Goal: Task Accomplishment & Management: Use online tool/utility

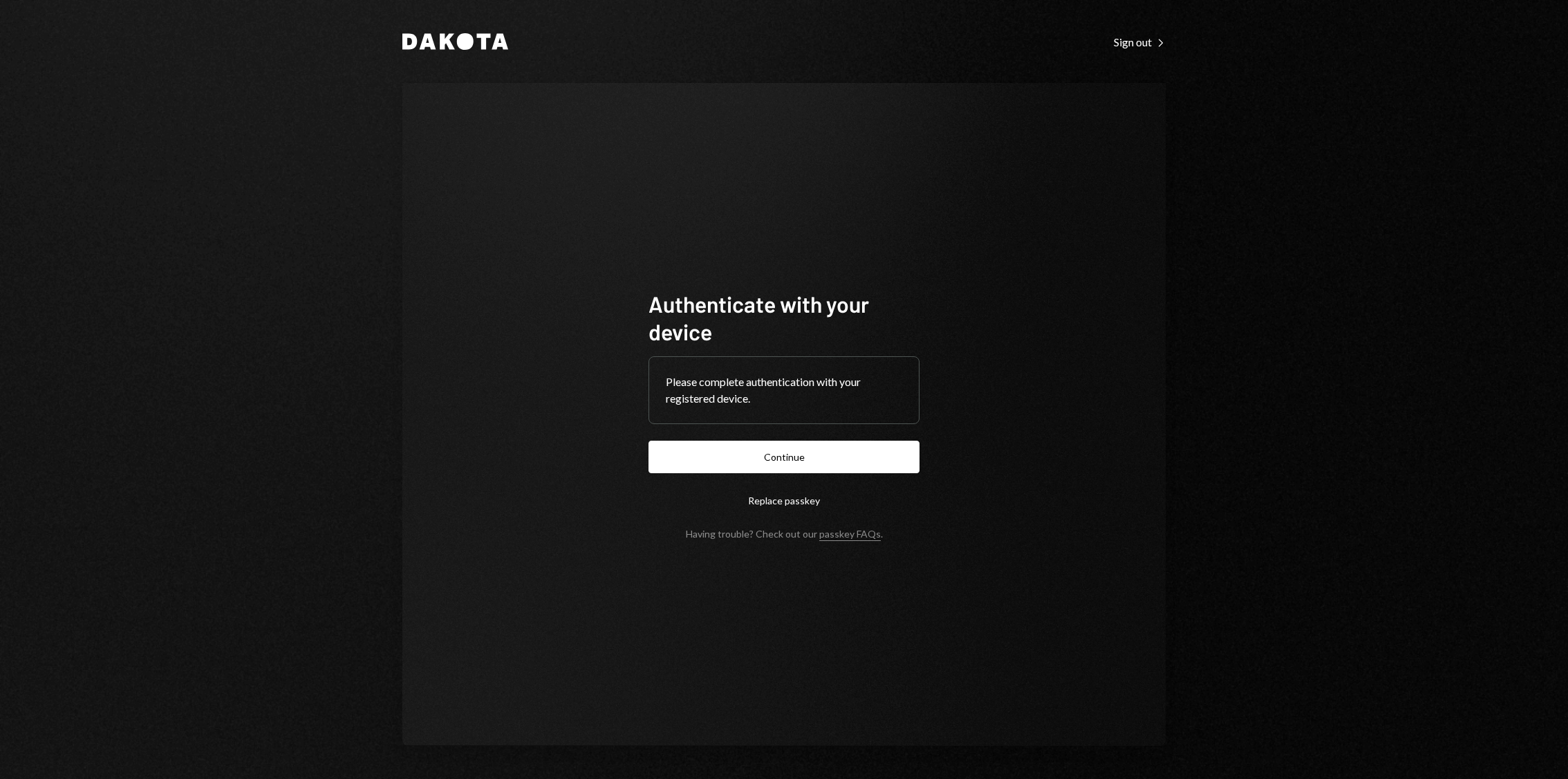
click at [826, 434] on form "Authenticate with your device Please complete authentication with your register…" at bounding box center [784, 414] width 271 height 250
click at [796, 462] on button "Continue" at bounding box center [784, 456] width 271 height 32
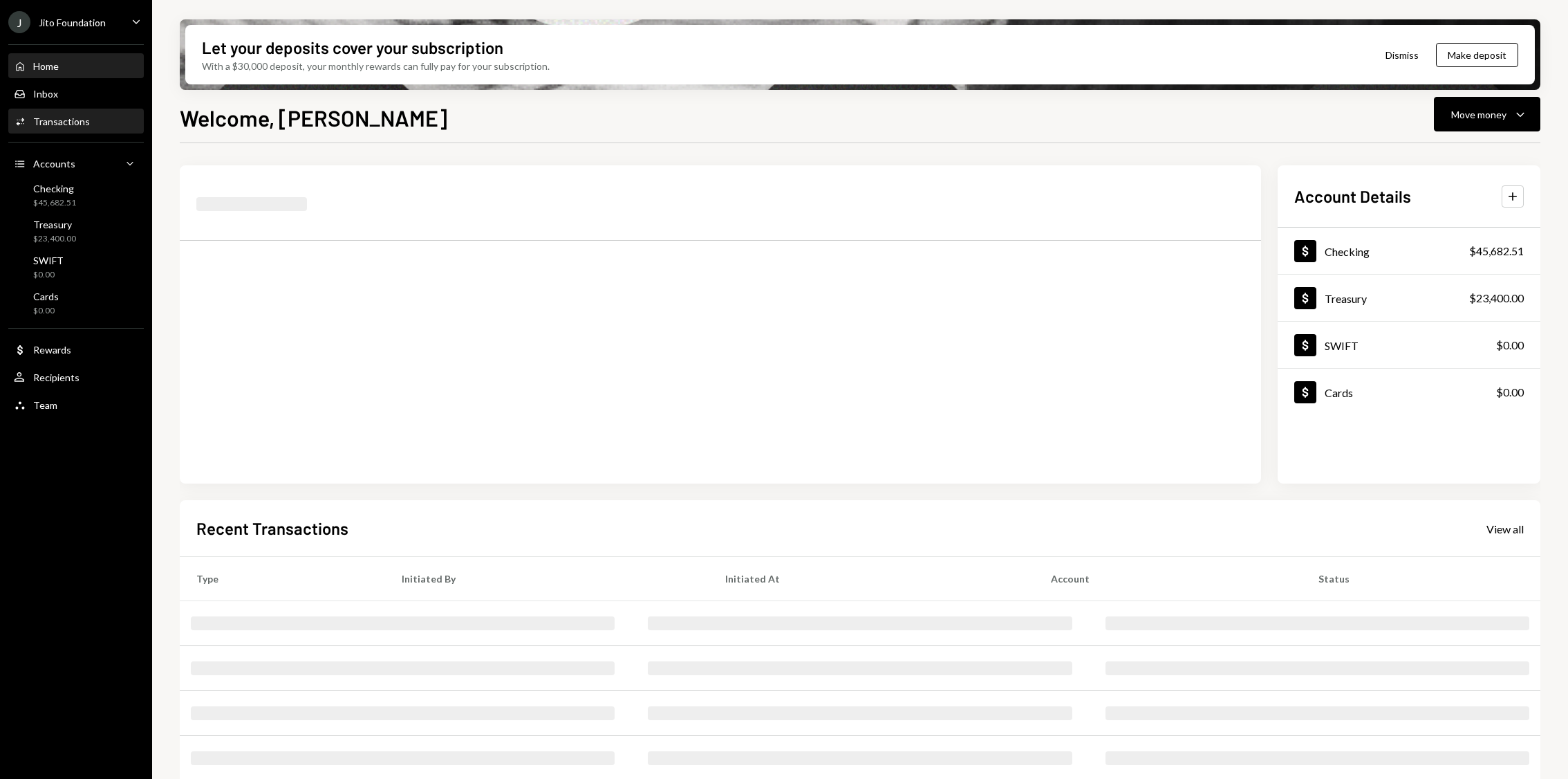
click at [46, 112] on div "Activities Transactions" at bounding box center [75, 122] width 124 height 24
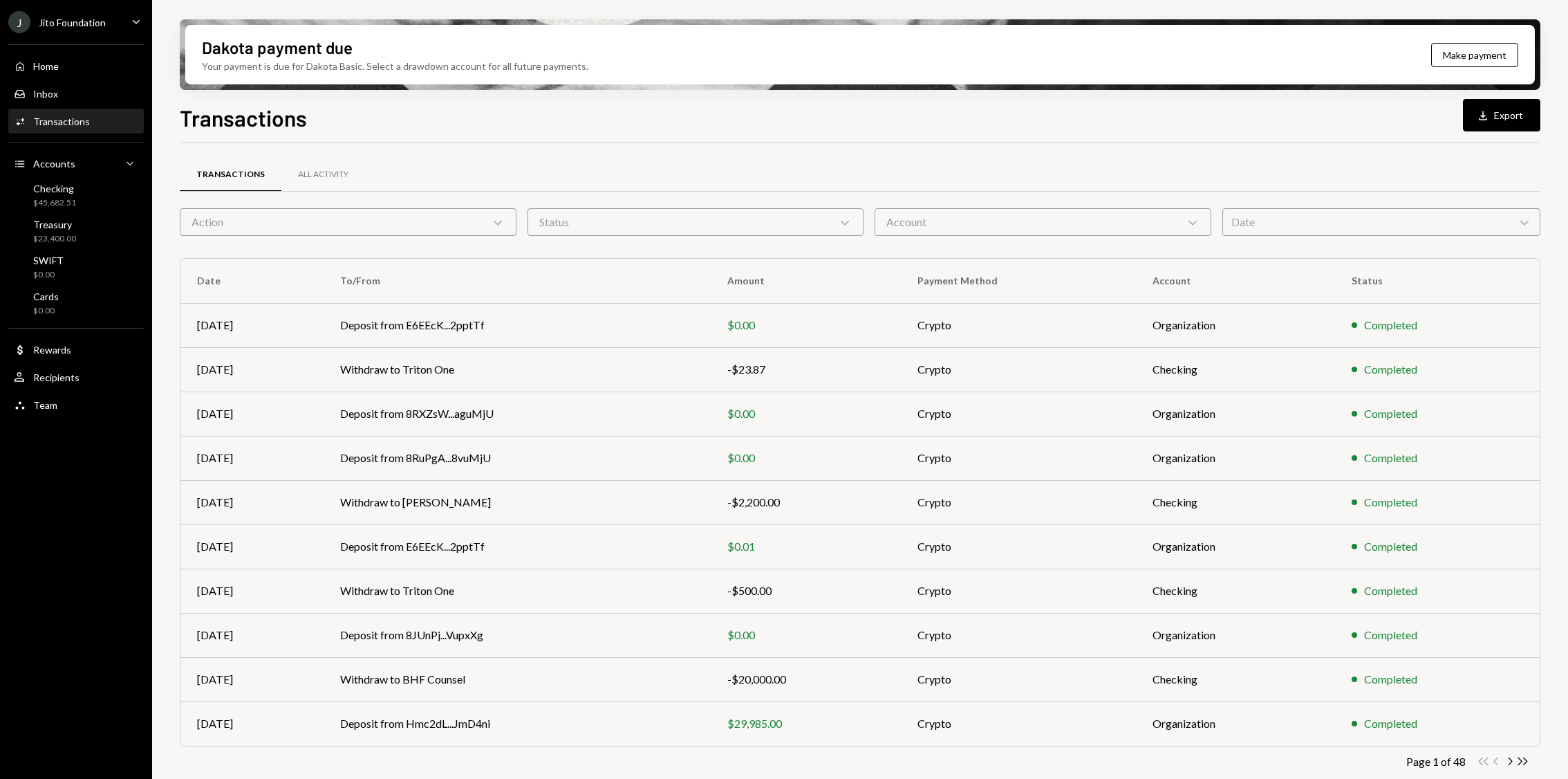
click at [388, 221] on div "Action Chevron Down" at bounding box center [348, 222] width 337 height 28
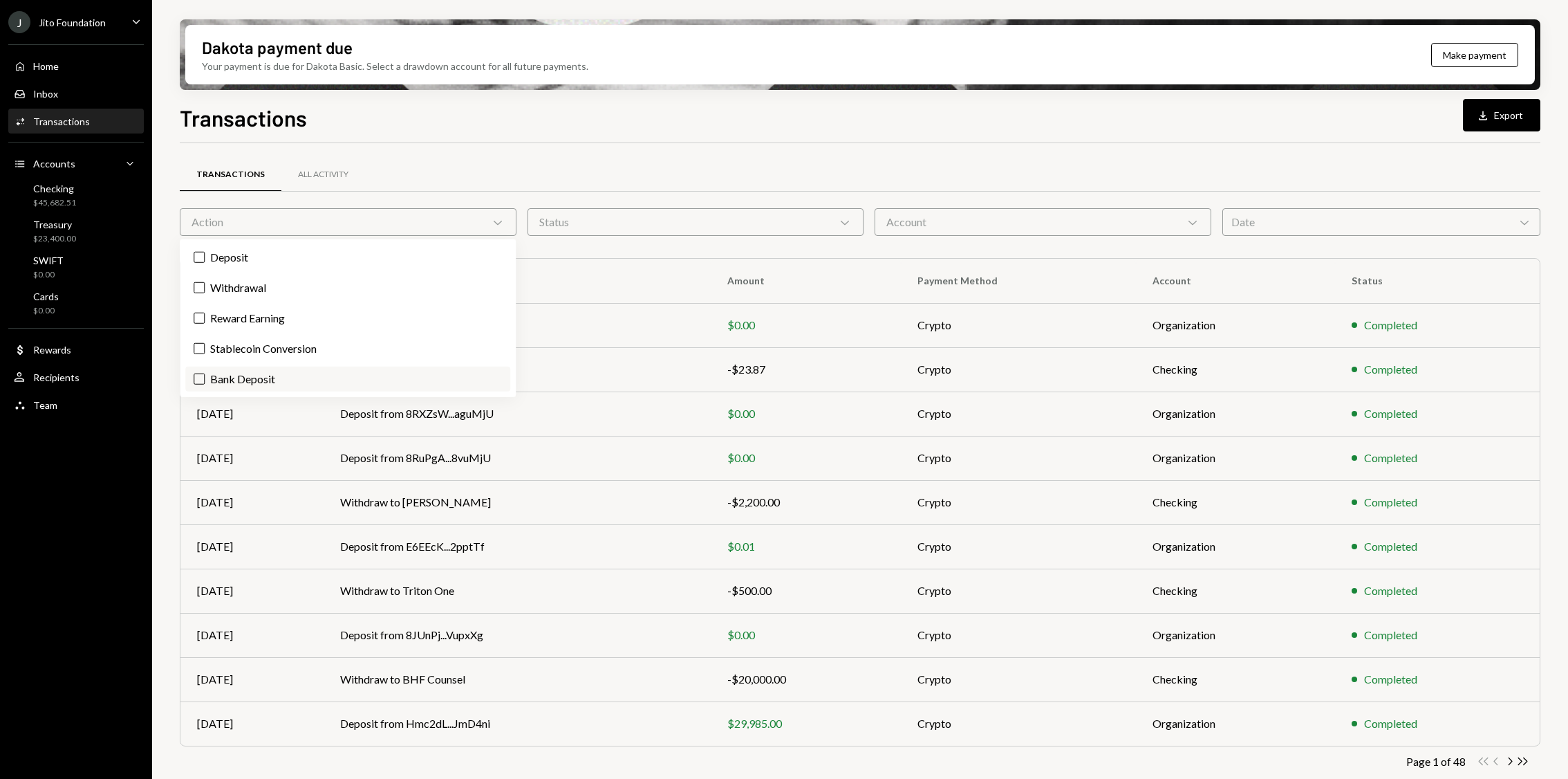
click at [203, 374] on button "Bank Deposit" at bounding box center [199, 379] width 11 height 11
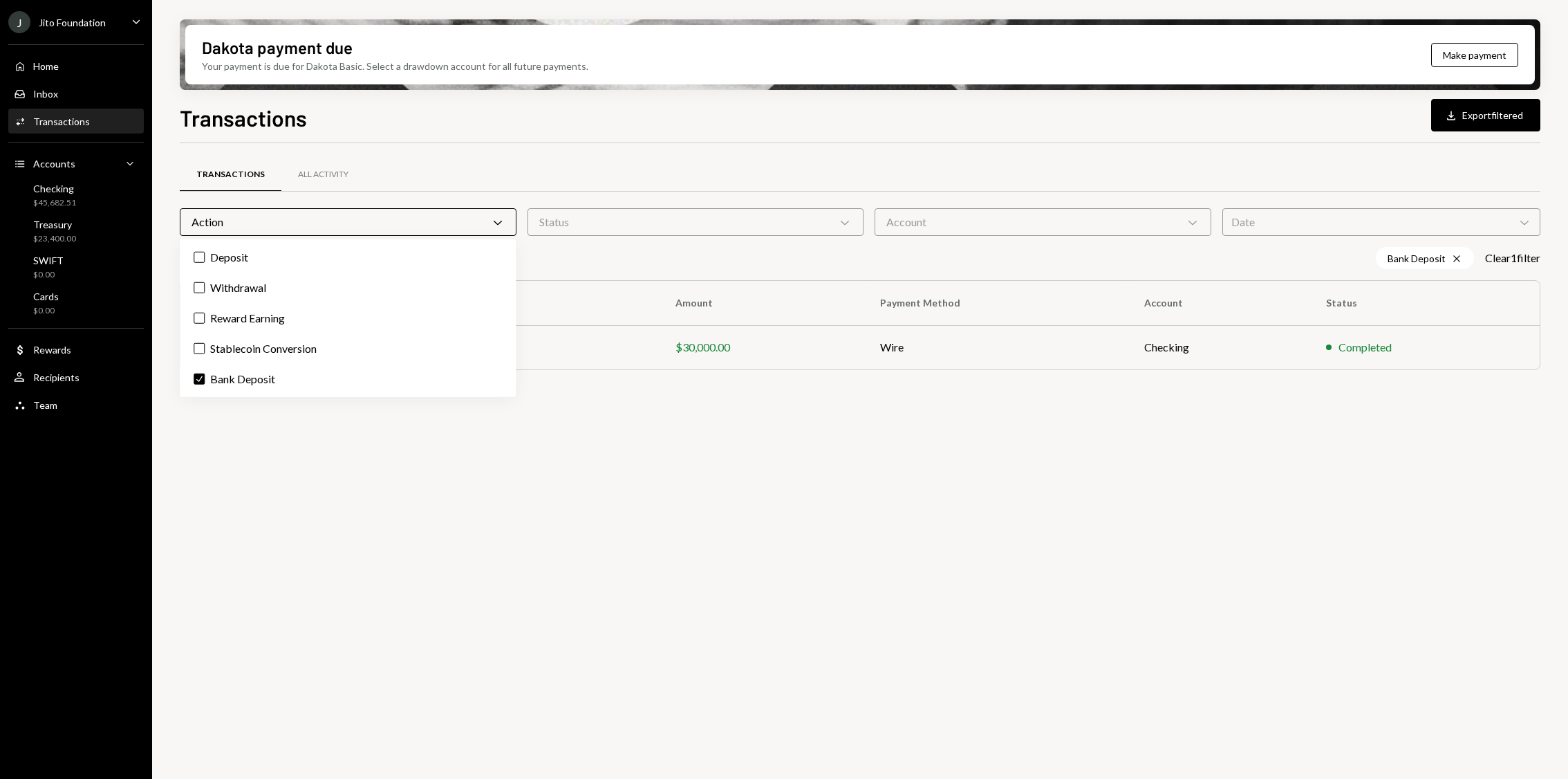
click at [174, 341] on div "Dakota payment due Your payment is due for Dakota Basic. Select a drawdown acco…" at bounding box center [860, 390] width 1416 height 779
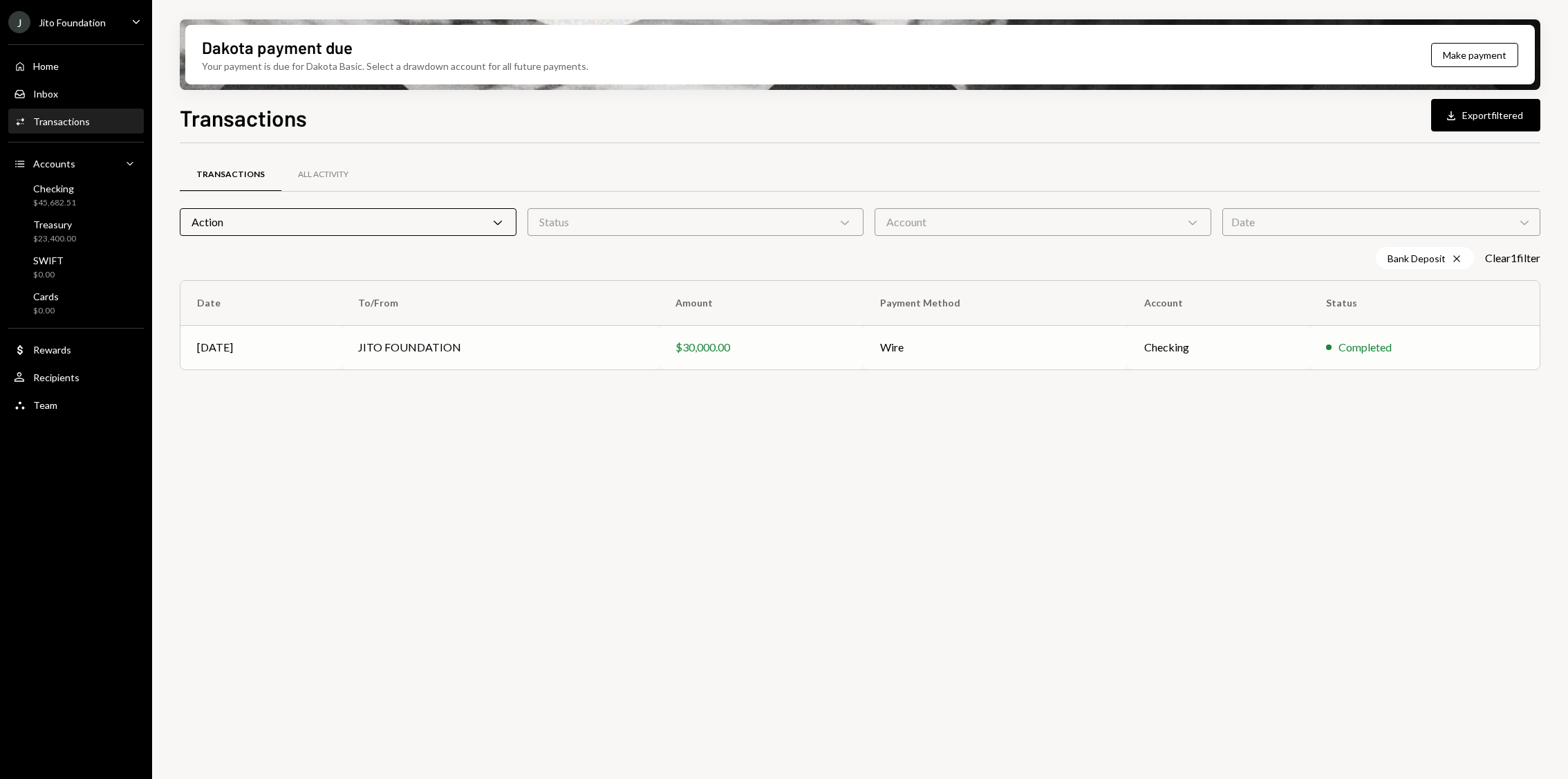
click at [430, 348] on td "JITO FOUNDATION" at bounding box center [500, 347] width 318 height 44
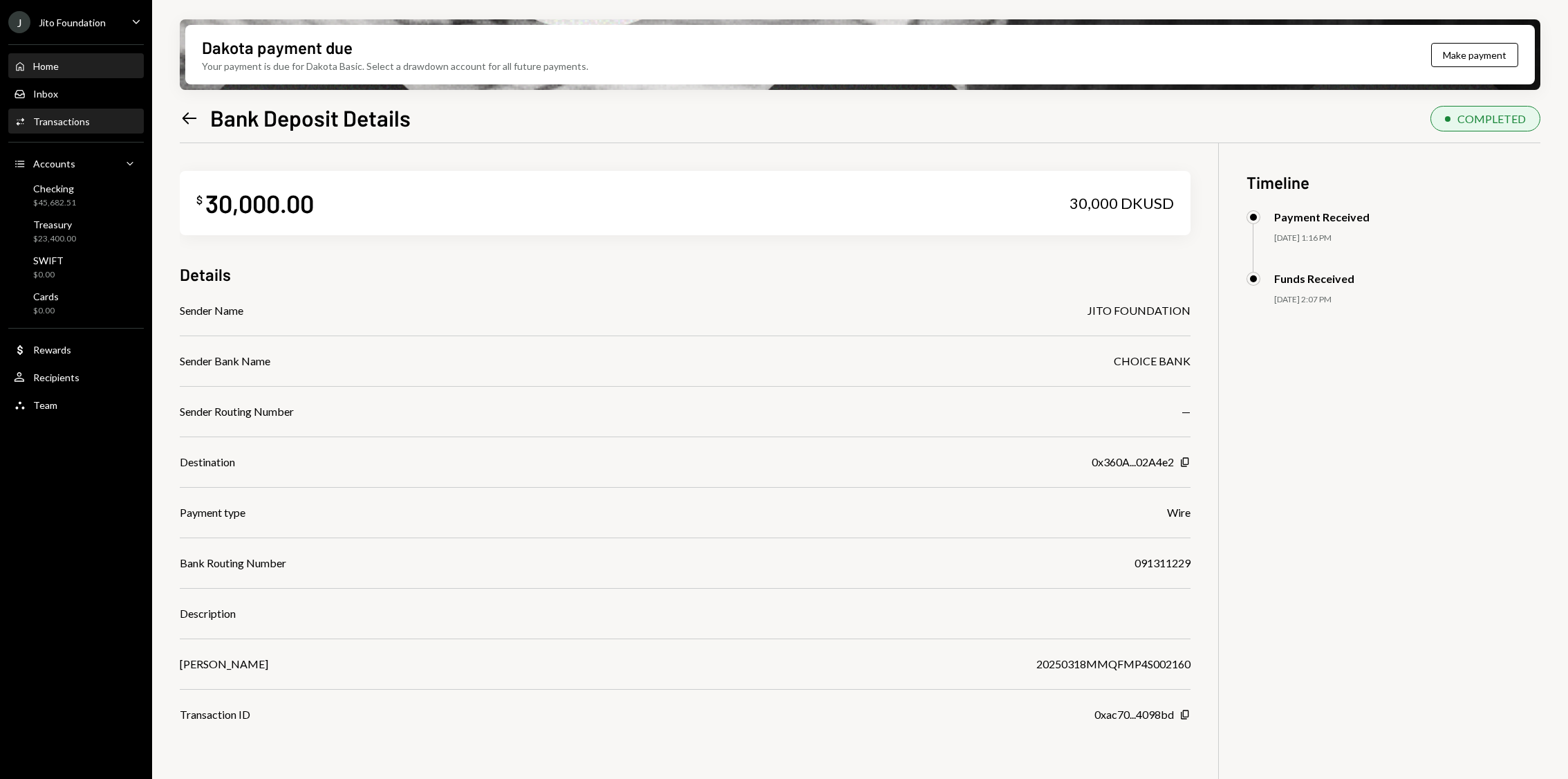
click at [77, 71] on div "Home Home" at bounding box center [75, 66] width 124 height 13
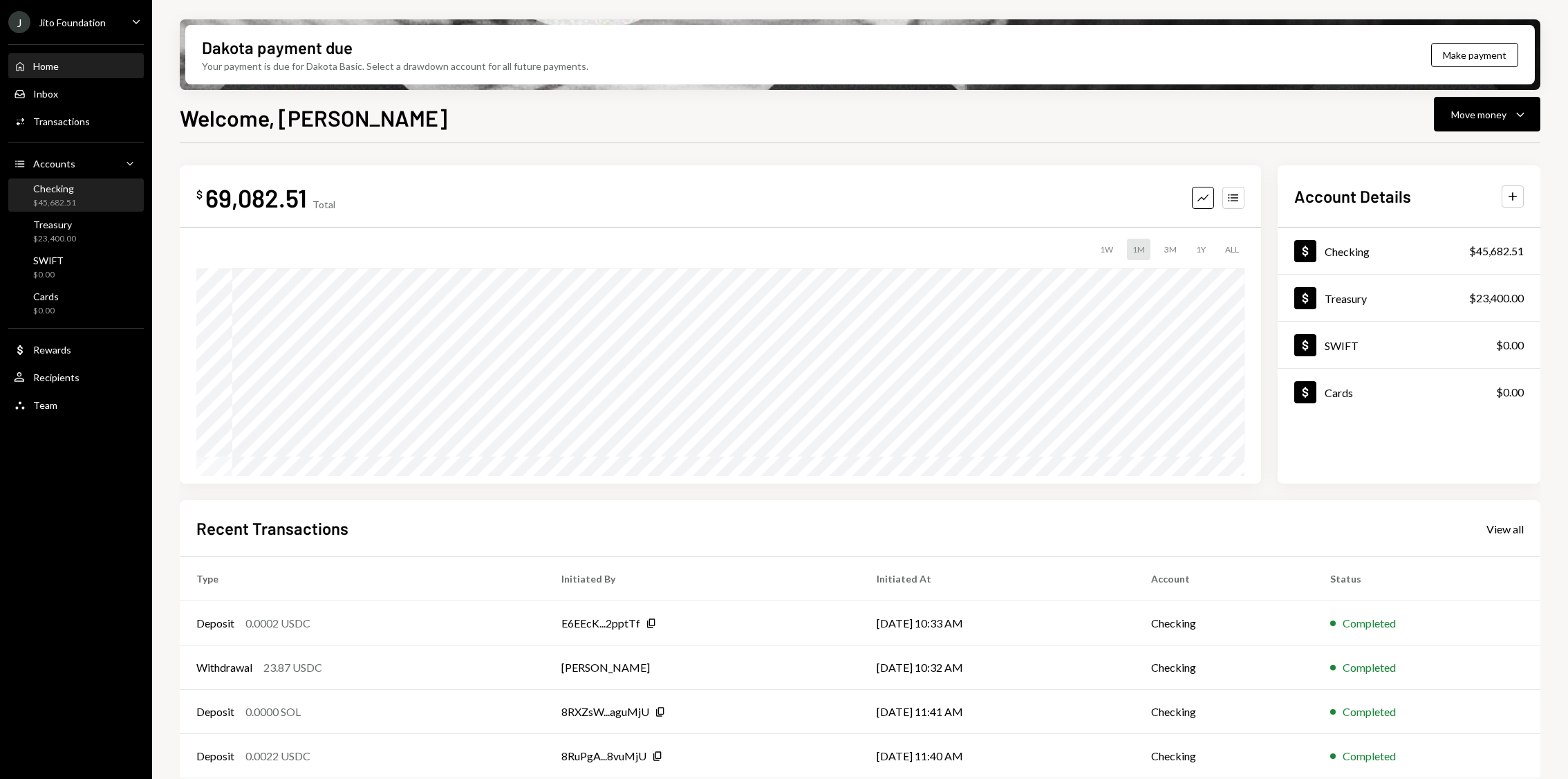
click at [63, 195] on div "Checking $45,682.51" at bounding box center [54, 195] width 43 height 27
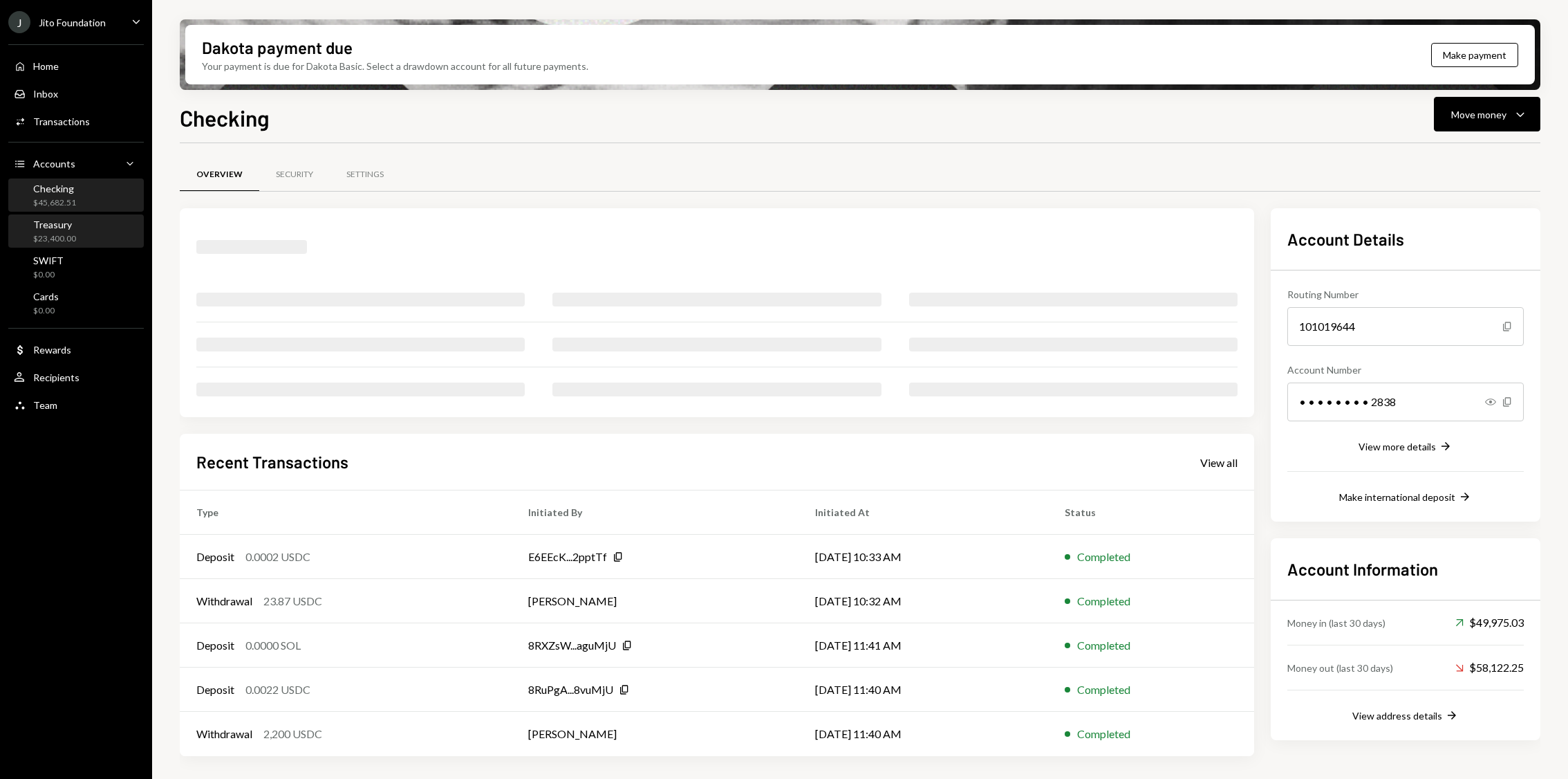
click at [63, 241] on div "$23,400.00" at bounding box center [54, 238] width 43 height 12
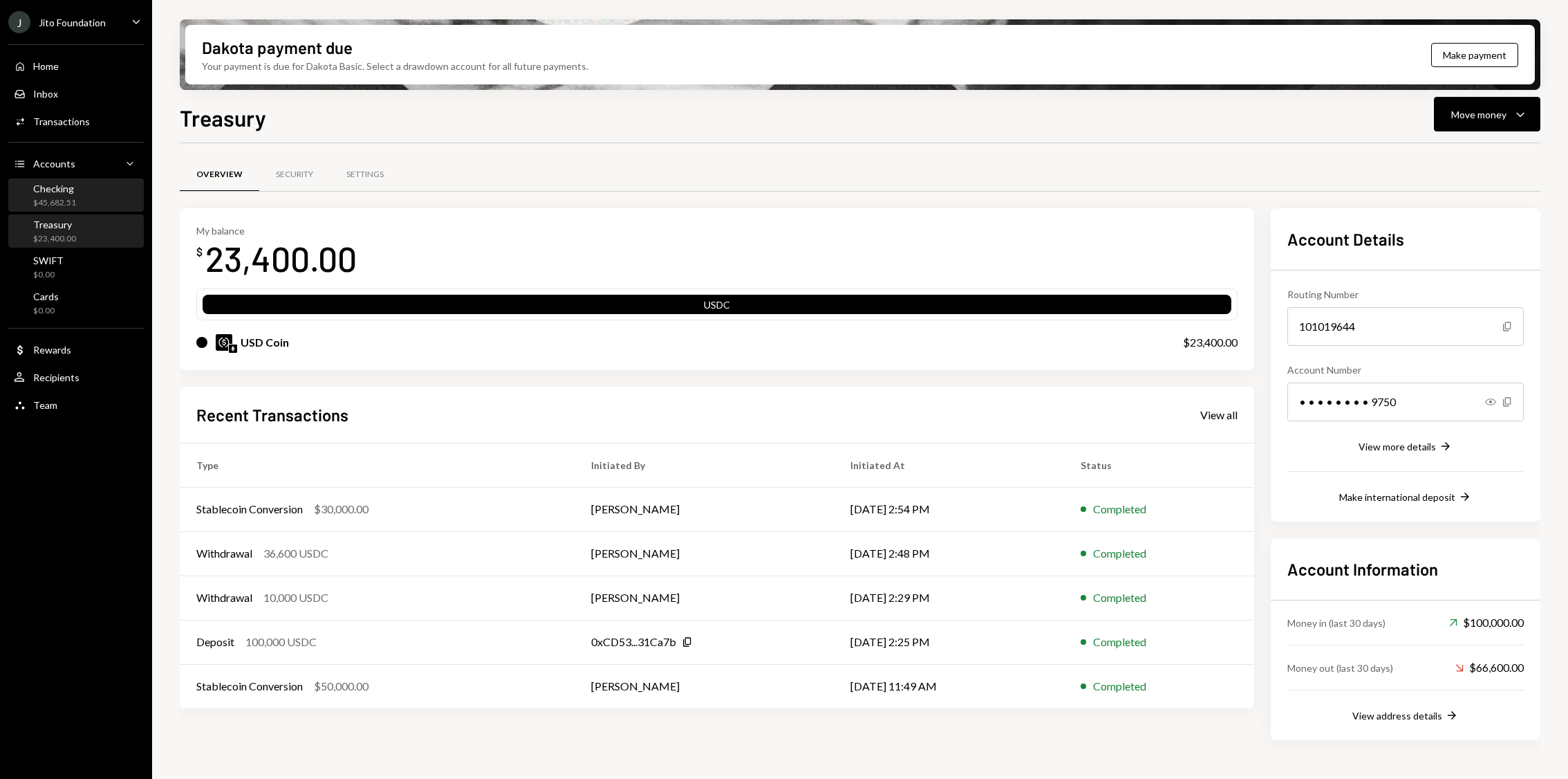
click at [82, 192] on div "Checking $45,682.51" at bounding box center [75, 195] width 124 height 27
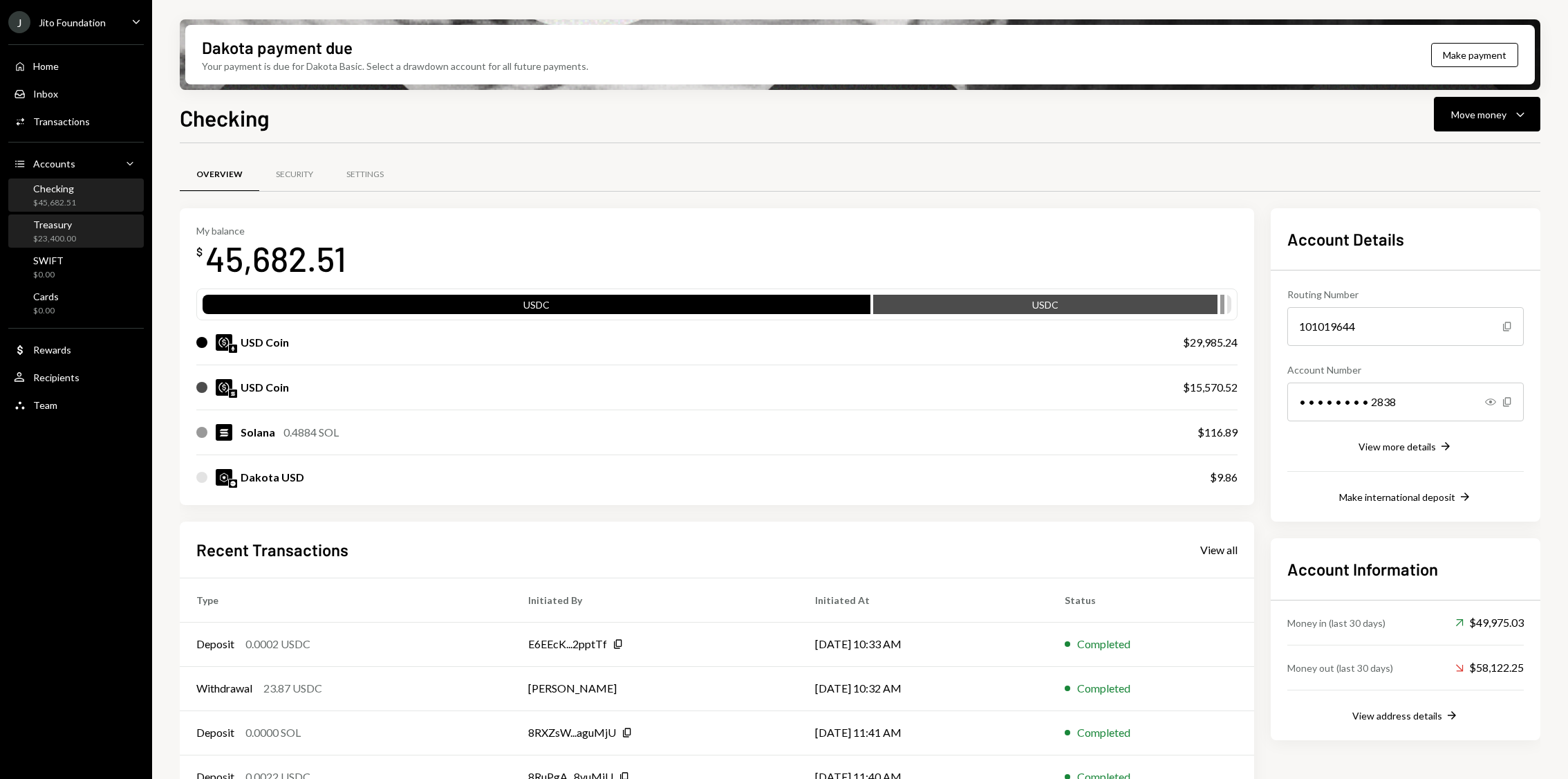
click at [82, 227] on div "Treasury $23,400.00" at bounding box center [75, 231] width 124 height 27
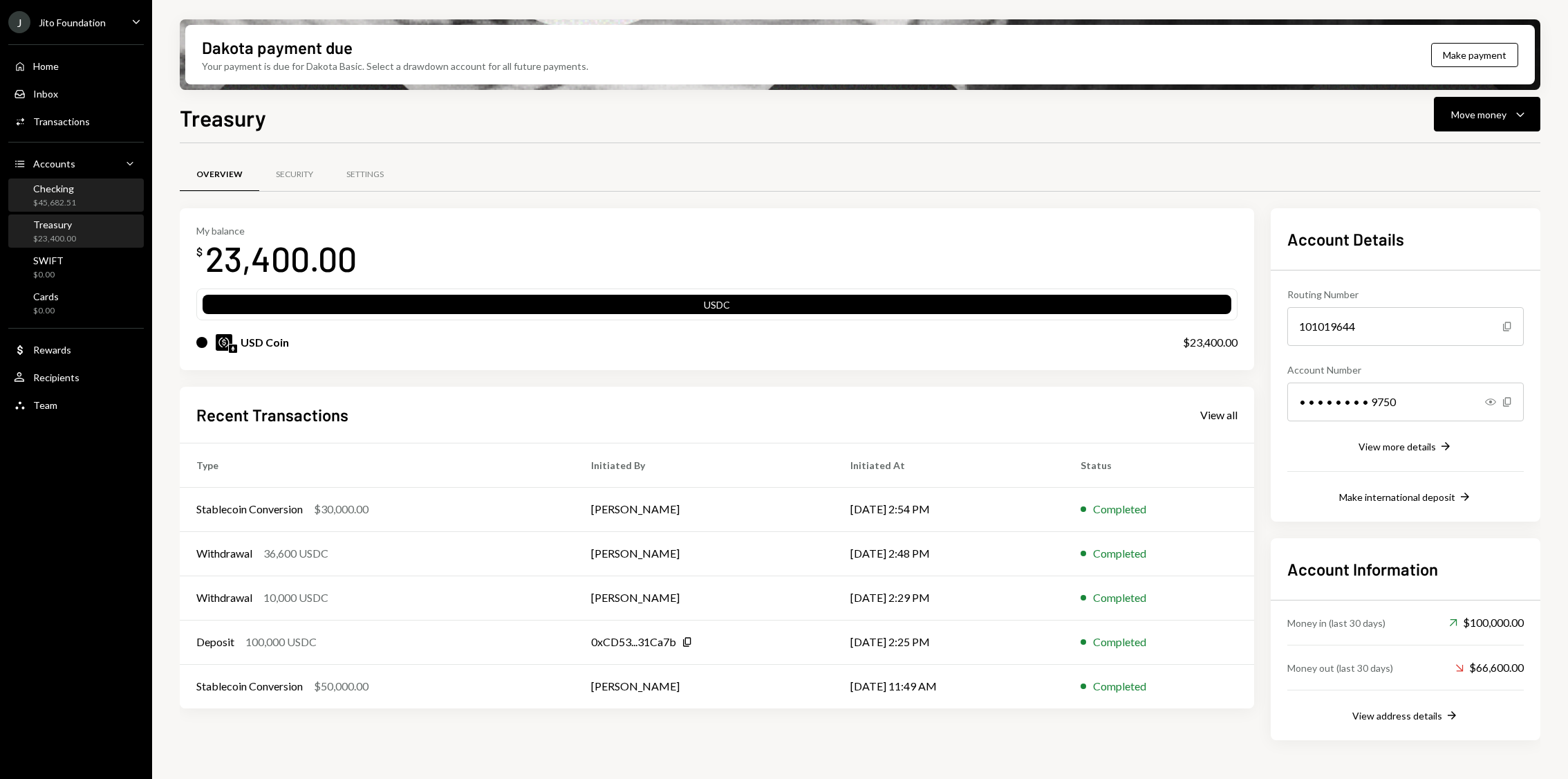
click at [84, 191] on div "Checking $45,682.51" at bounding box center [75, 195] width 124 height 27
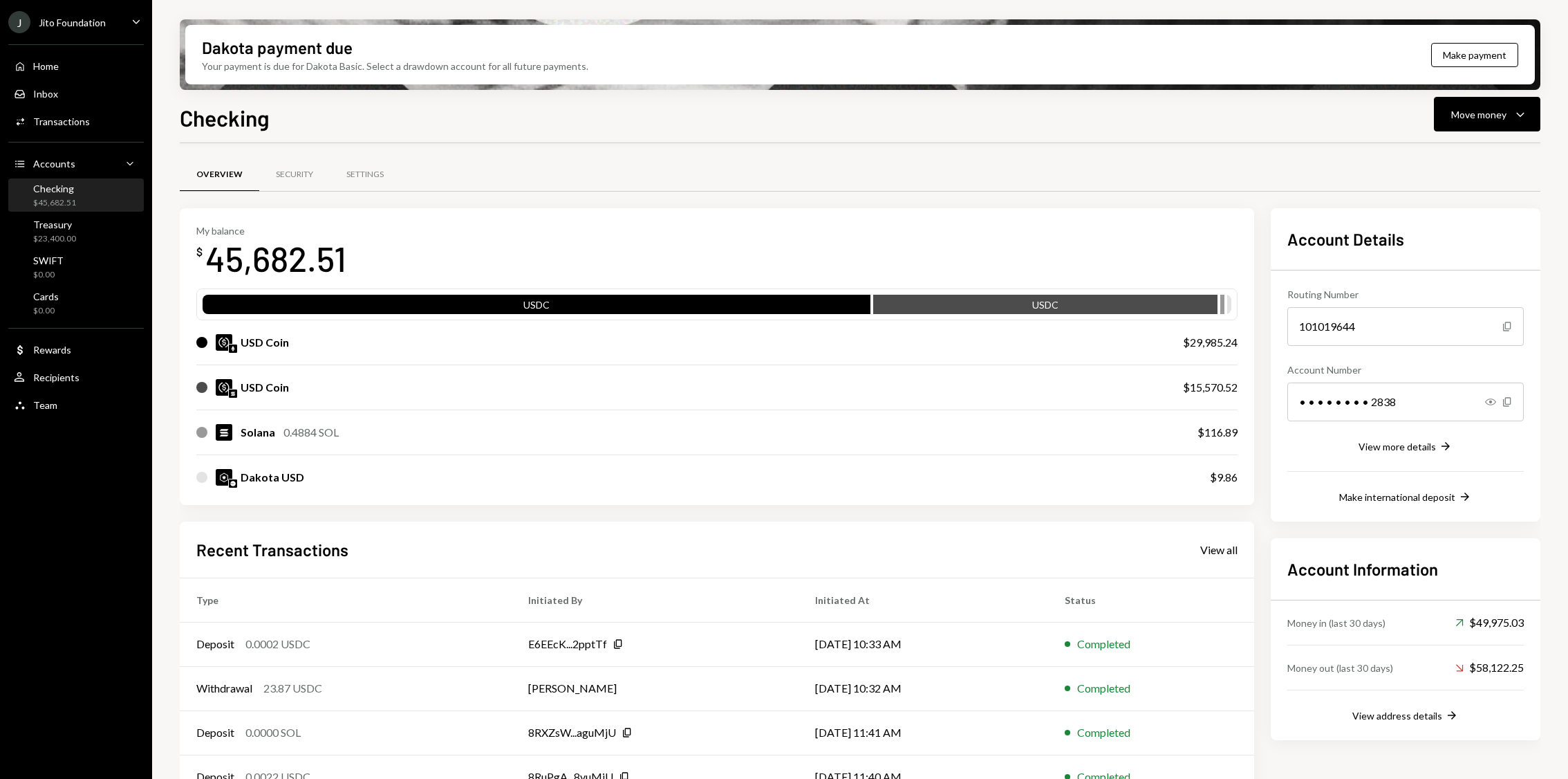
scroll to position [75, 0]
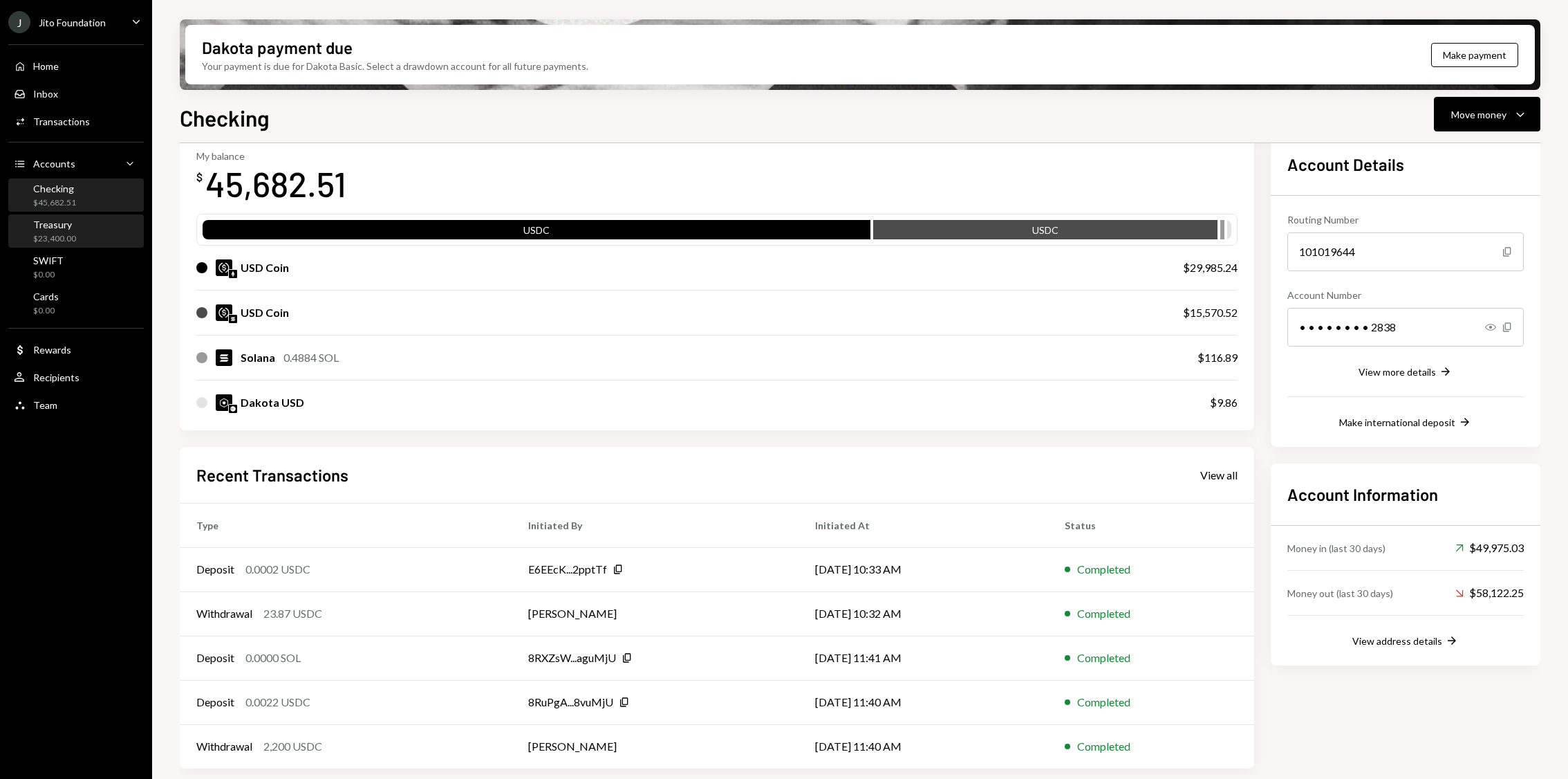
click at [65, 226] on div "Treasury" at bounding box center [54, 224] width 43 height 12
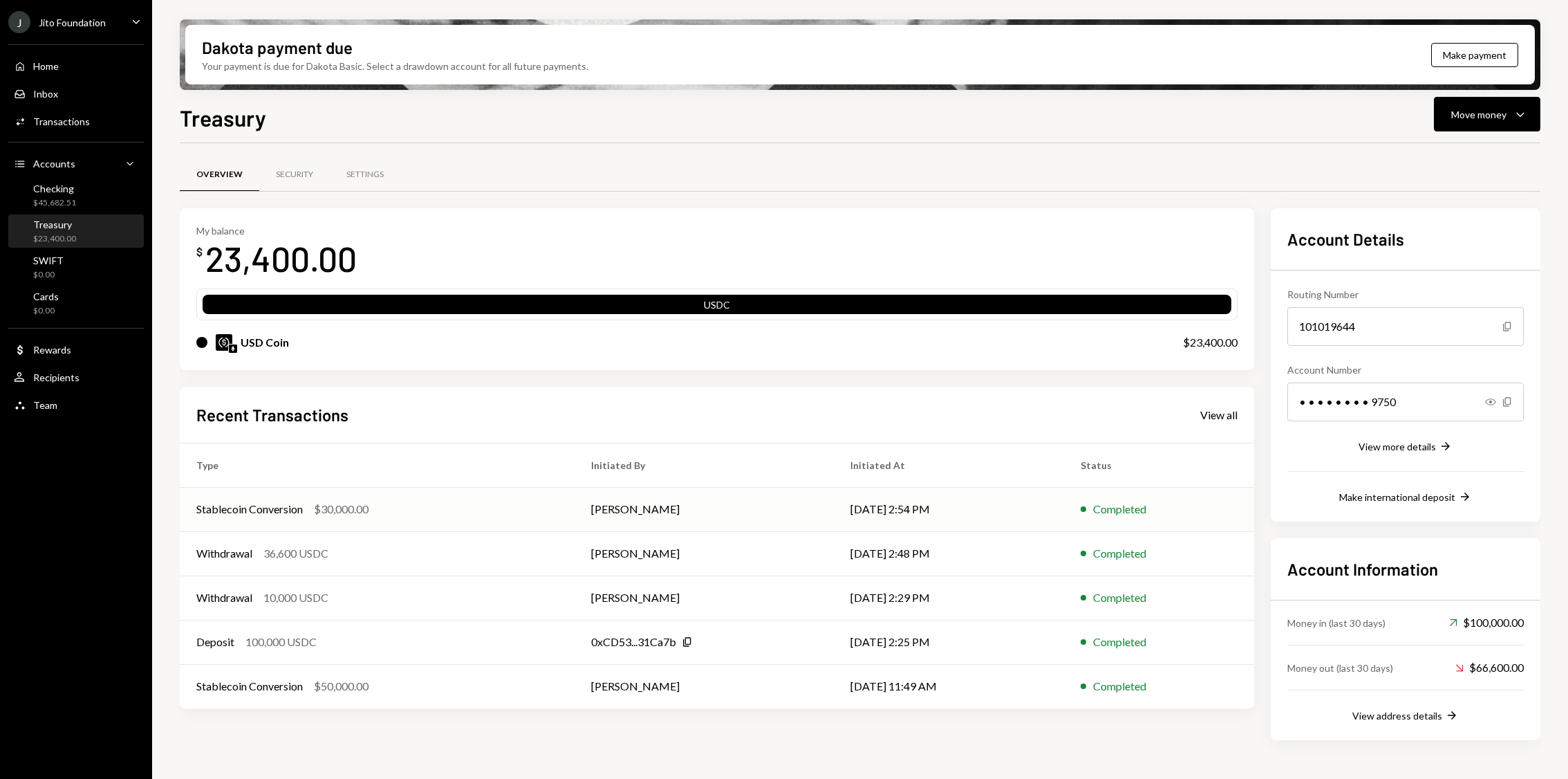
click at [399, 508] on div "Stablecoin Conversion $30,000.00" at bounding box center [377, 509] width 362 height 17
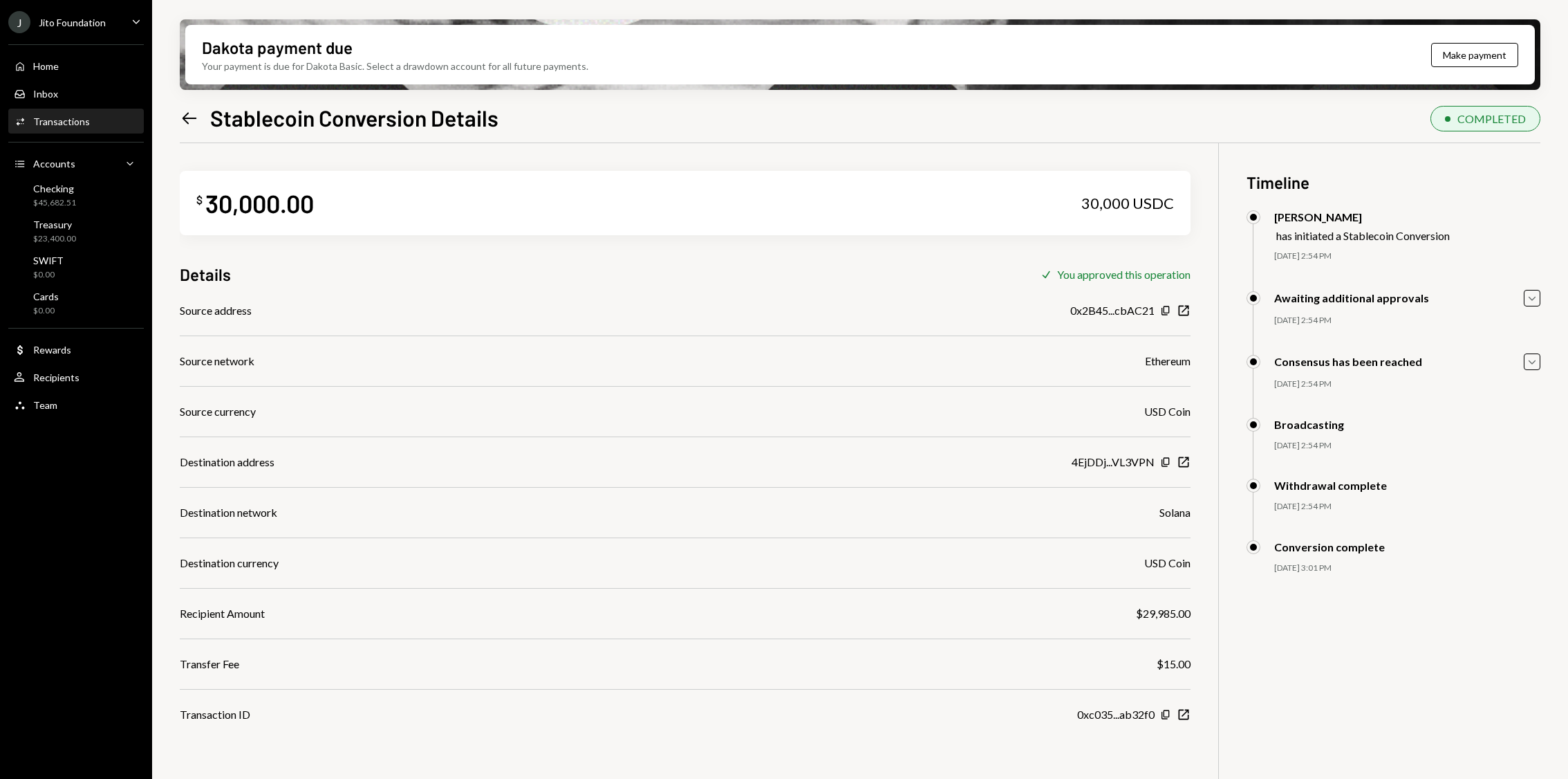
click at [185, 118] on icon "Left Arrow" at bounding box center [189, 118] width 19 height 19
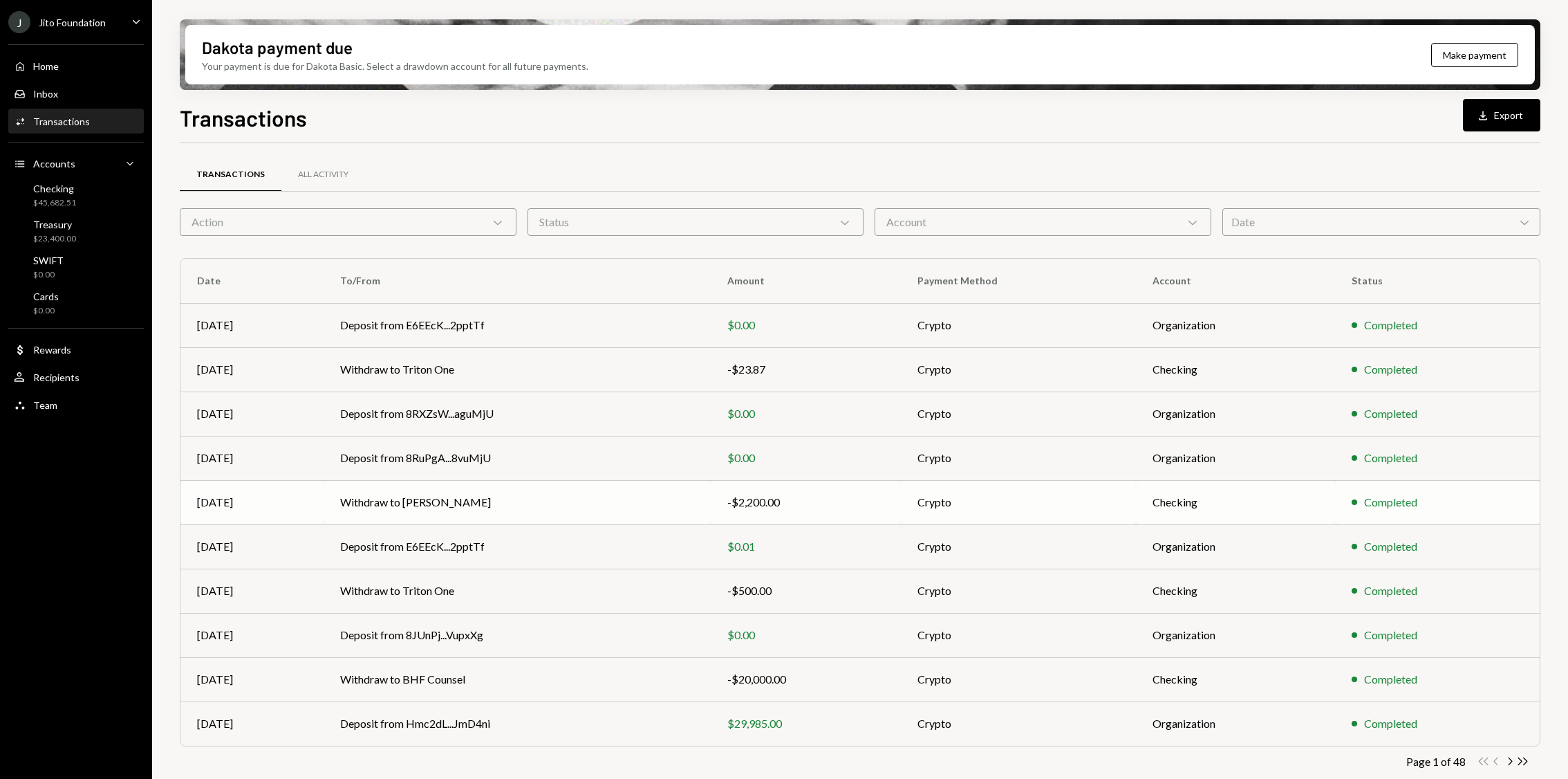
scroll to position [8, 0]
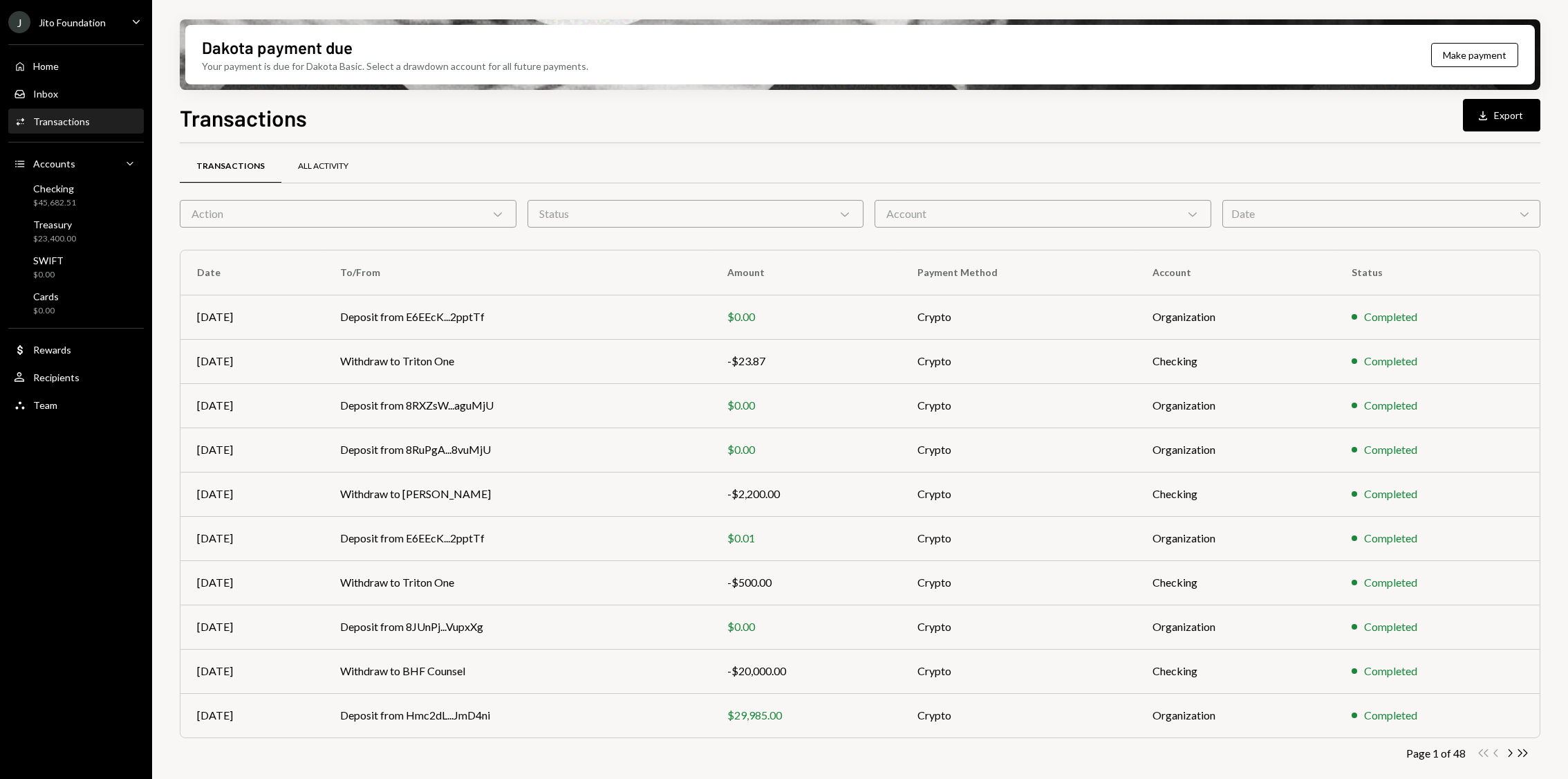
click at [323, 165] on div "All Activity" at bounding box center [323, 166] width 51 height 12
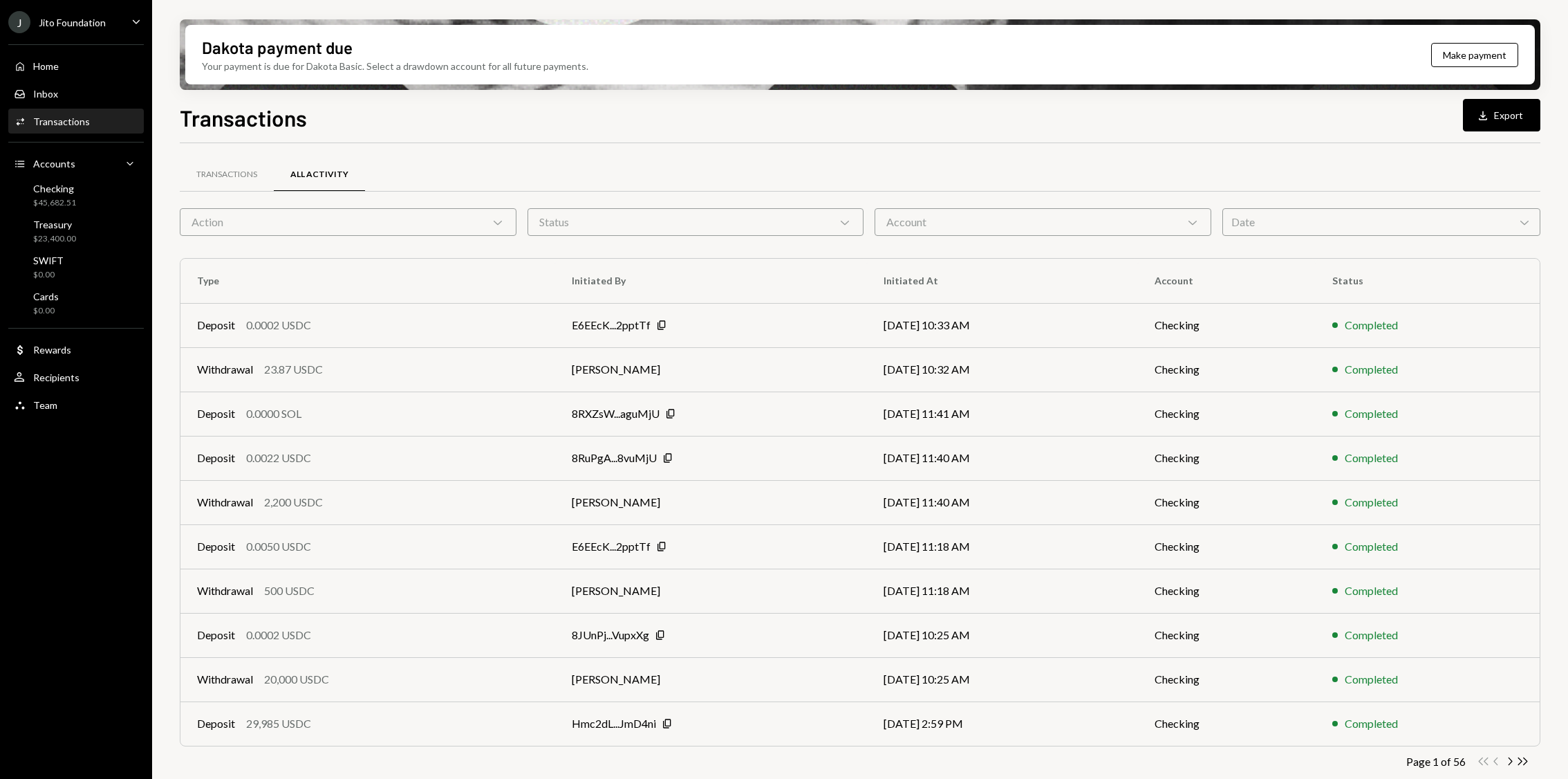
click at [485, 223] on div "Action Chevron Down" at bounding box center [348, 222] width 337 height 28
click at [668, 153] on div "Transactions All Activity Action Chevron Down Status Chevron Down Account Chevr…" at bounding box center [860, 472] width 1361 height 660
click at [1479, 82] on div "Dakota payment due Your payment is due for Dakota Basic. Select a drawdown acco…" at bounding box center [860, 54] width 1350 height 60
click at [1481, 107] on button "Download Export" at bounding box center [1502, 114] width 77 height 32
click at [80, 65] on div "Home Home" at bounding box center [75, 66] width 124 height 13
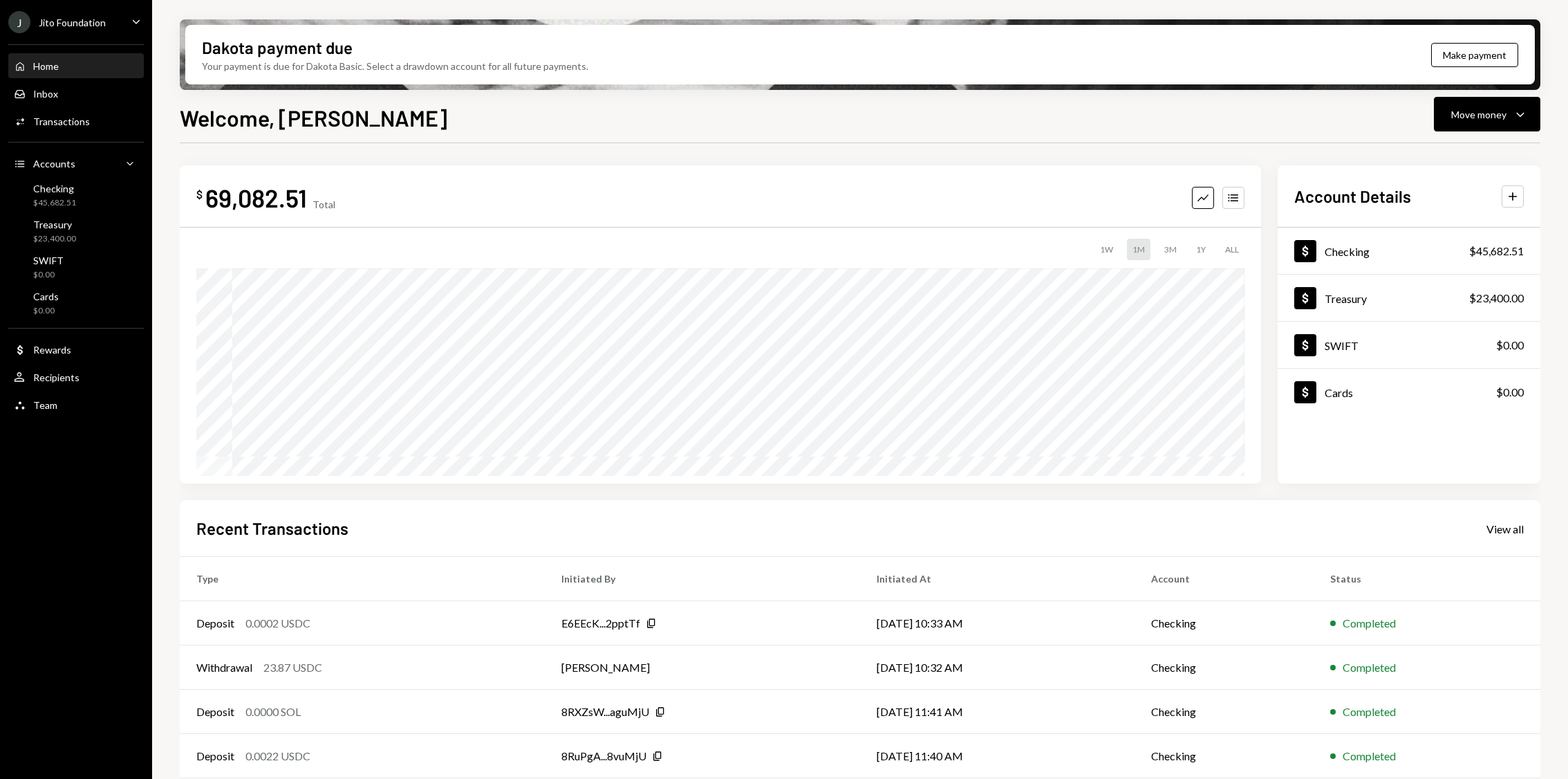
click at [67, 134] on div "Home Home Inbox Inbox Activities Transactions Accounts Accounts Caret Down Chec…" at bounding box center [75, 227] width 152 height 384
click at [68, 132] on div "Activities Transactions" at bounding box center [75, 122] width 124 height 24
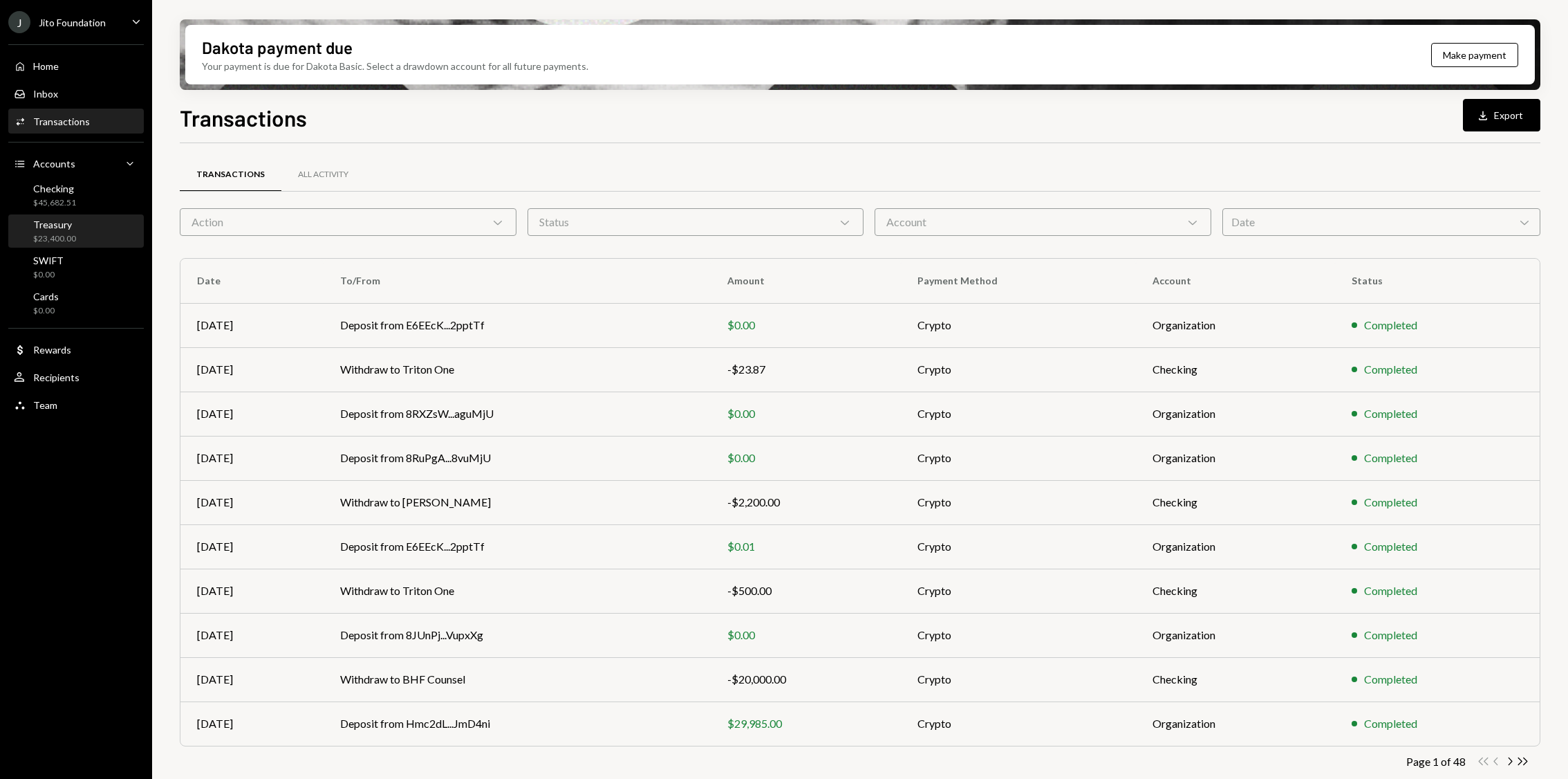
click at [20, 229] on div "Treasury $23,400.00" at bounding box center [45, 231] width 63 height 27
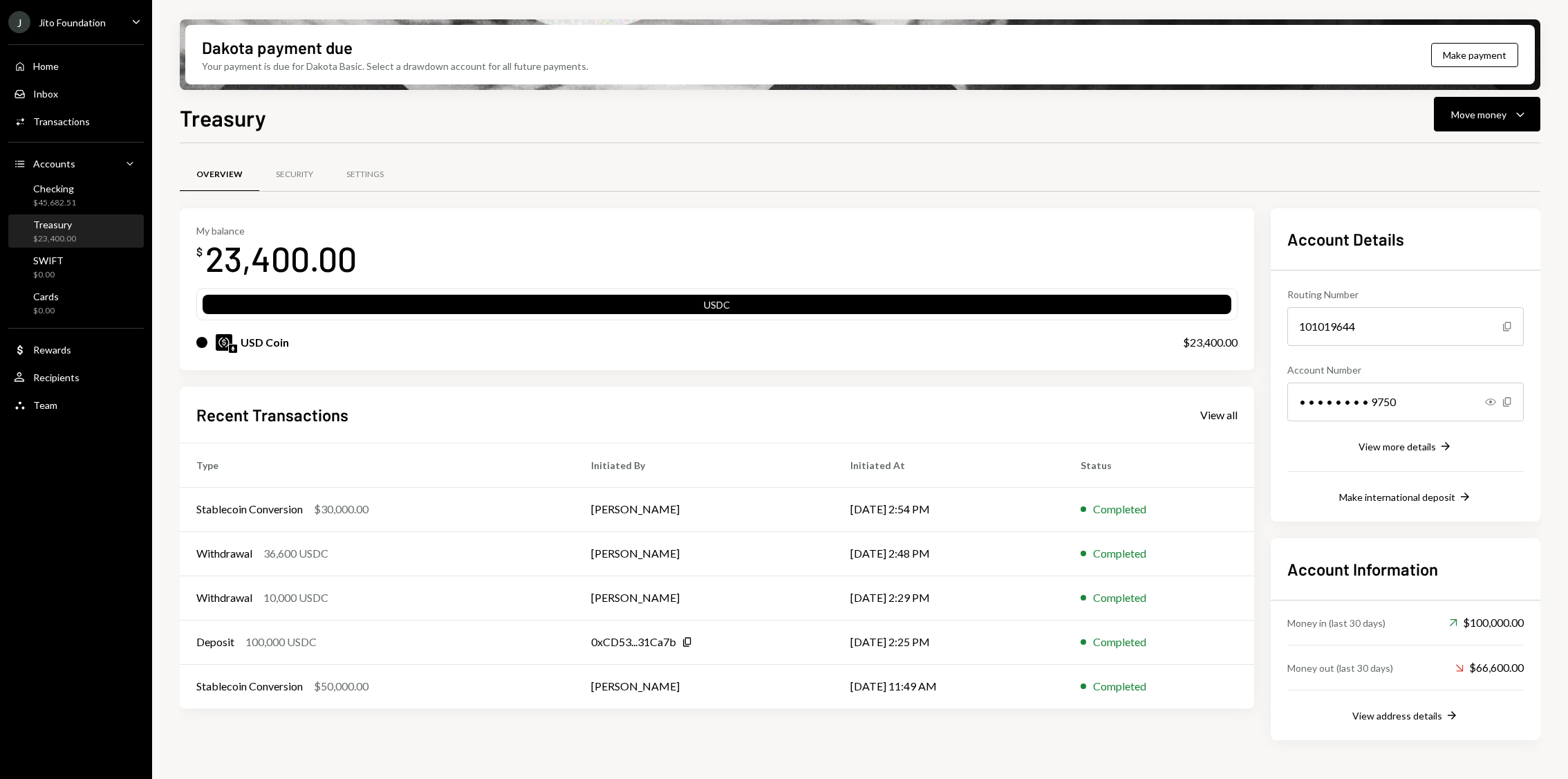
click at [1226, 422] on div "Recent Transactions View all" at bounding box center [716, 414] width 1041 height 23
click at [1217, 413] on div "View all" at bounding box center [1219, 414] width 38 height 14
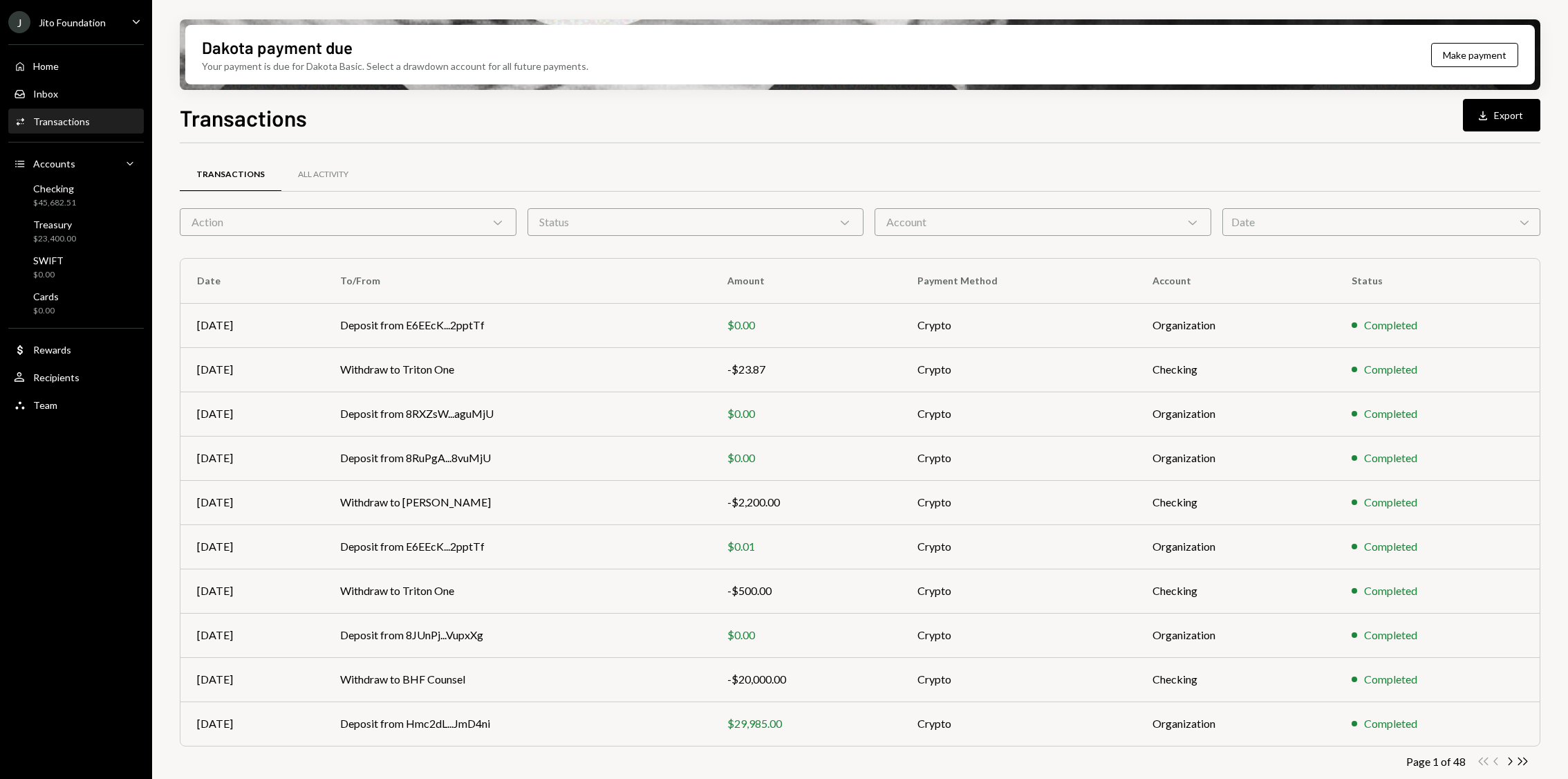
click at [453, 225] on div "Action Chevron Down" at bounding box center [348, 222] width 337 height 28
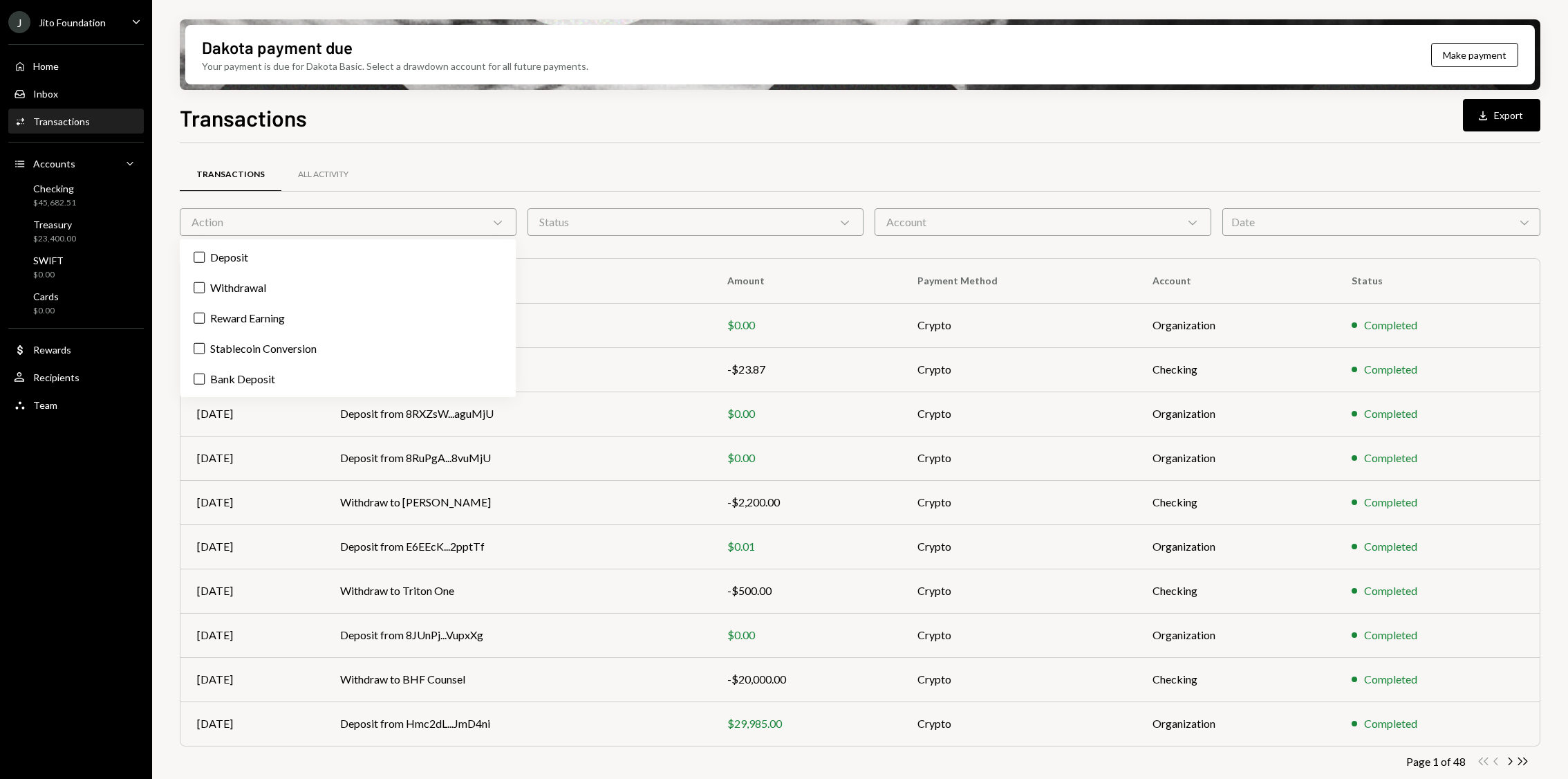
click at [1052, 220] on div "Account Chevron Down" at bounding box center [1043, 222] width 337 height 28
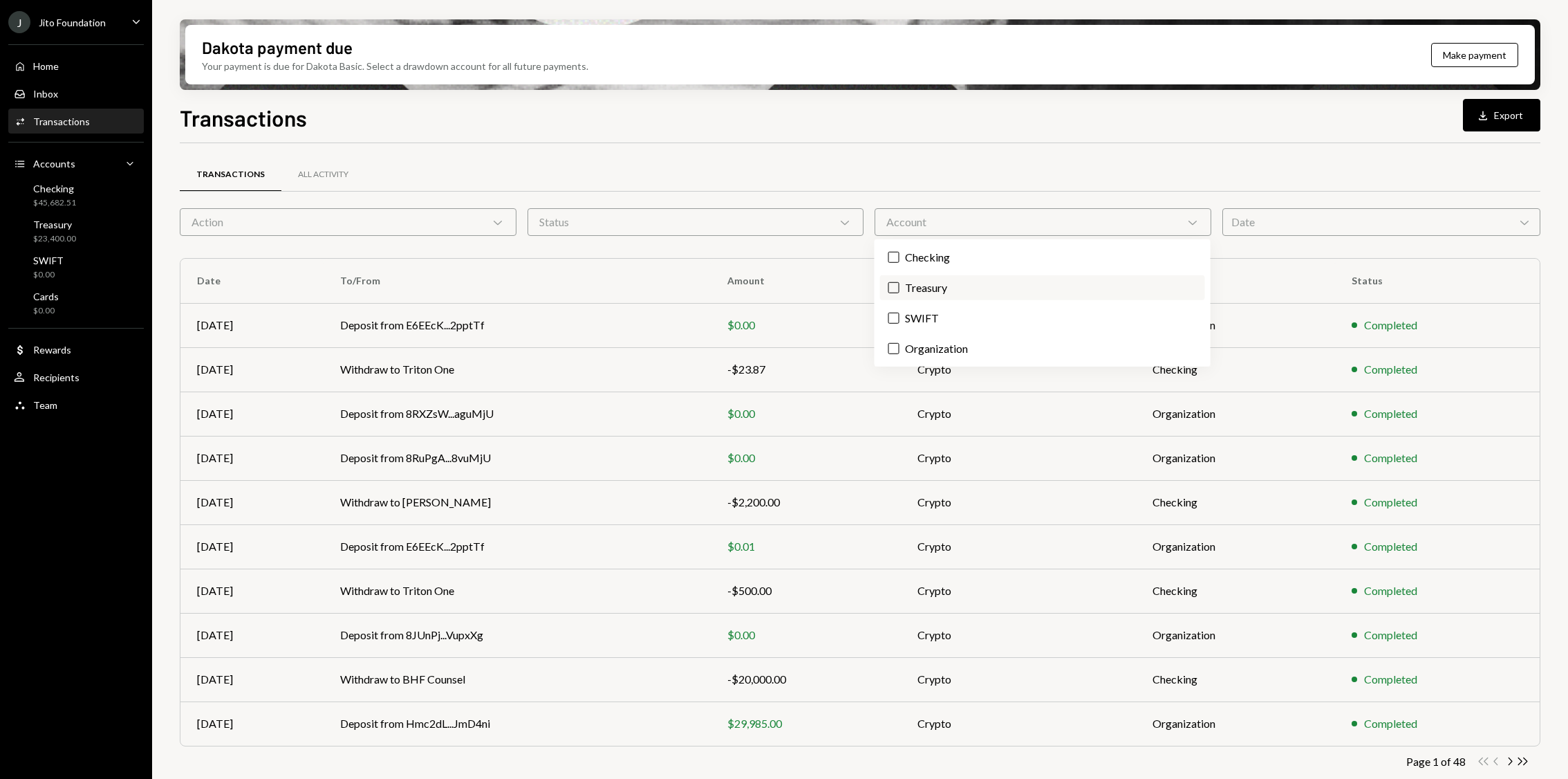
click at [939, 286] on label "Treasury" at bounding box center [1042, 287] width 325 height 25
click at [900, 286] on button "Treasury" at bounding box center [894, 287] width 11 height 11
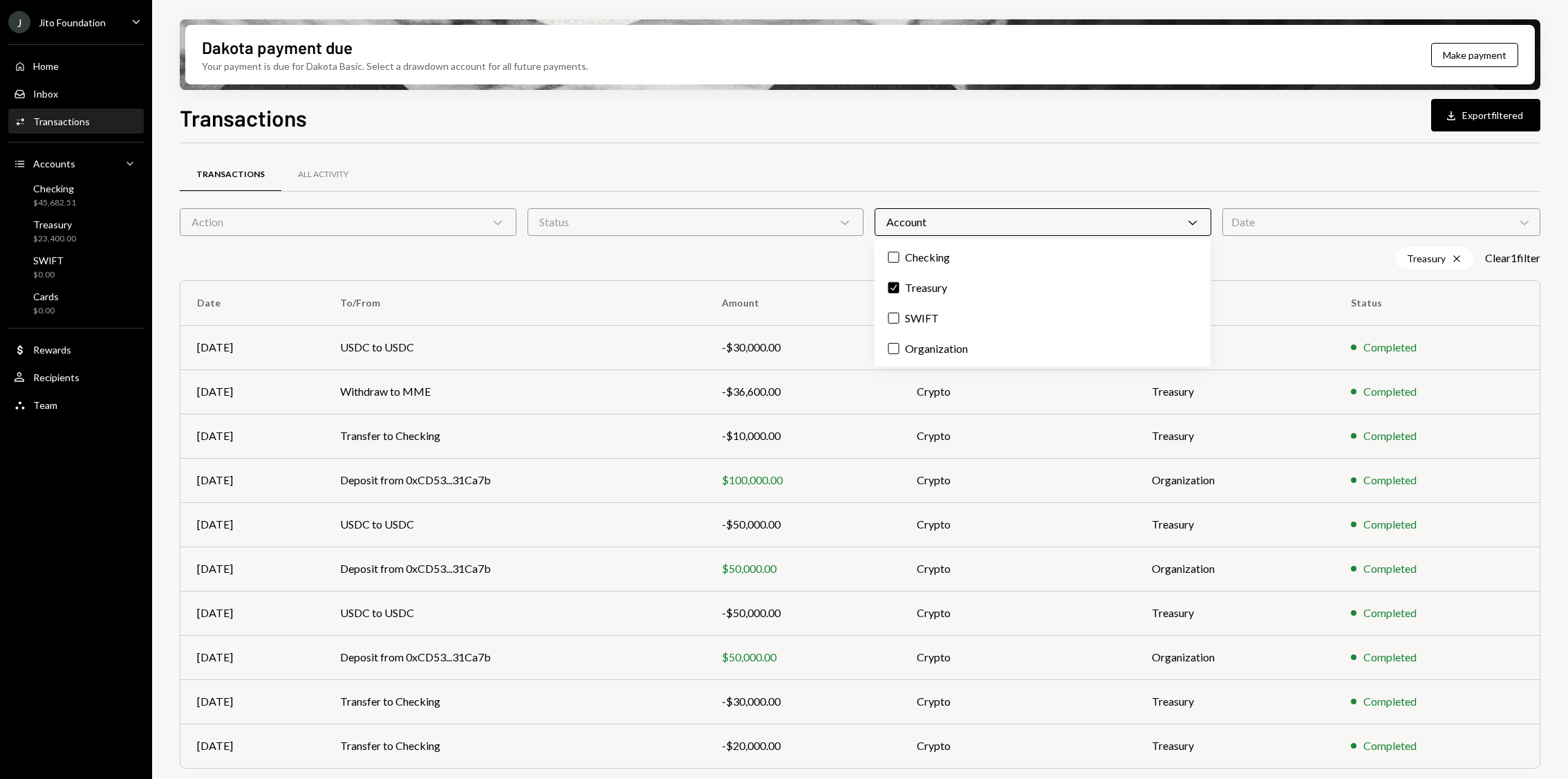
scroll to position [30, 0]
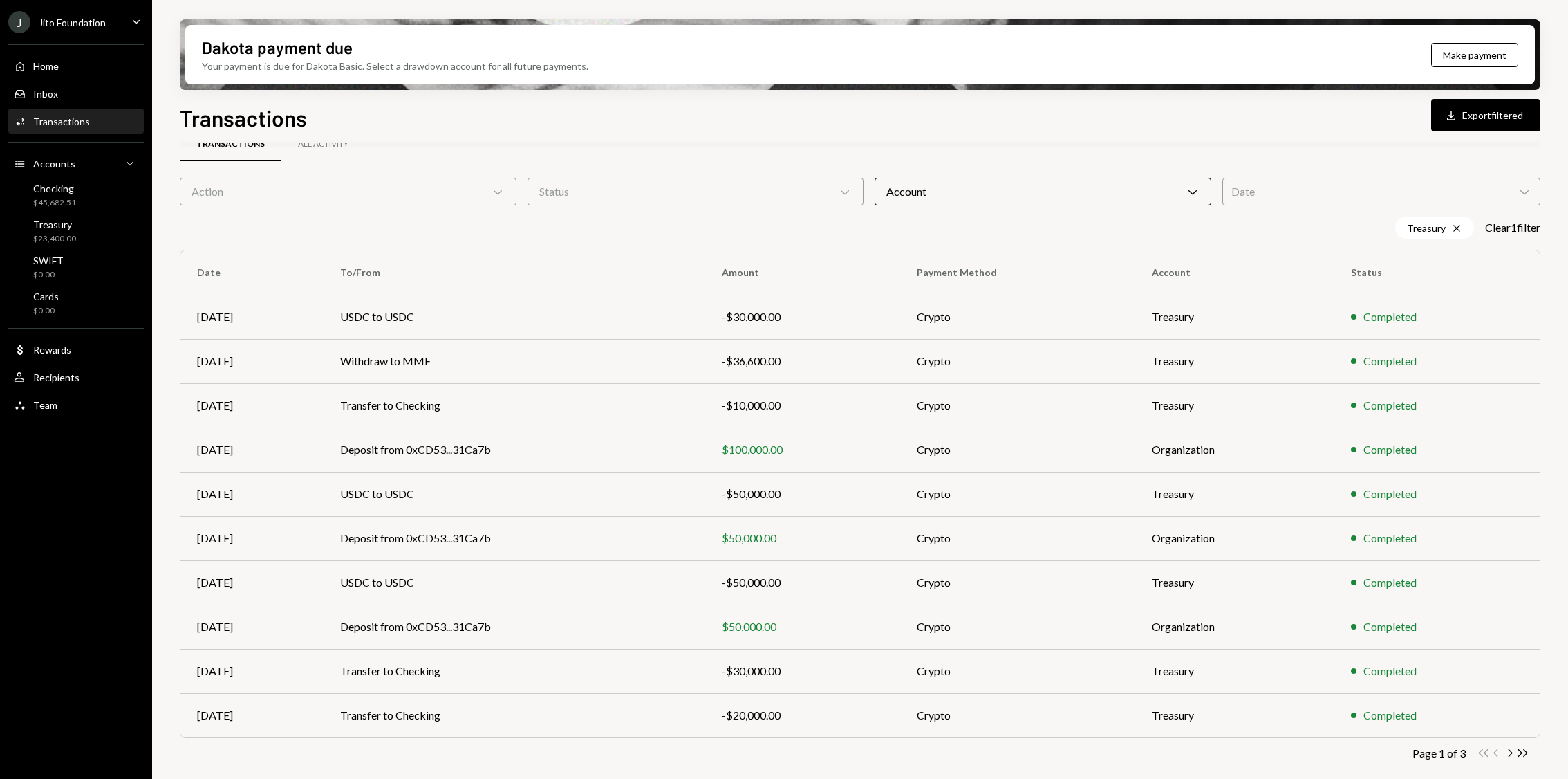
click at [618, 190] on div "Status Chevron Down" at bounding box center [696, 192] width 337 height 28
click at [618, 238] on div "Completed" at bounding box center [695, 227] width 336 height 36
click at [618, 224] on label "Completed" at bounding box center [695, 227] width 325 height 25
click at [552, 224] on button "Completed" at bounding box center [547, 227] width 11 height 11
click at [1351, 191] on div "Date Chevron Down" at bounding box center [1381, 192] width 318 height 28
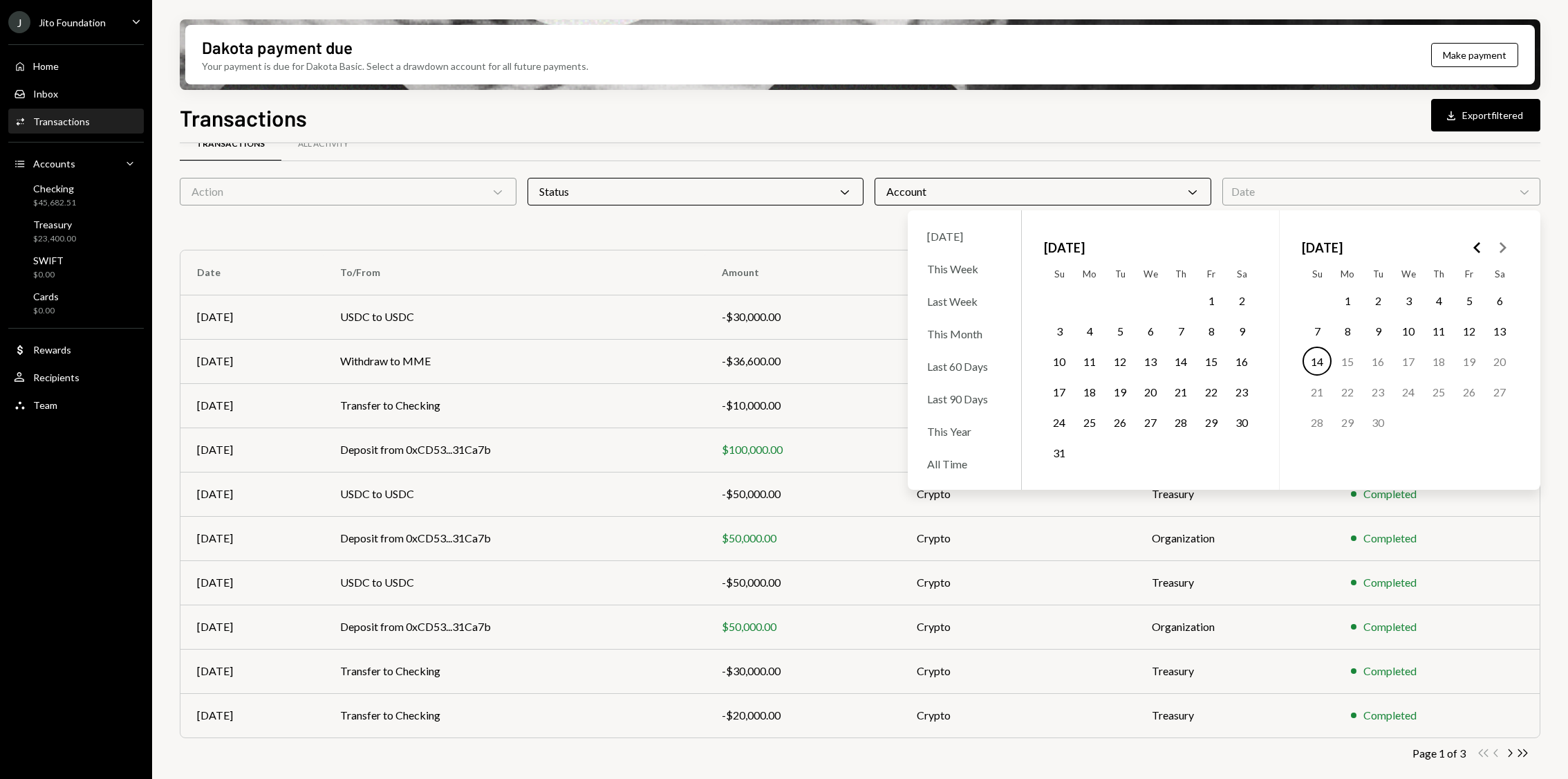
click at [1351, 191] on div "Date Chevron Down" at bounding box center [1381, 192] width 318 height 28
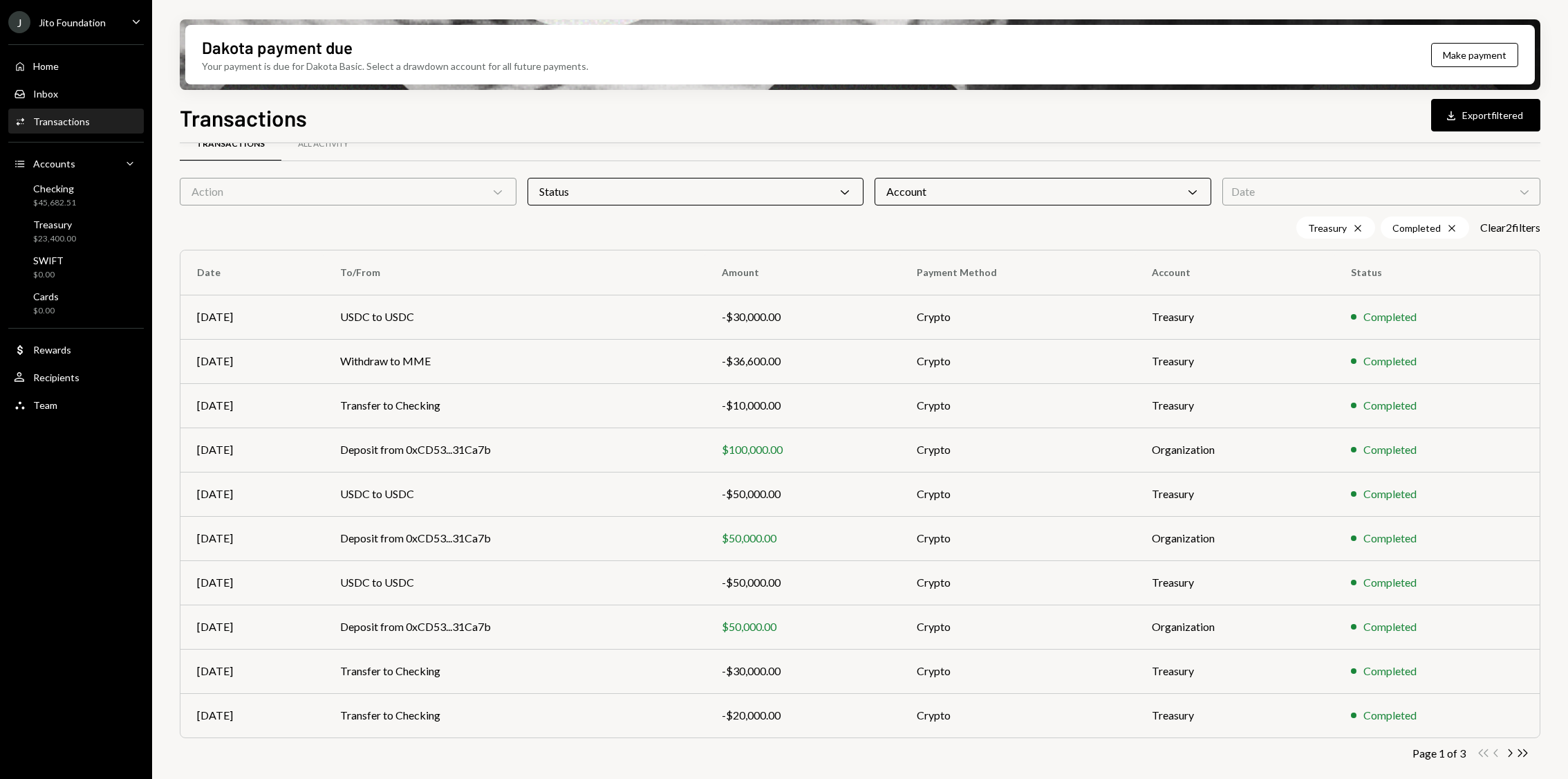
click at [416, 174] on div "Transactions All Activity" at bounding box center [860, 152] width 1361 height 52
click at [399, 193] on div "Action Chevron Down" at bounding box center [348, 192] width 337 height 28
click at [237, 227] on label "Deposit" at bounding box center [347, 227] width 325 height 25
click at [204, 227] on button "Deposit" at bounding box center [199, 227] width 11 height 11
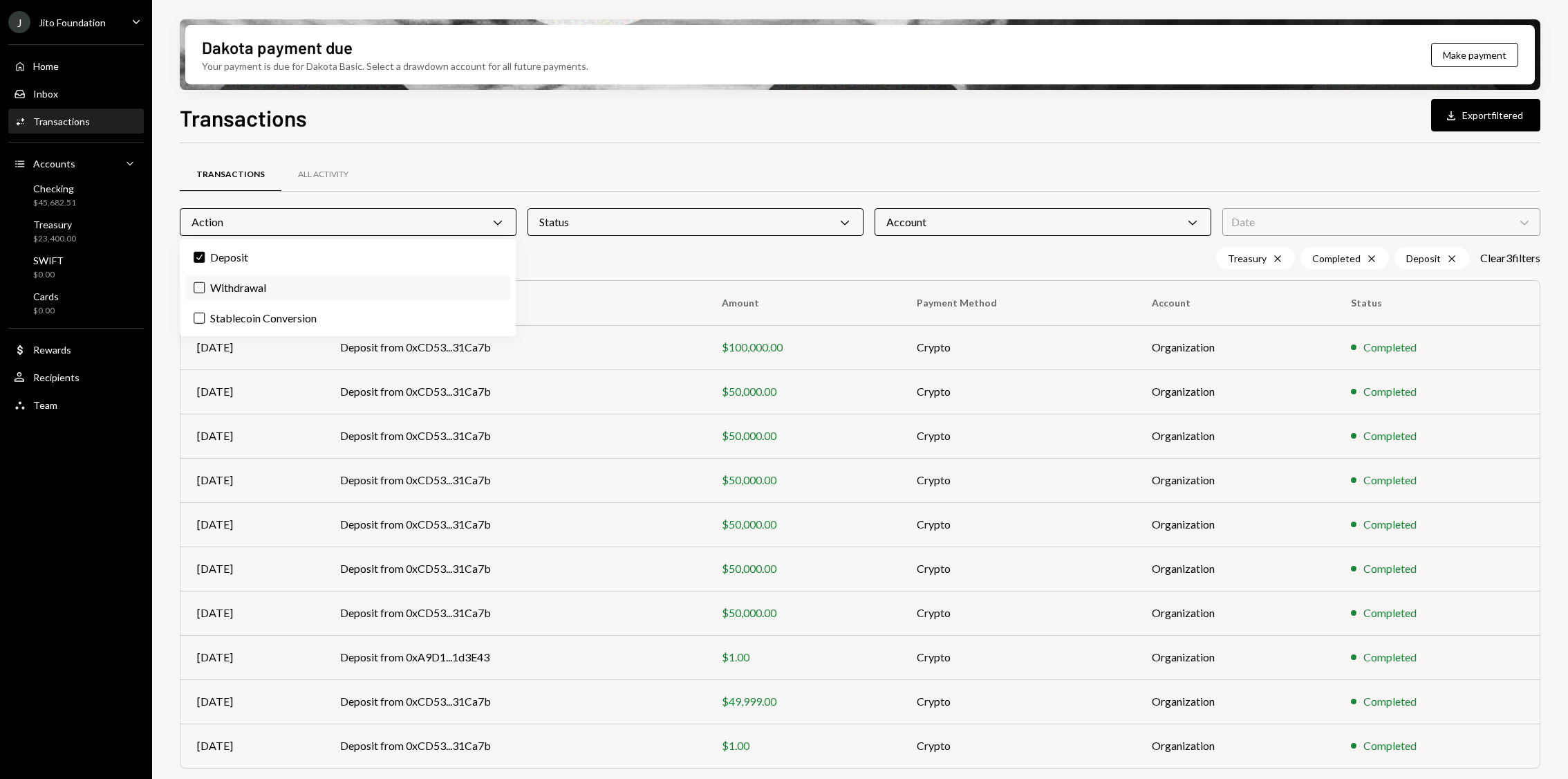
click at [236, 285] on label "Withdrawal" at bounding box center [347, 287] width 325 height 25
click at [204, 285] on button "Withdrawal" at bounding box center [199, 287] width 11 height 11
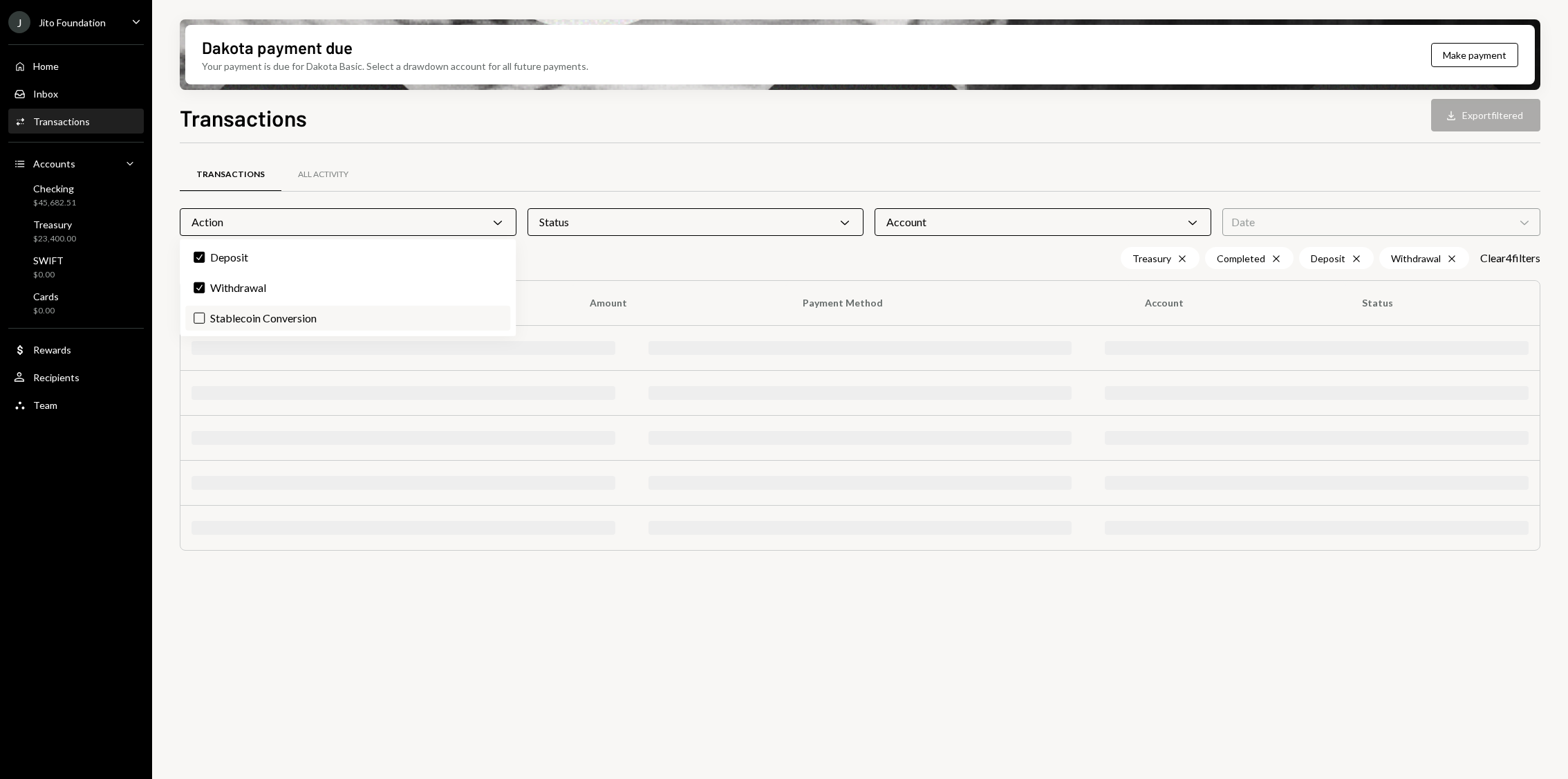
click at [236, 317] on label "Stablecoin Conversion" at bounding box center [347, 318] width 325 height 25
click at [204, 317] on button "Stablecoin Conversion" at bounding box center [199, 318] width 11 height 11
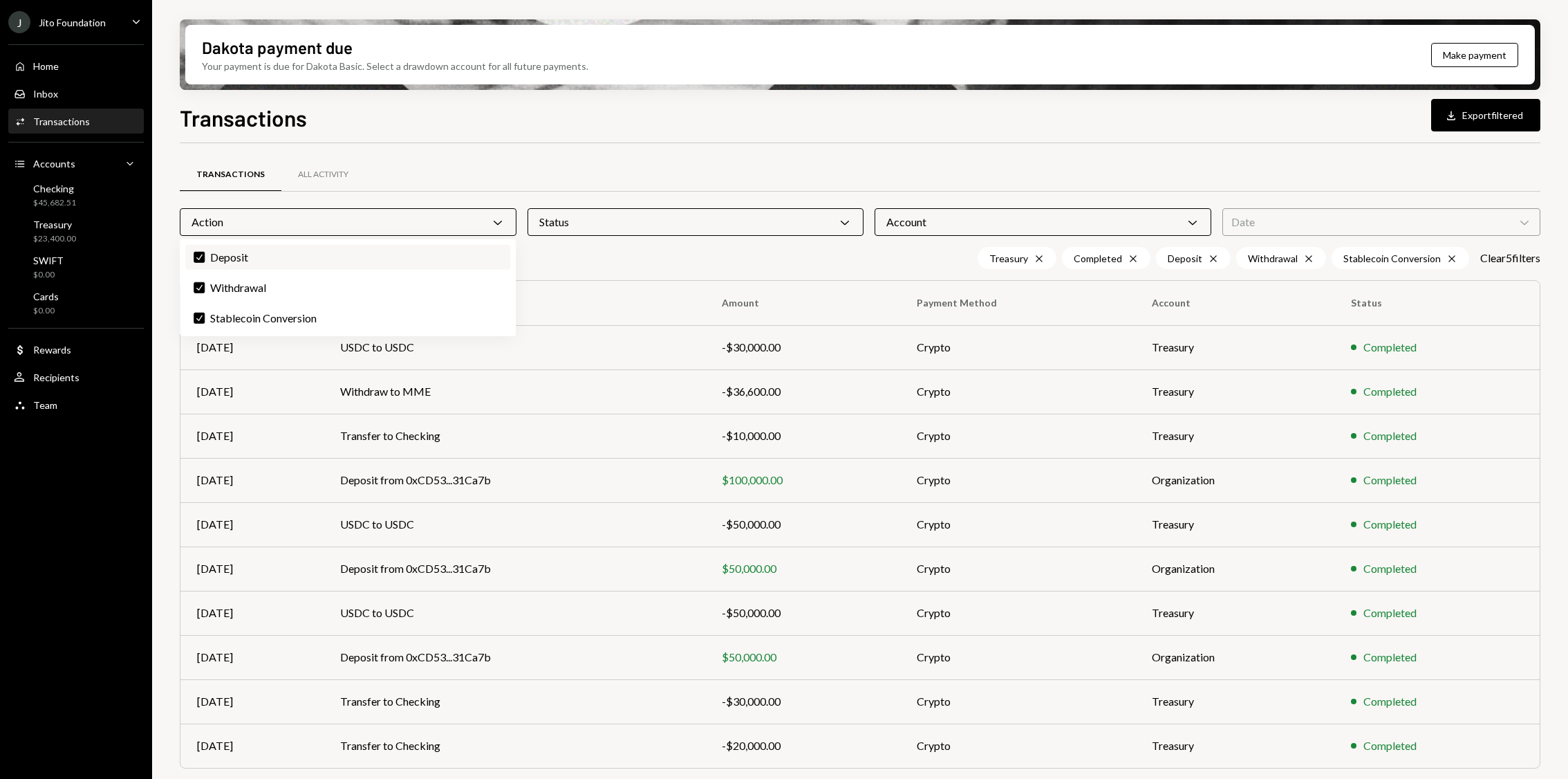
click at [199, 249] on label "Check Deposit" at bounding box center [347, 257] width 325 height 25
click at [199, 251] on button "Check" at bounding box center [199, 257] width 11 height 11
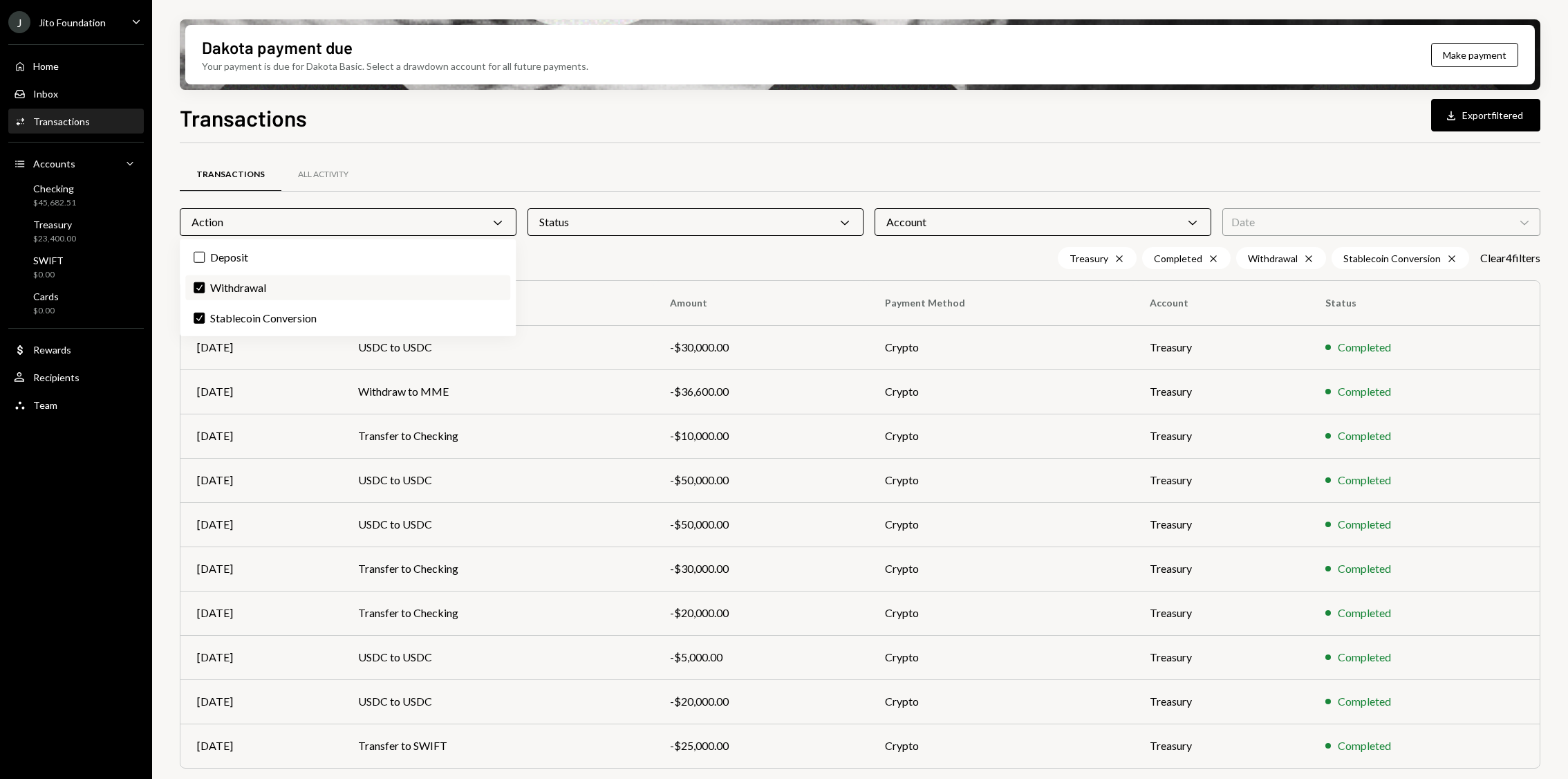
click at [202, 281] on label "Check Withdrawal" at bounding box center [347, 287] width 325 height 25
click at [202, 282] on button "Check" at bounding box center [199, 287] width 11 height 11
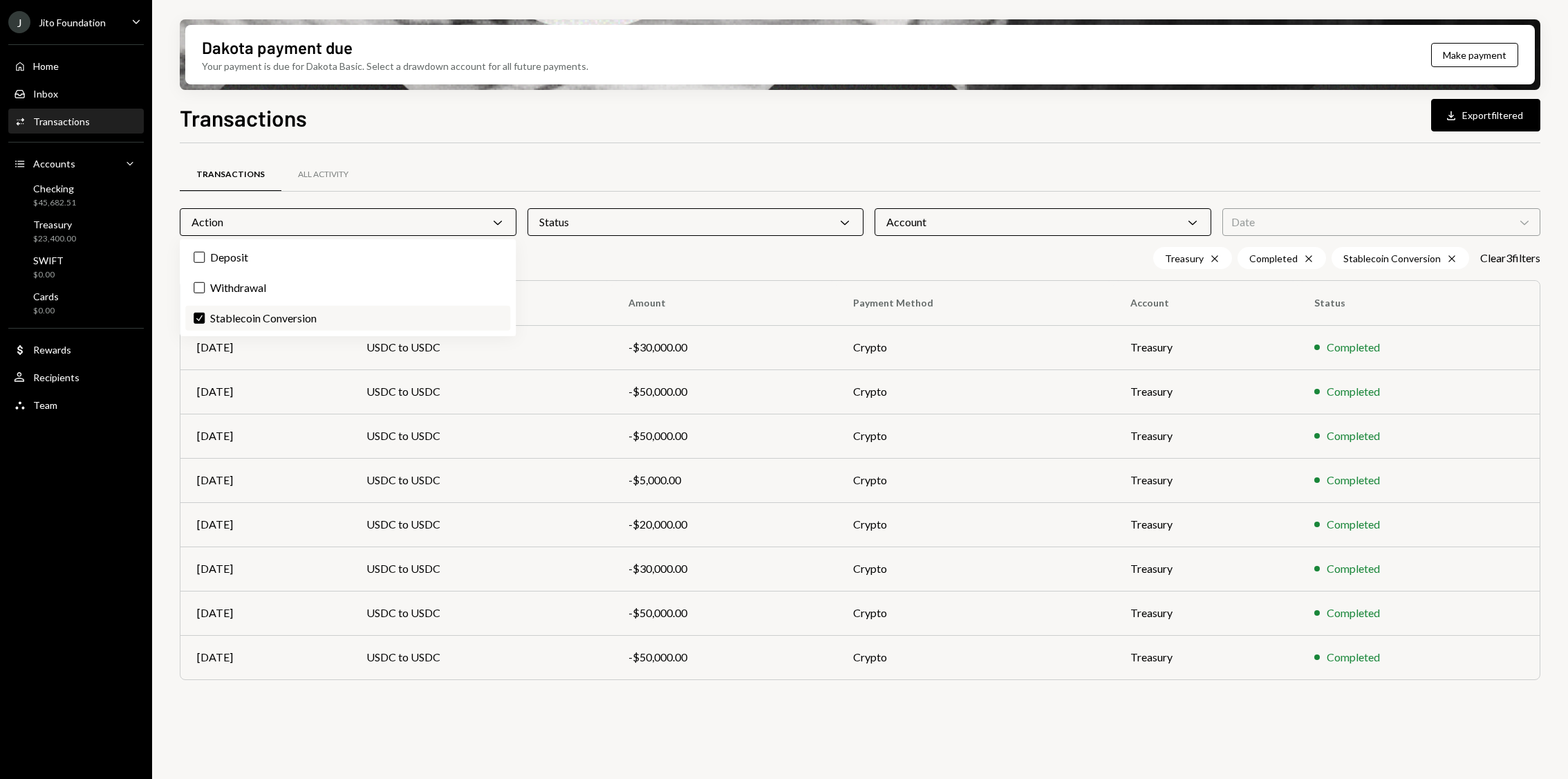
click at [202, 319] on button "Check" at bounding box center [199, 318] width 11 height 11
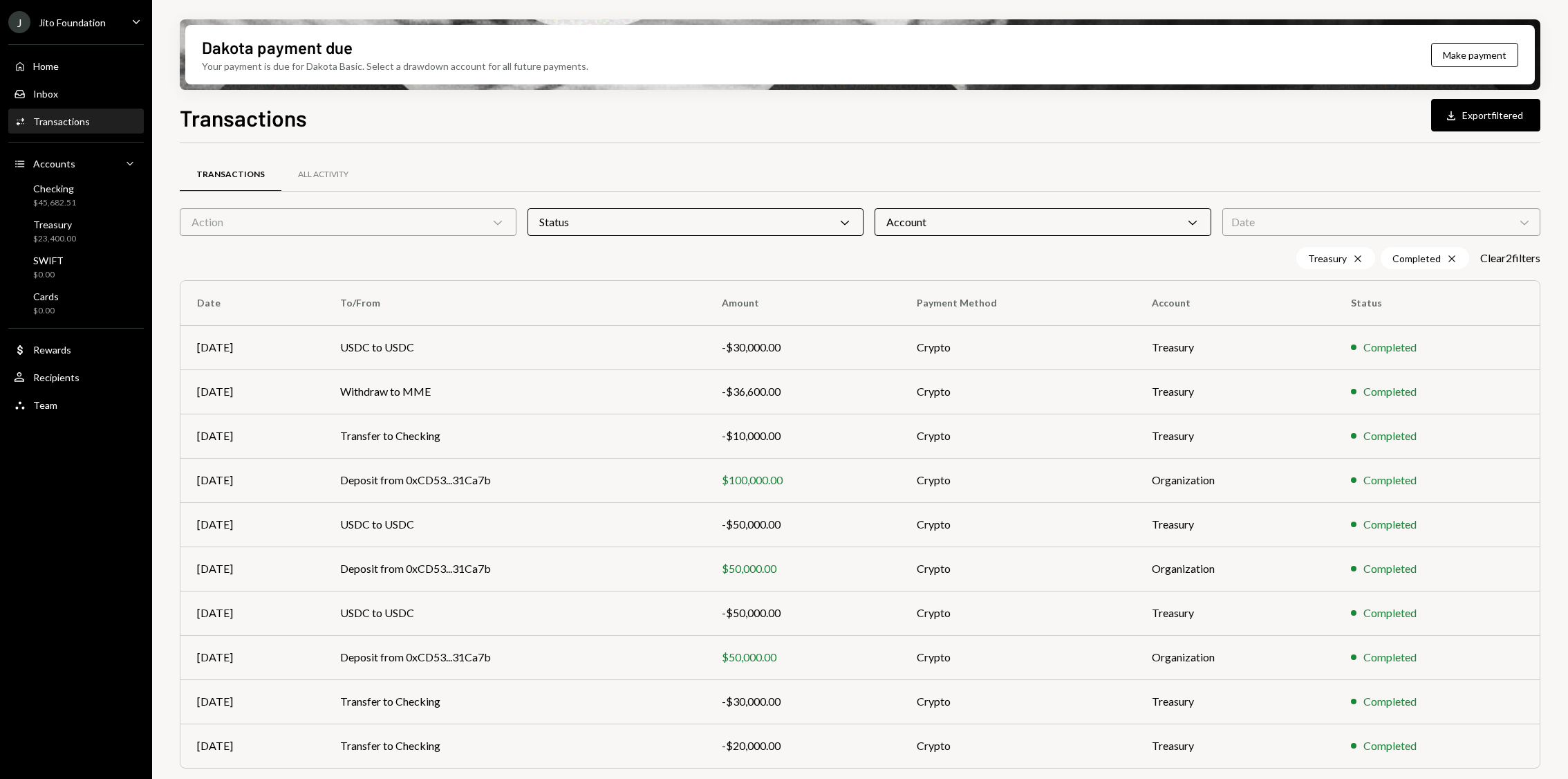
click at [544, 170] on div "Transactions All Activity" at bounding box center [860, 174] width 1361 height 35
click at [1476, 128] on button "Download Export filtered" at bounding box center [1486, 114] width 110 height 32
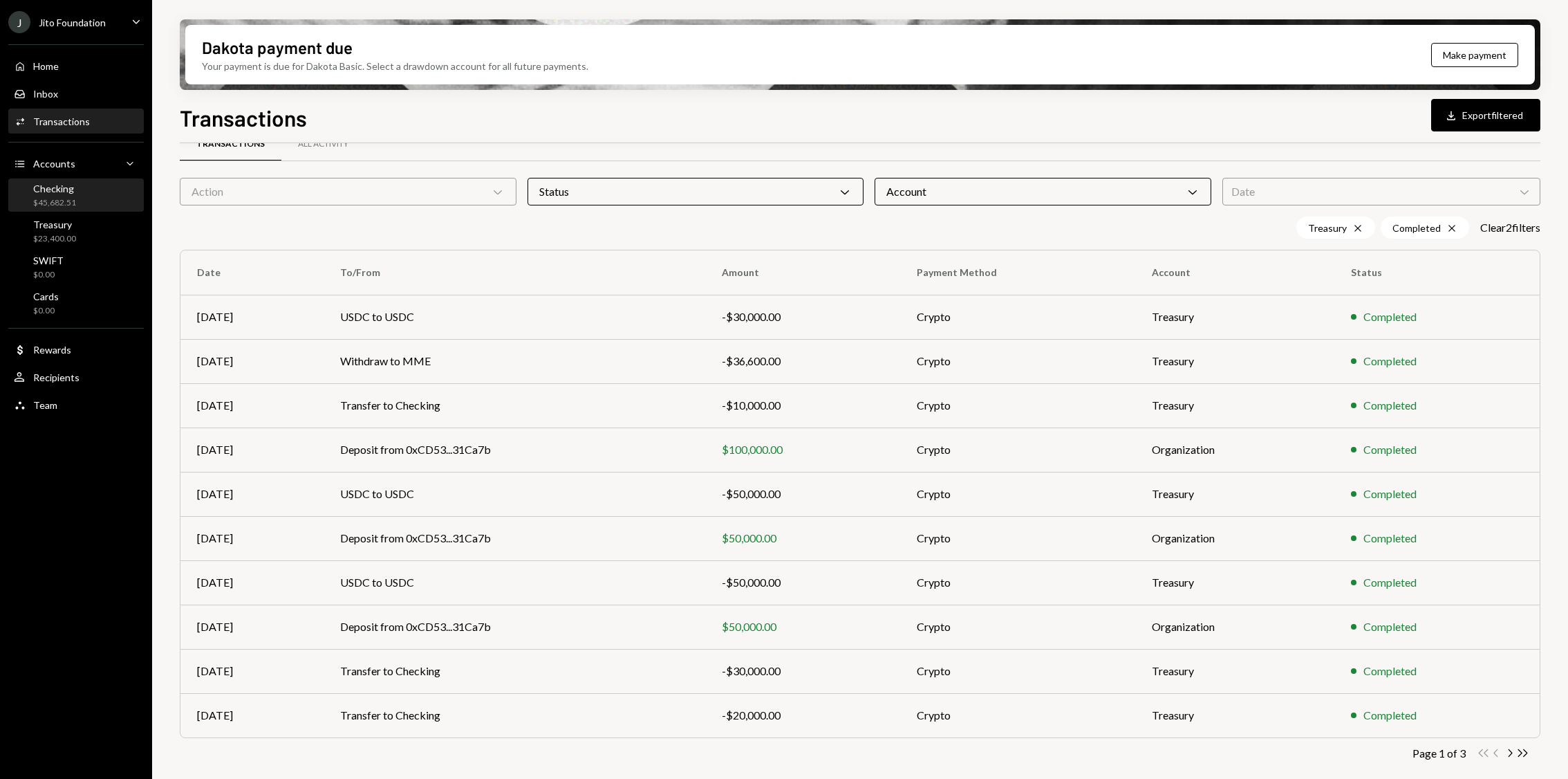
click at [41, 194] on div "Checking $45,682.51" at bounding box center [54, 195] width 43 height 27
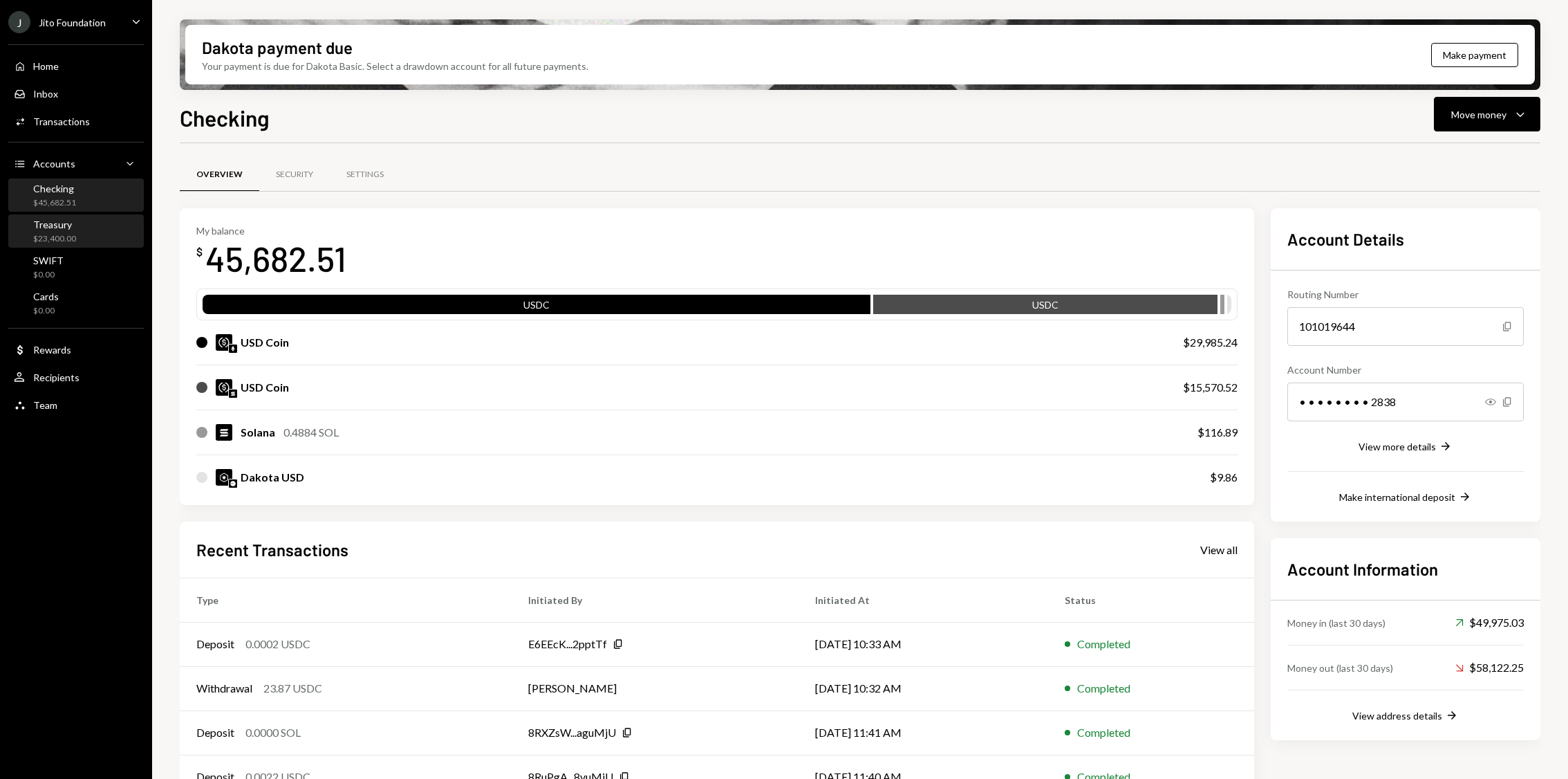
click at [65, 237] on div "$23,400.00" at bounding box center [54, 238] width 43 height 12
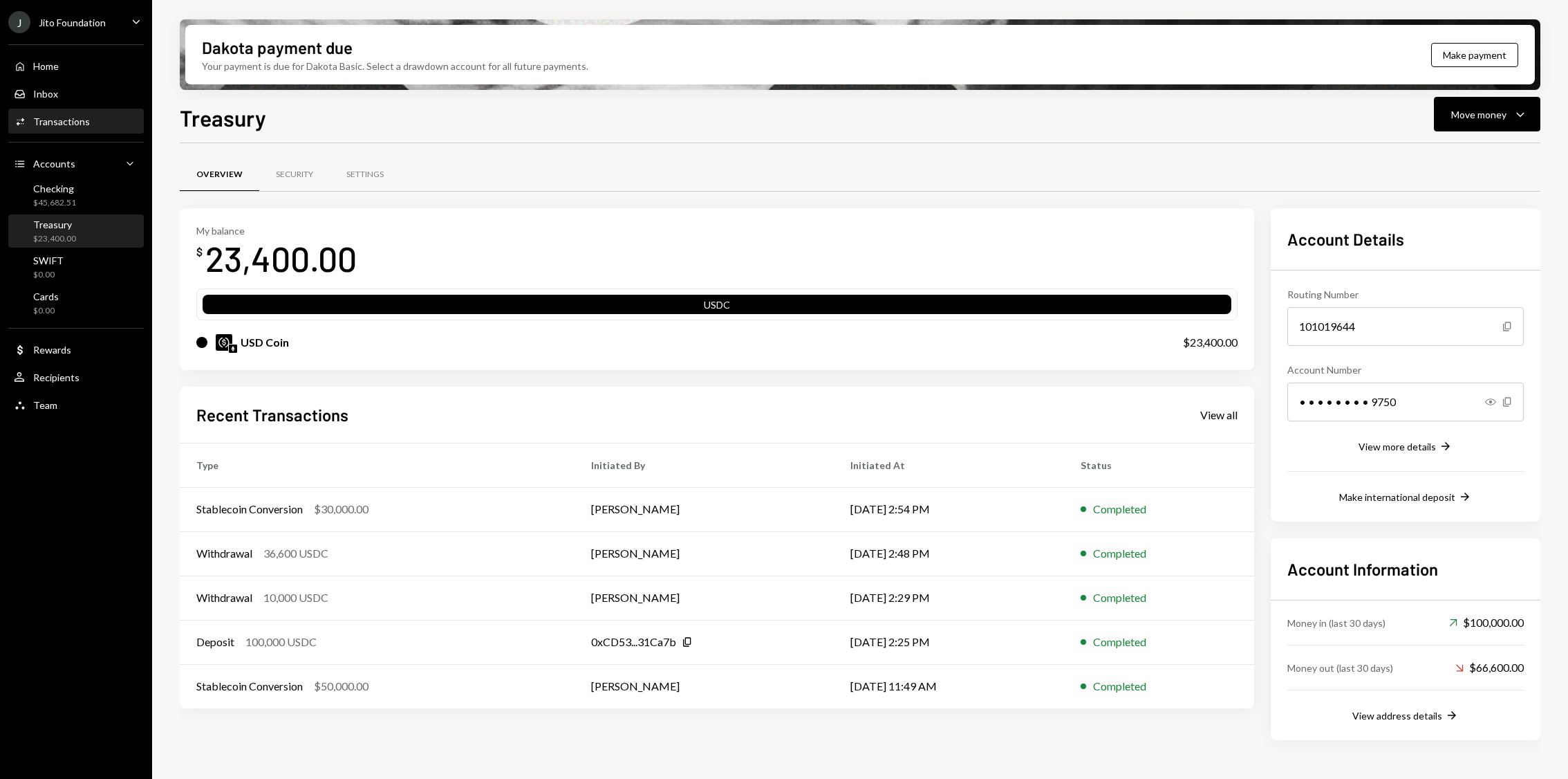
click at [76, 123] on div "Transactions" at bounding box center [62, 121] width 57 height 12
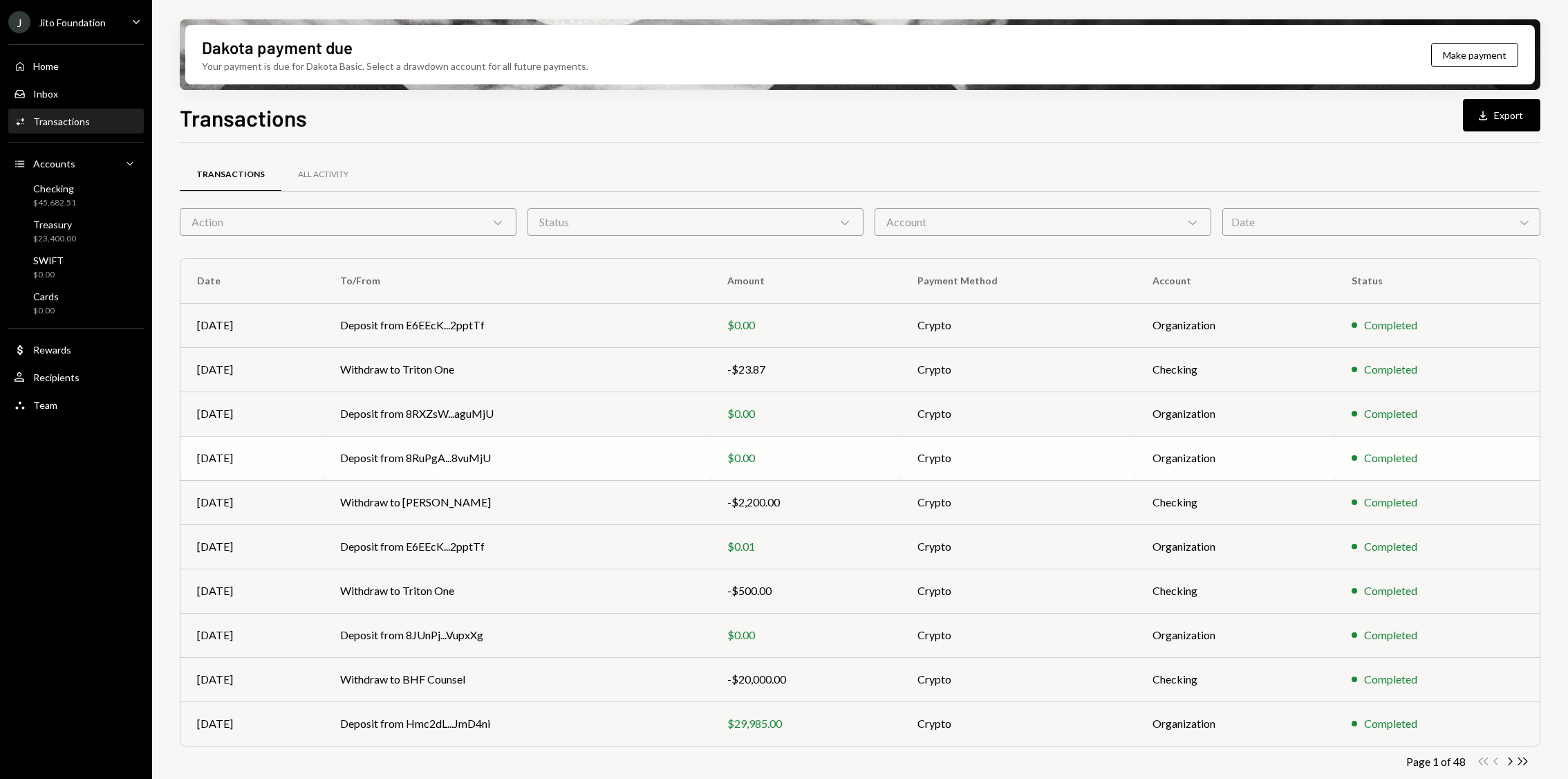
scroll to position [8, 0]
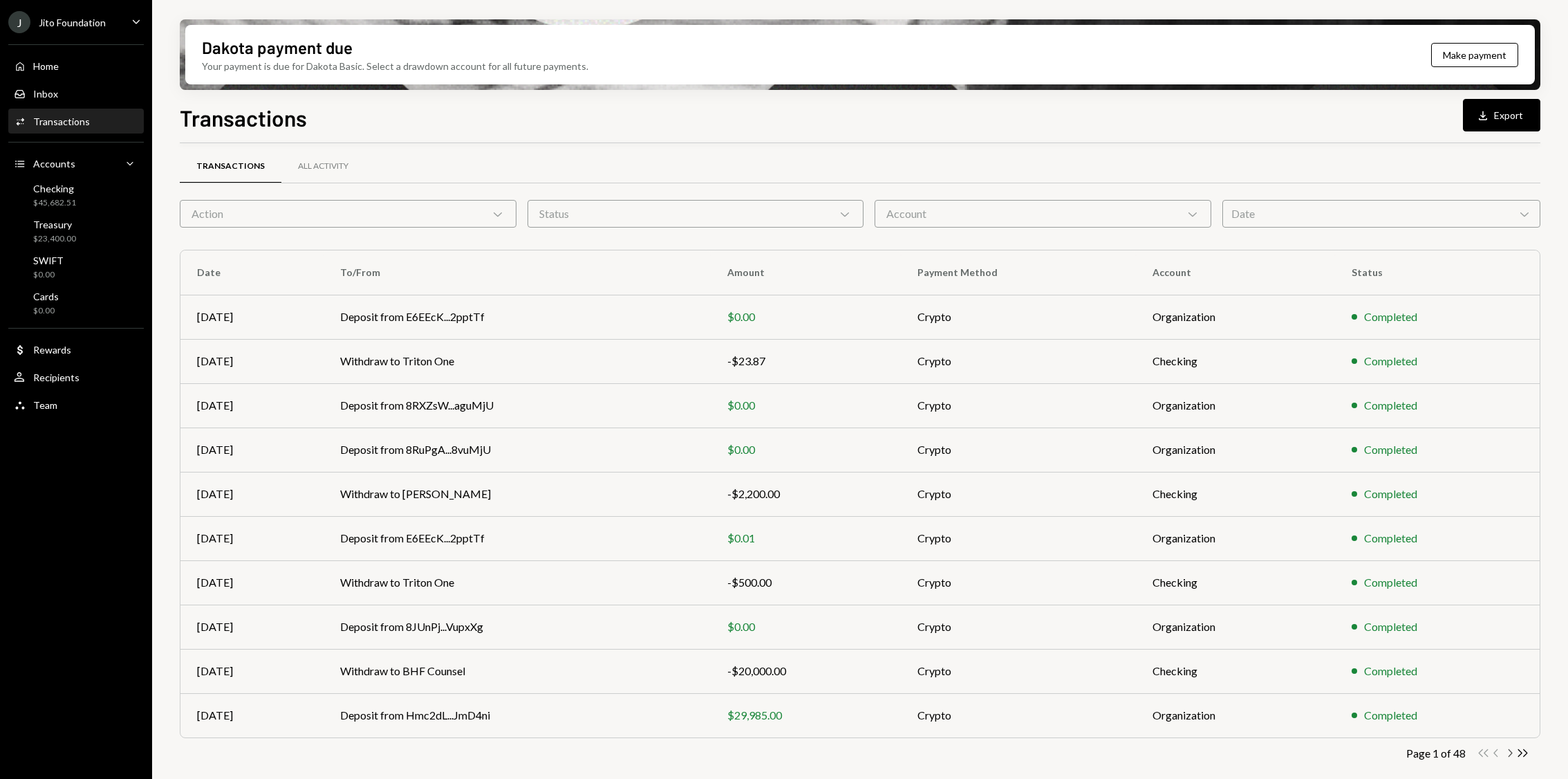
click at [1514, 746] on icon "Chevron Right" at bounding box center [1510, 752] width 13 height 13
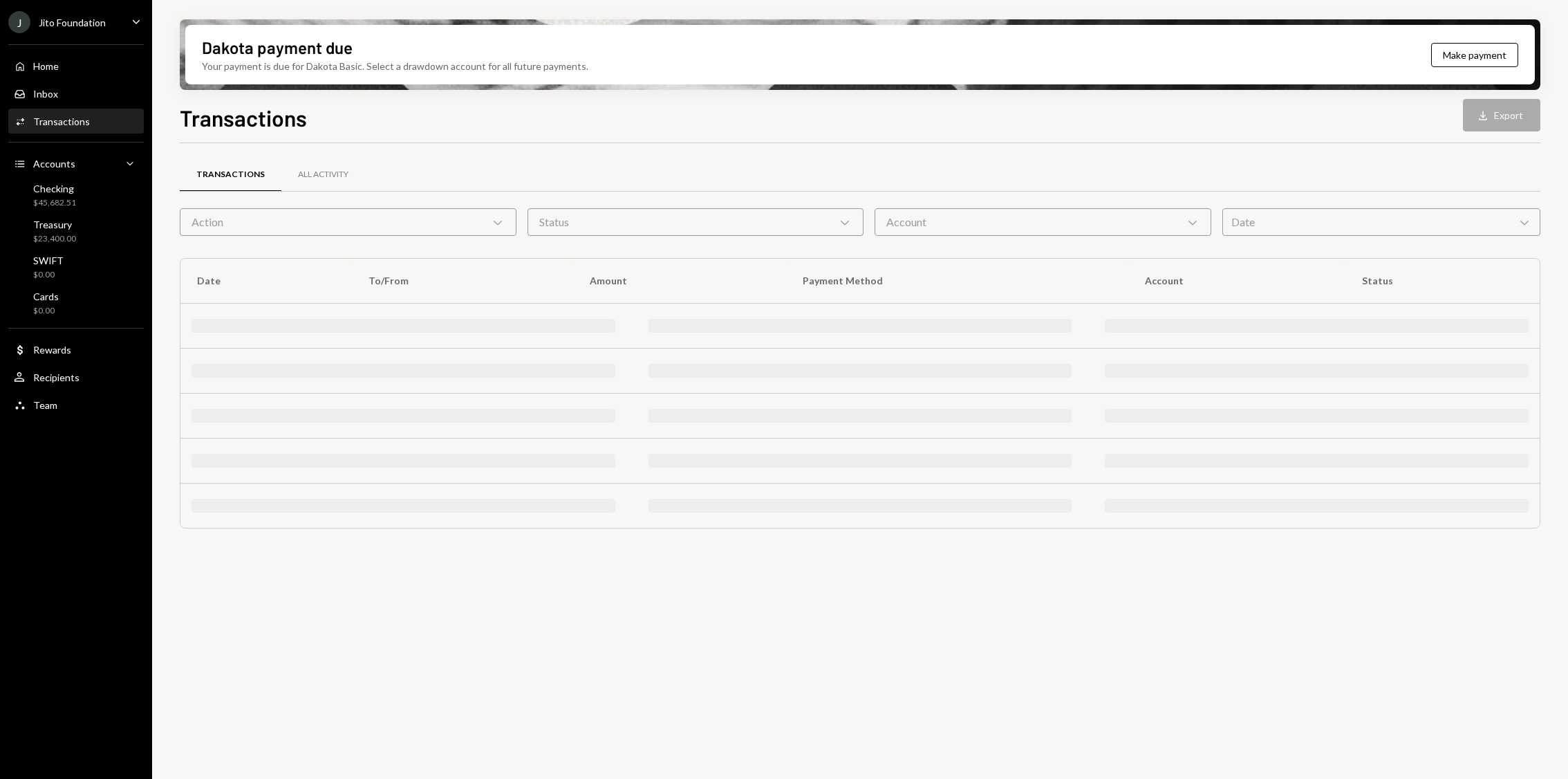
scroll to position [0, 0]
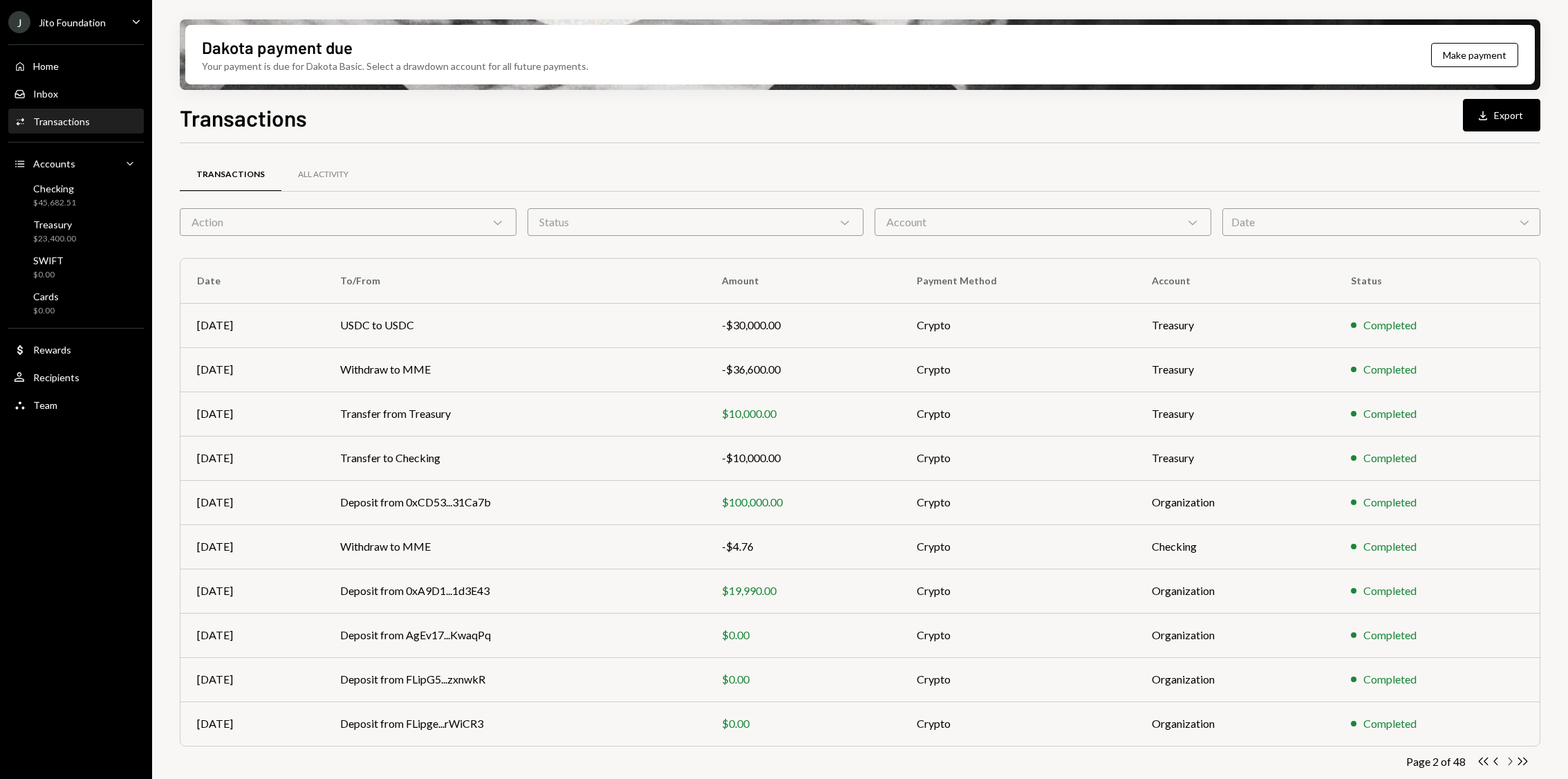
click at [1508, 760] on icon "Chevron Right" at bounding box center [1510, 761] width 13 height 13
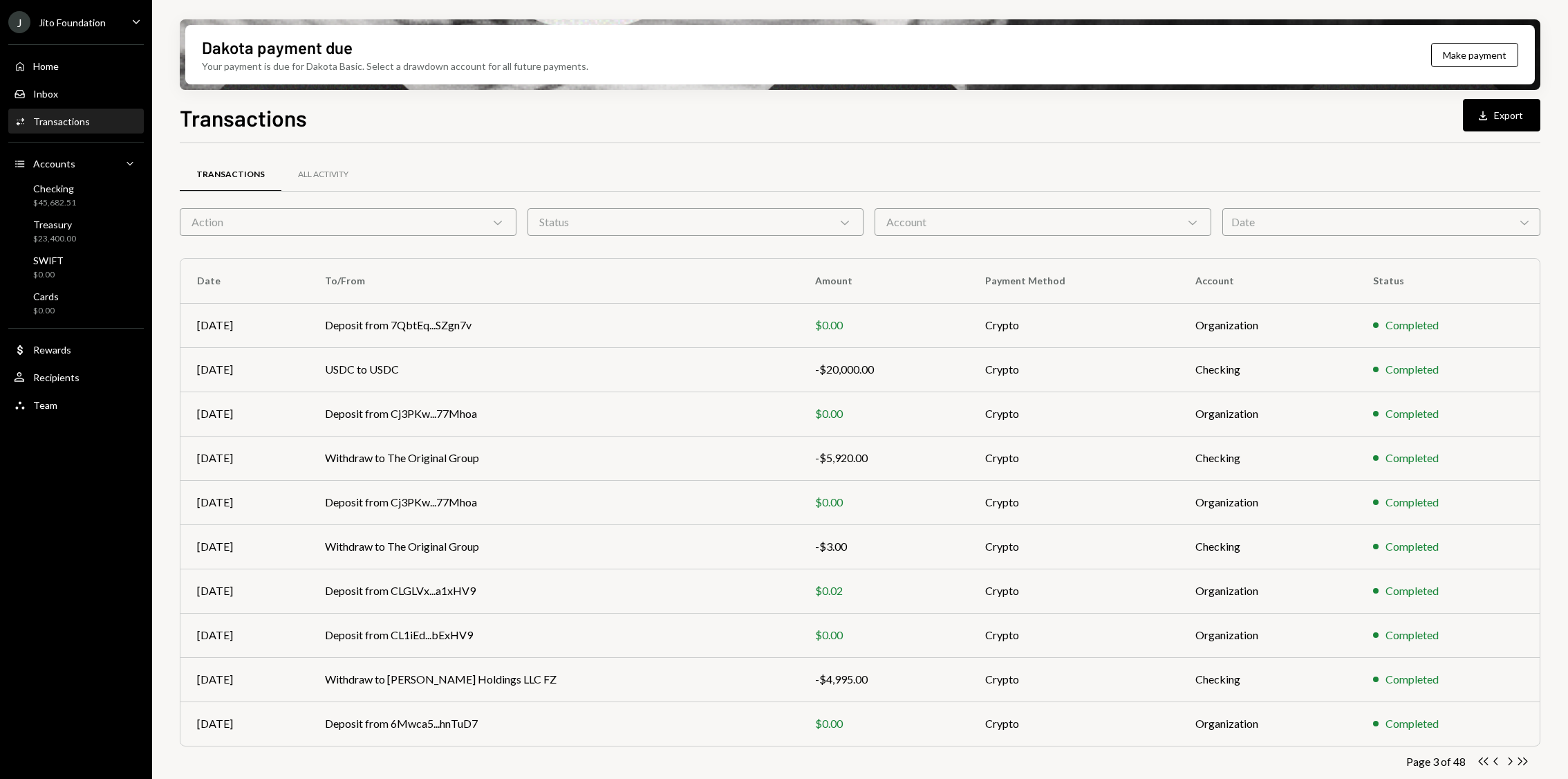
scroll to position [8, 0]
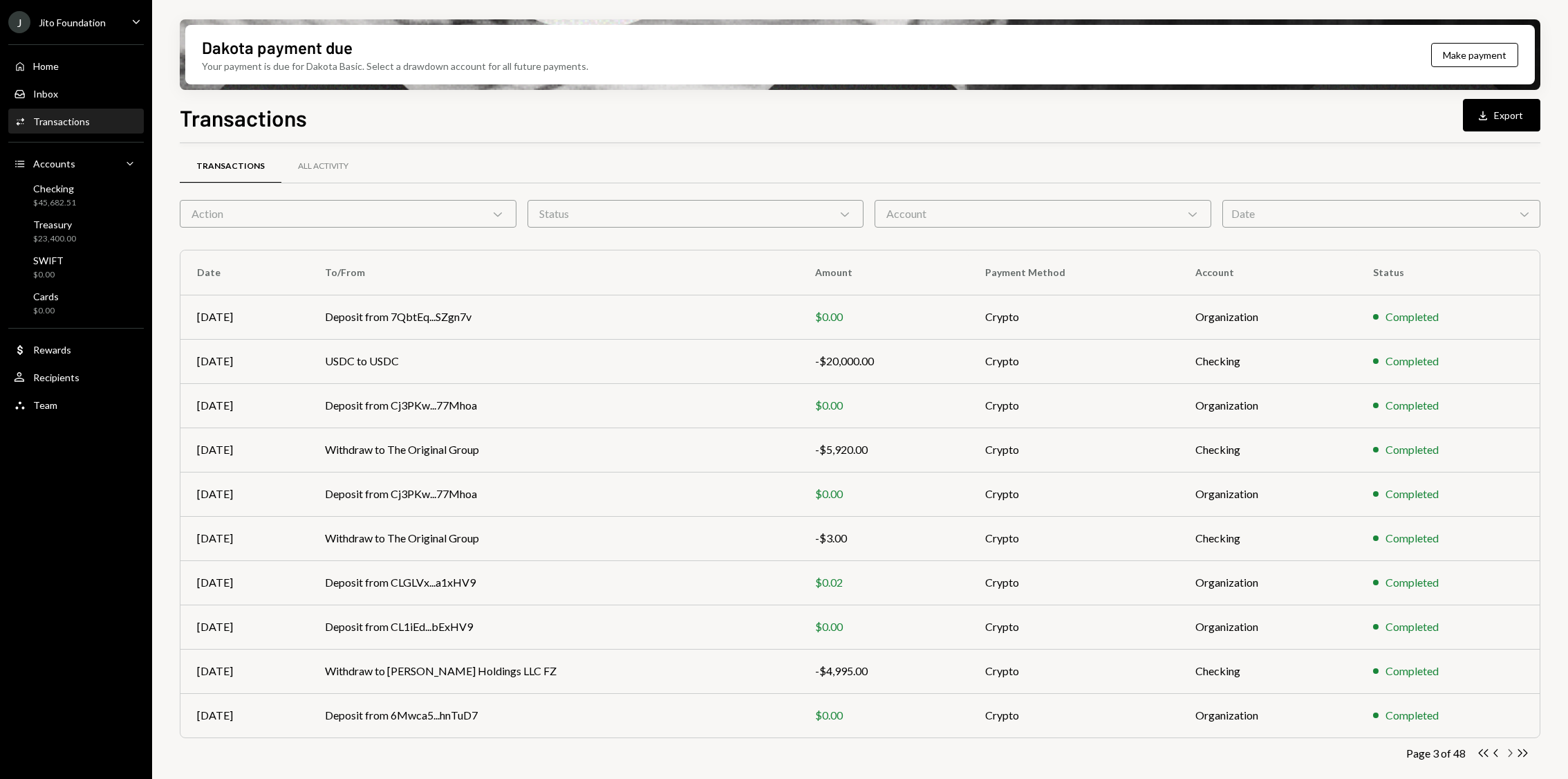
click at [1509, 755] on icon "button" at bounding box center [1511, 752] width 5 height 7
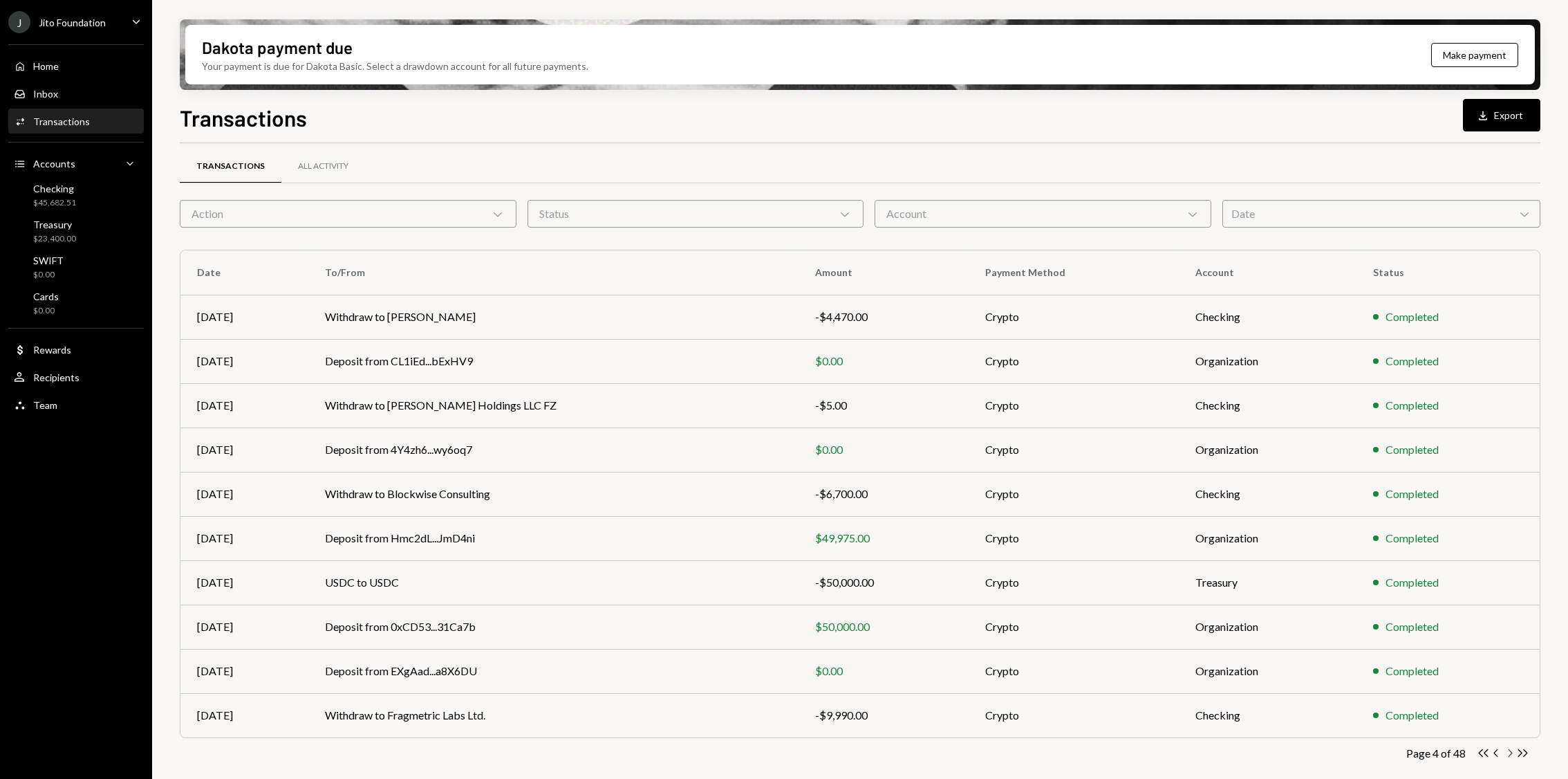
click at [1509, 754] on icon "Chevron Right" at bounding box center [1510, 752] width 13 height 13
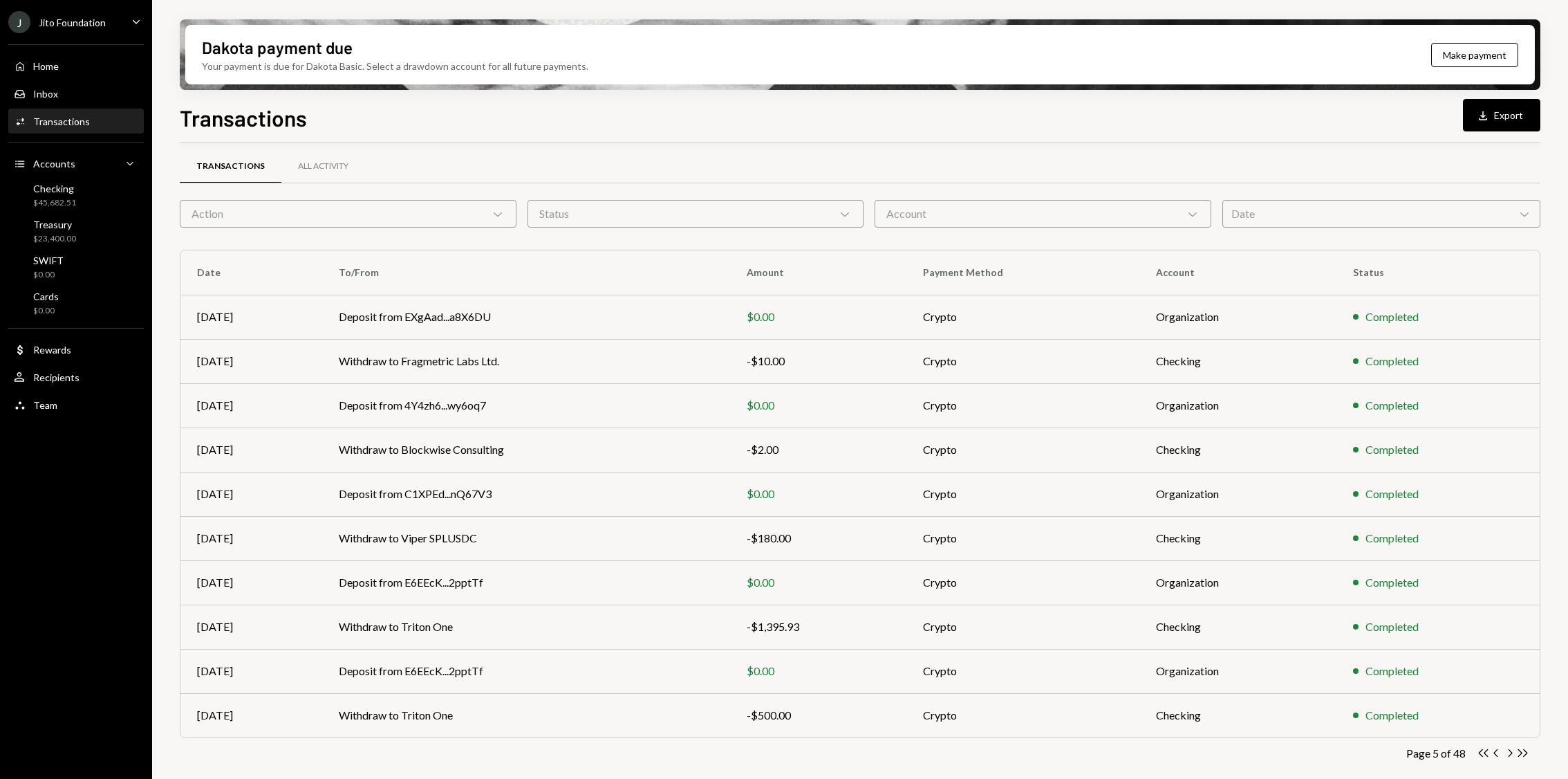
click at [1509, 754] on icon "Chevron Right" at bounding box center [1510, 752] width 13 height 13
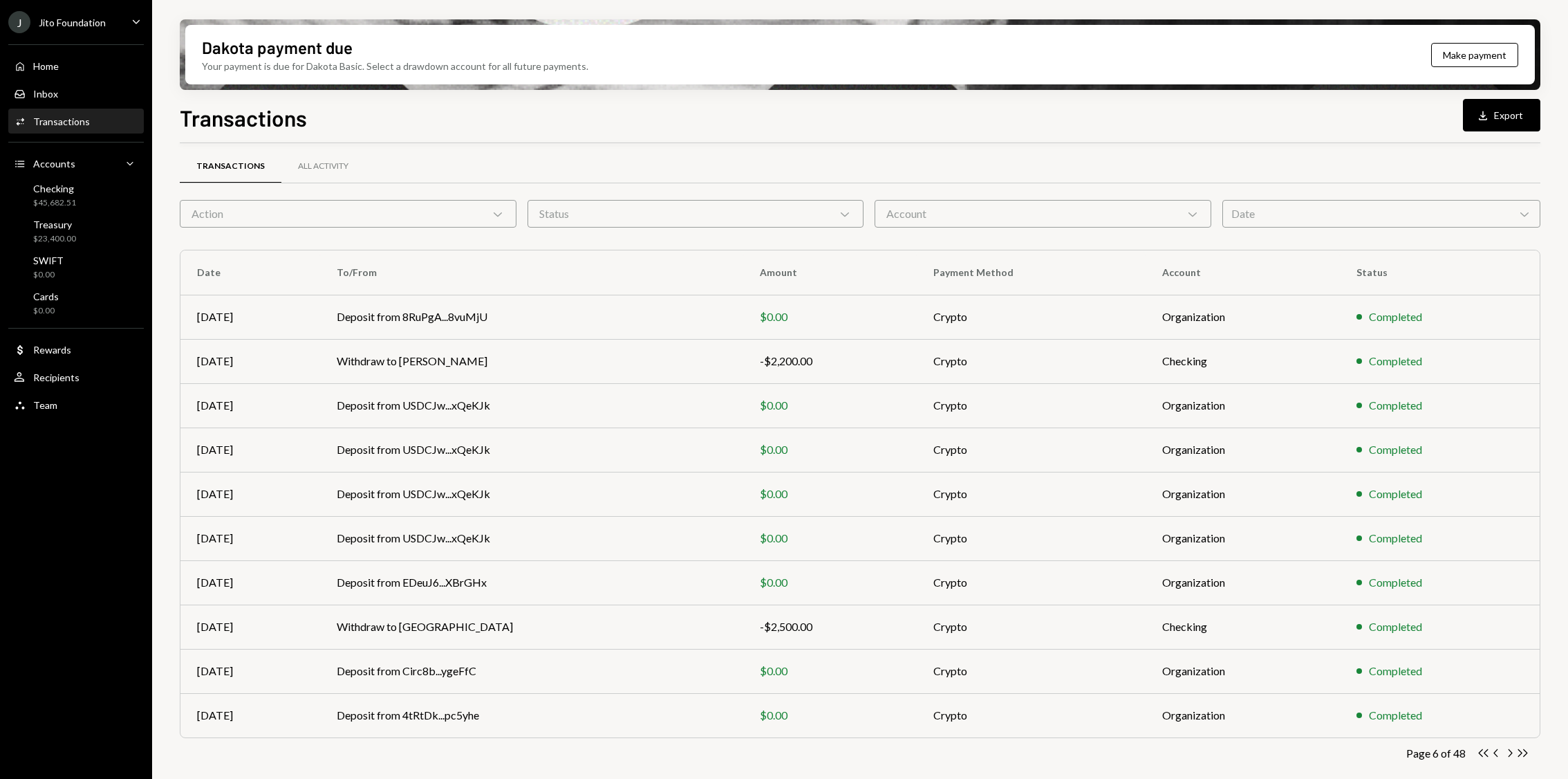
click at [1509, 754] on icon "Chevron Right" at bounding box center [1510, 752] width 13 height 13
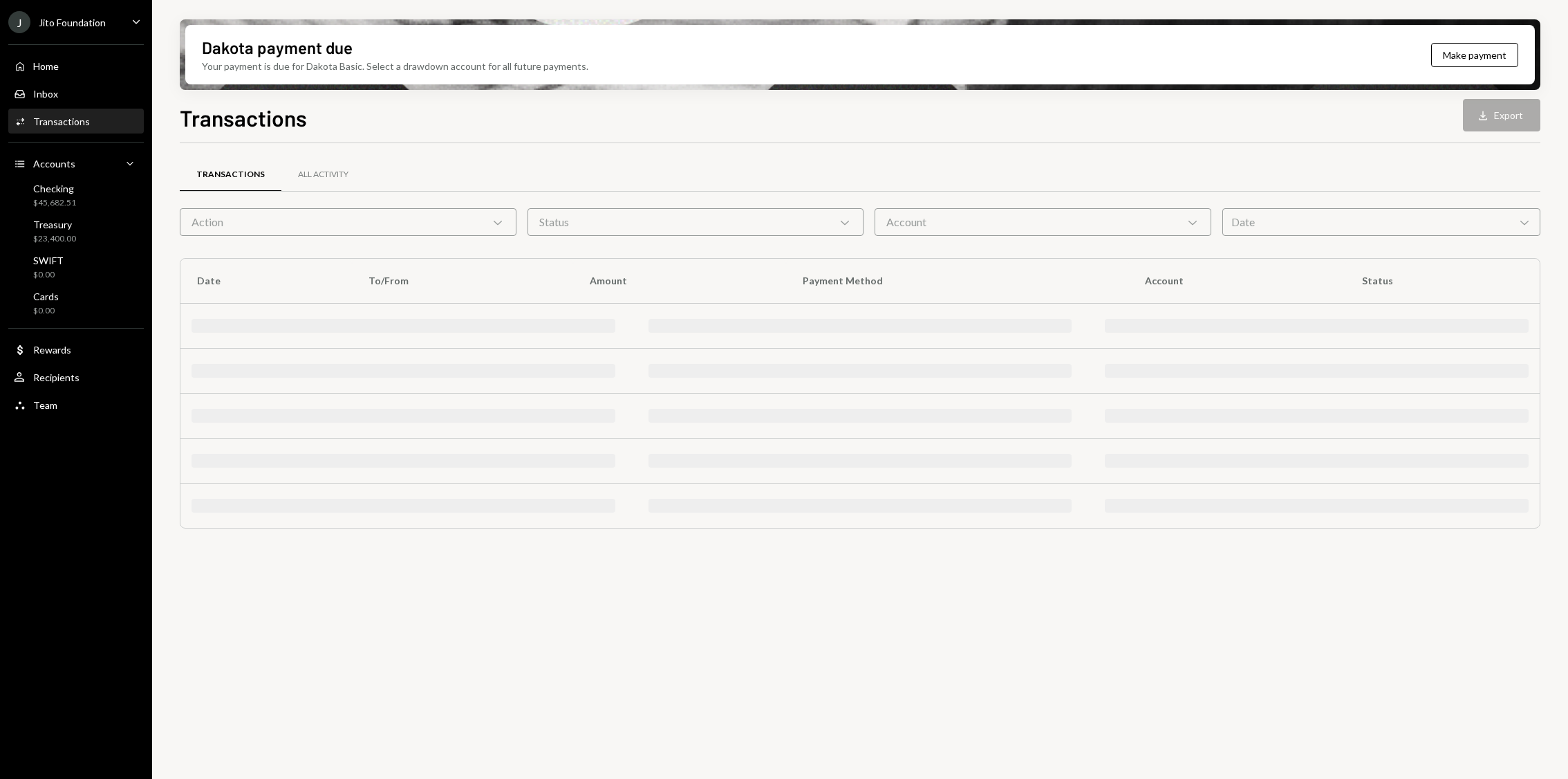
scroll to position [0, 0]
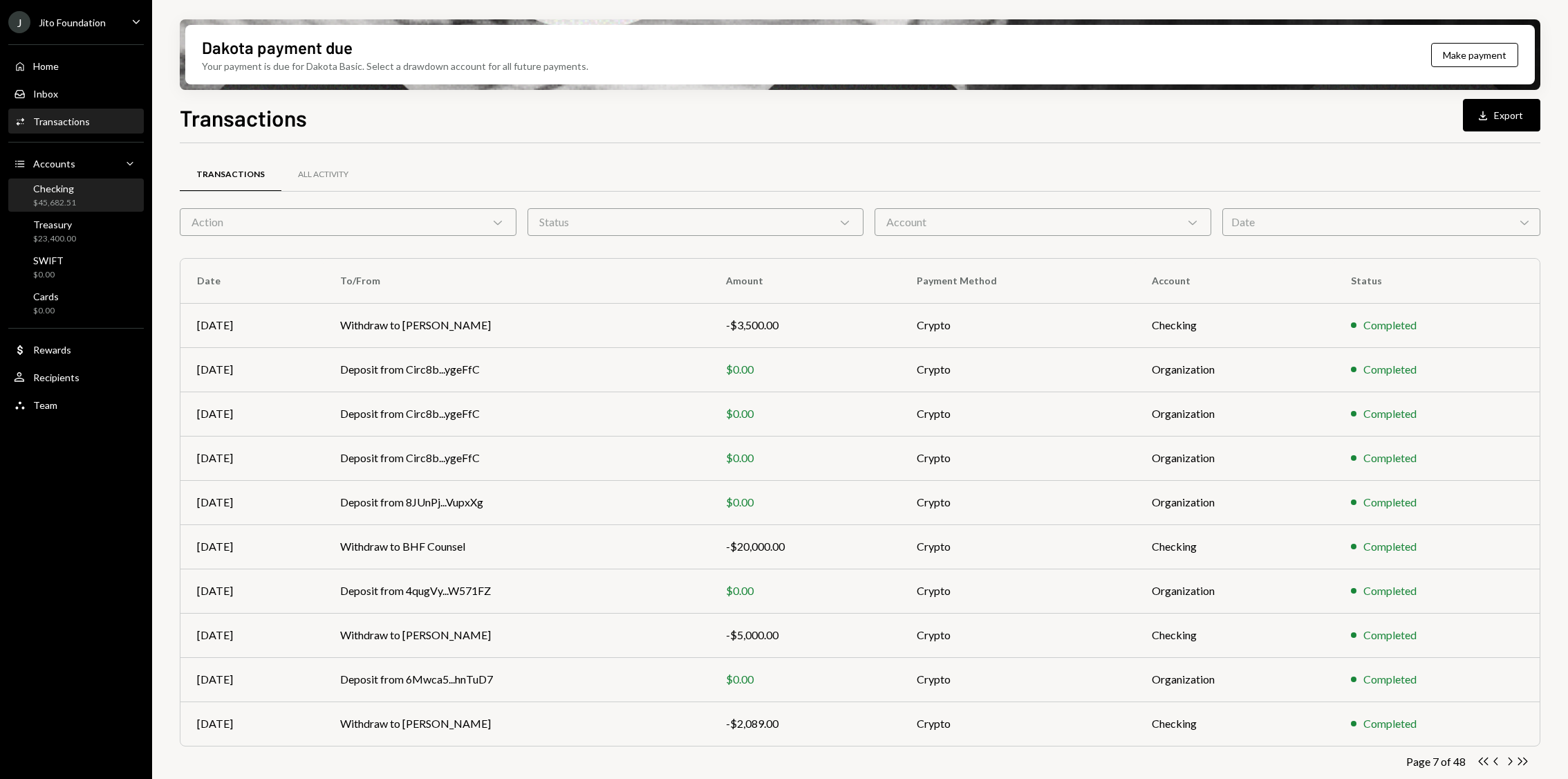
click at [100, 188] on div "Checking $45,682.51" at bounding box center [75, 195] width 124 height 27
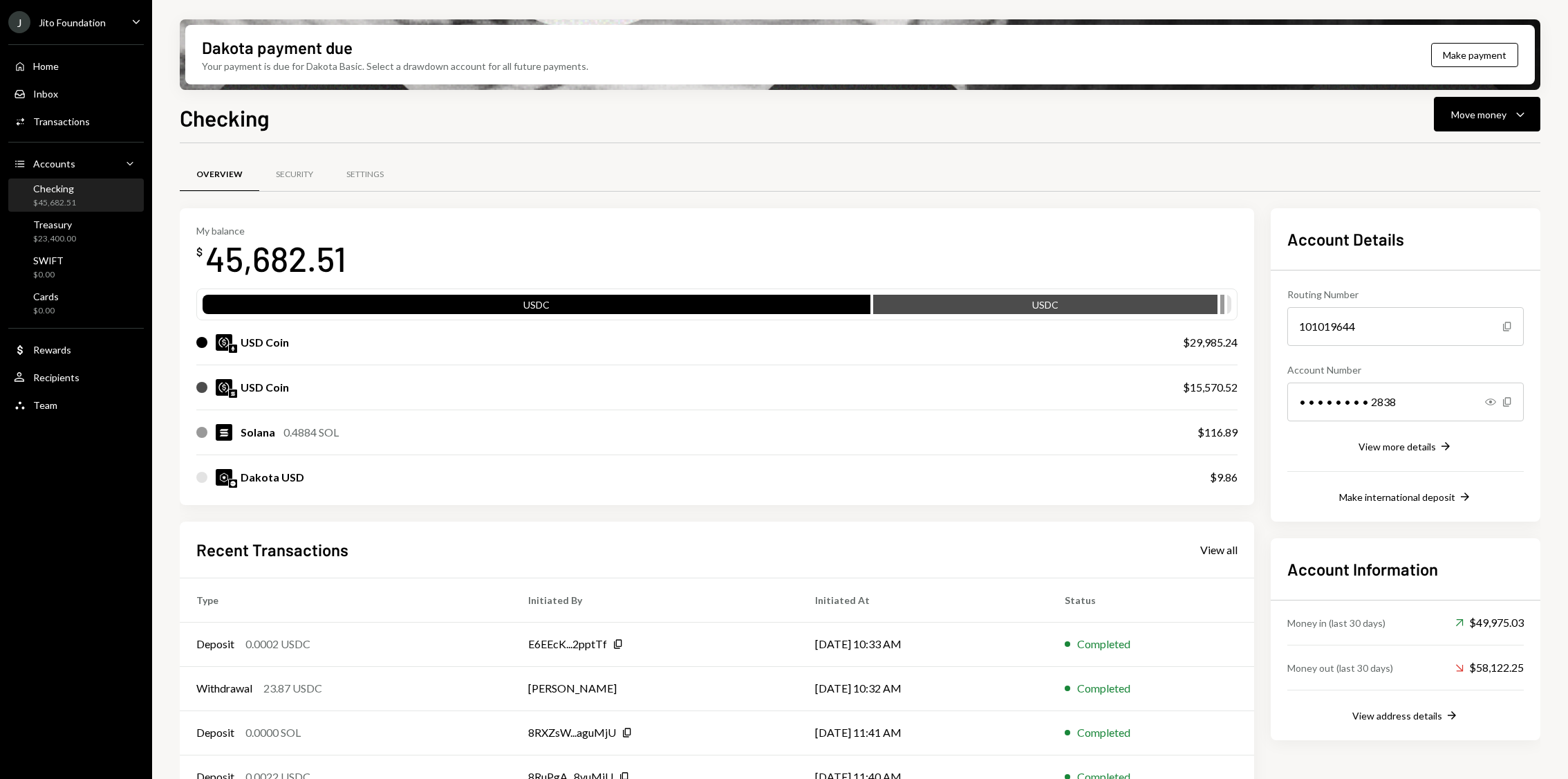
click at [1226, 428] on div "$116.89" at bounding box center [1218, 432] width 41 height 17
copy div "116.89"
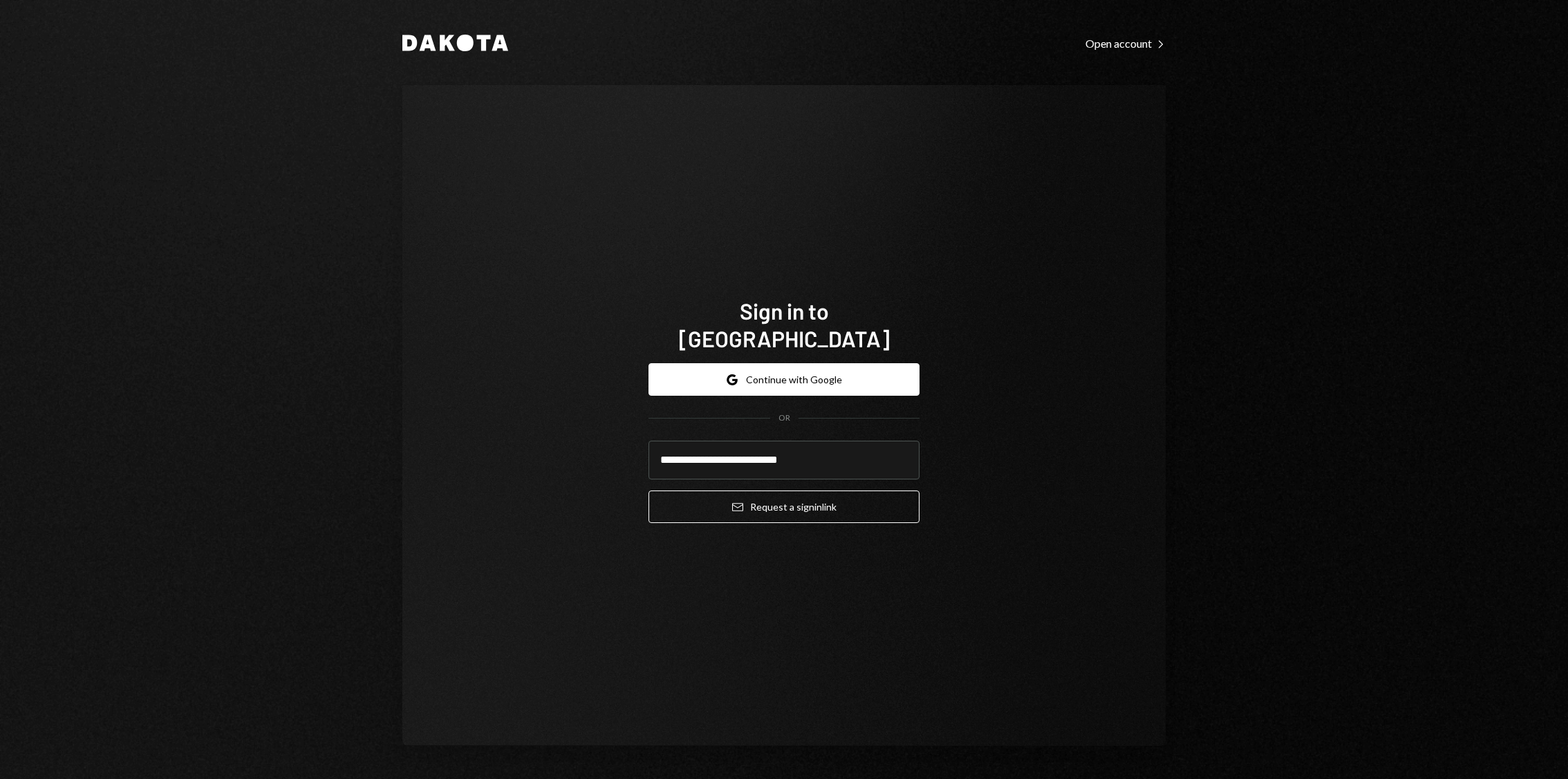
type input "**********"
click at [648, 490] on button "Email Request a sign in link" at bounding box center [784, 506] width 271 height 32
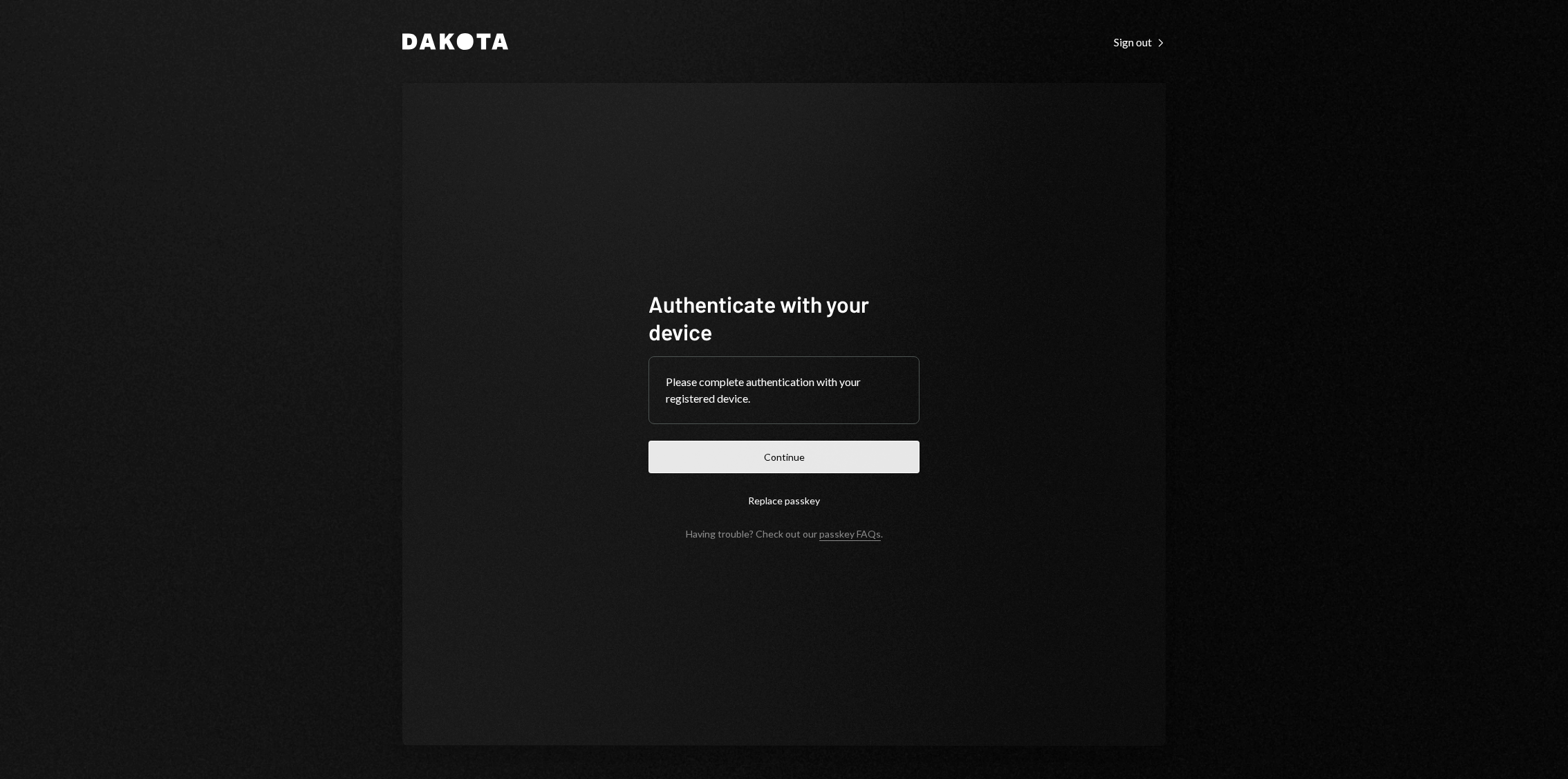
click at [735, 463] on button "Continue" at bounding box center [784, 456] width 271 height 32
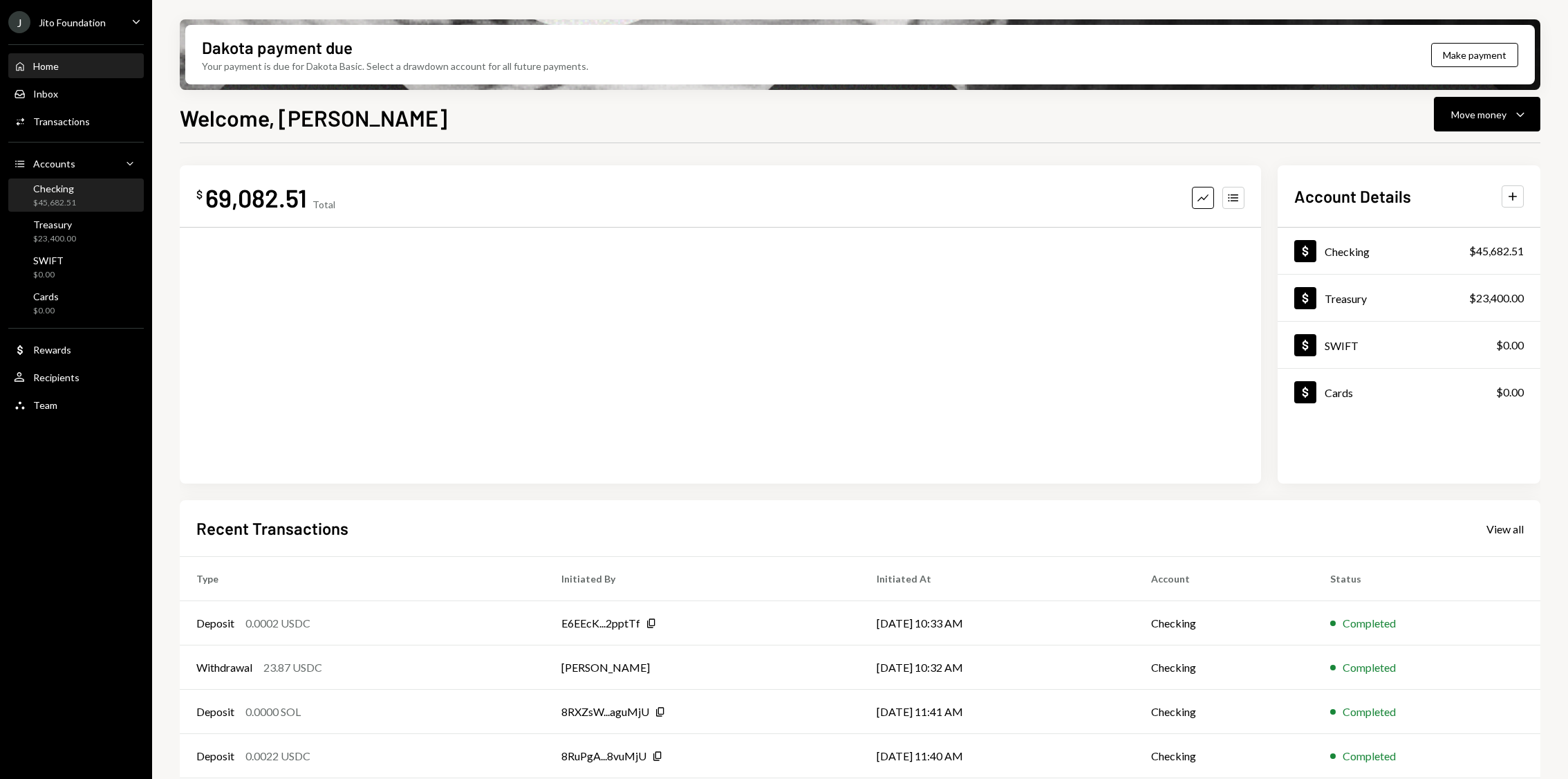
click at [76, 199] on div "Checking $45,682.51" at bounding box center [75, 195] width 124 height 27
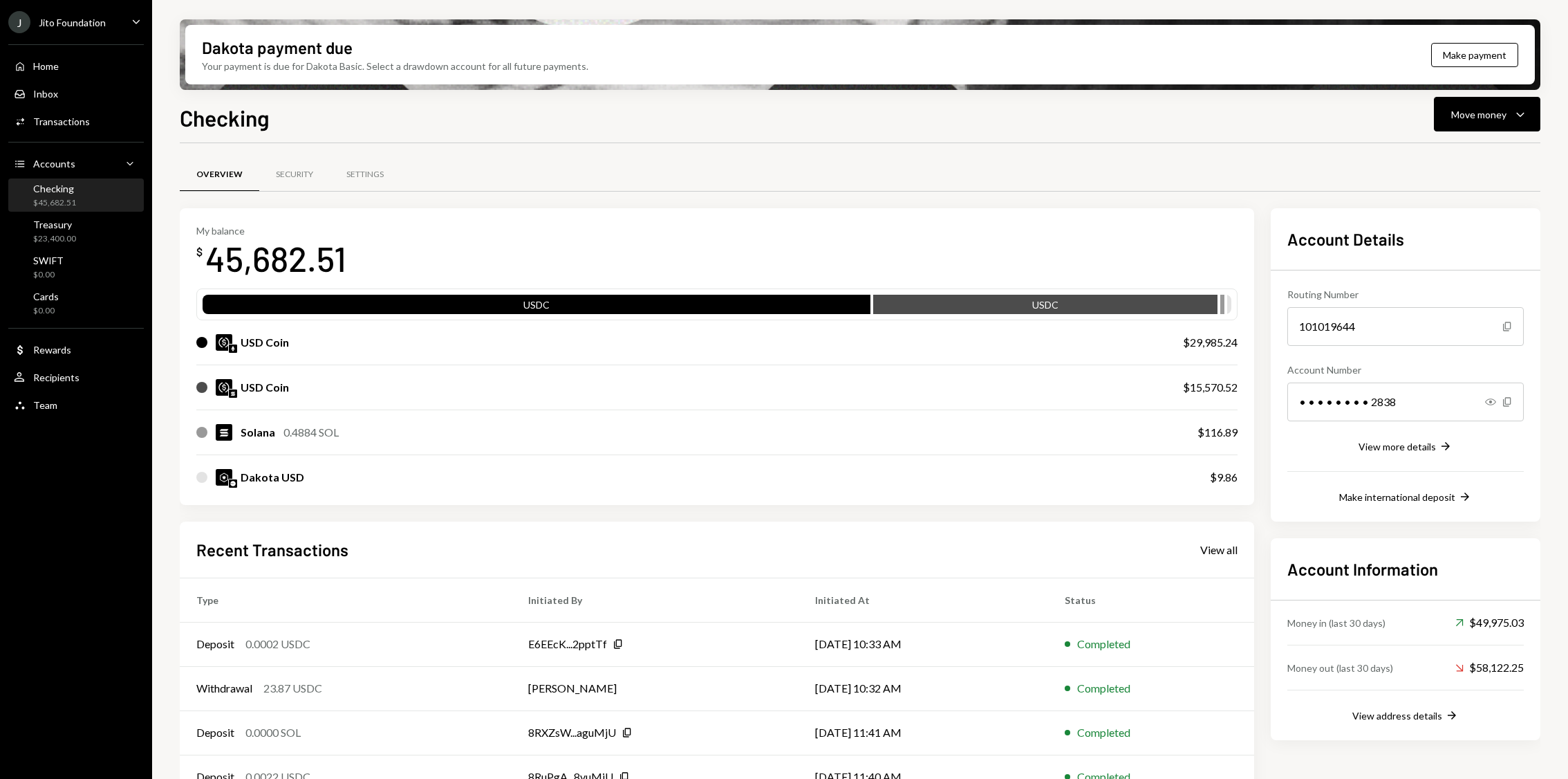
click at [1214, 336] on div "$29,985.24" at bounding box center [1210, 343] width 54 height 17
copy div "29,985.24"
click at [1220, 380] on div "$15,570.52" at bounding box center [1210, 388] width 54 height 17
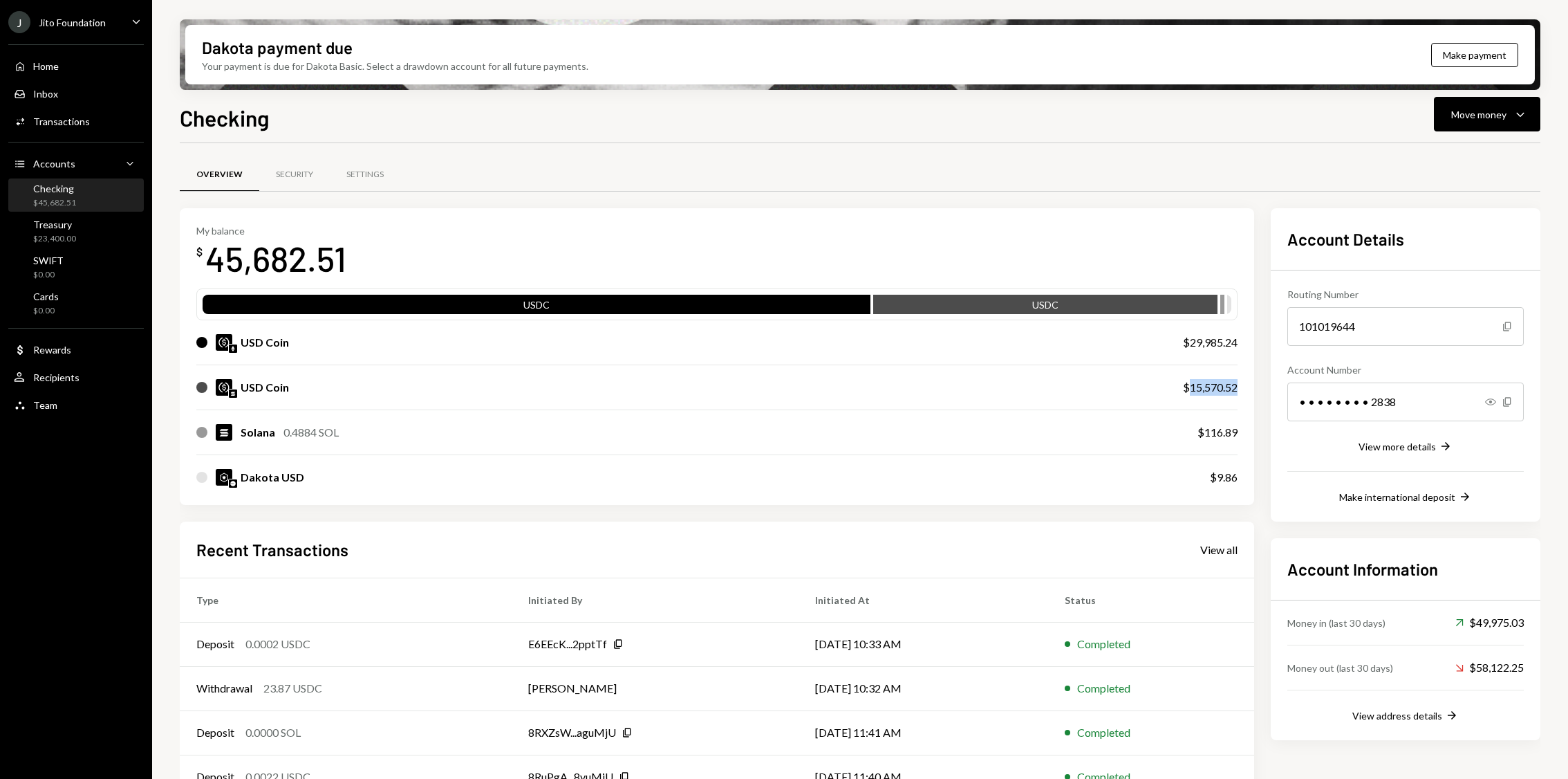
copy div "15,570.52"
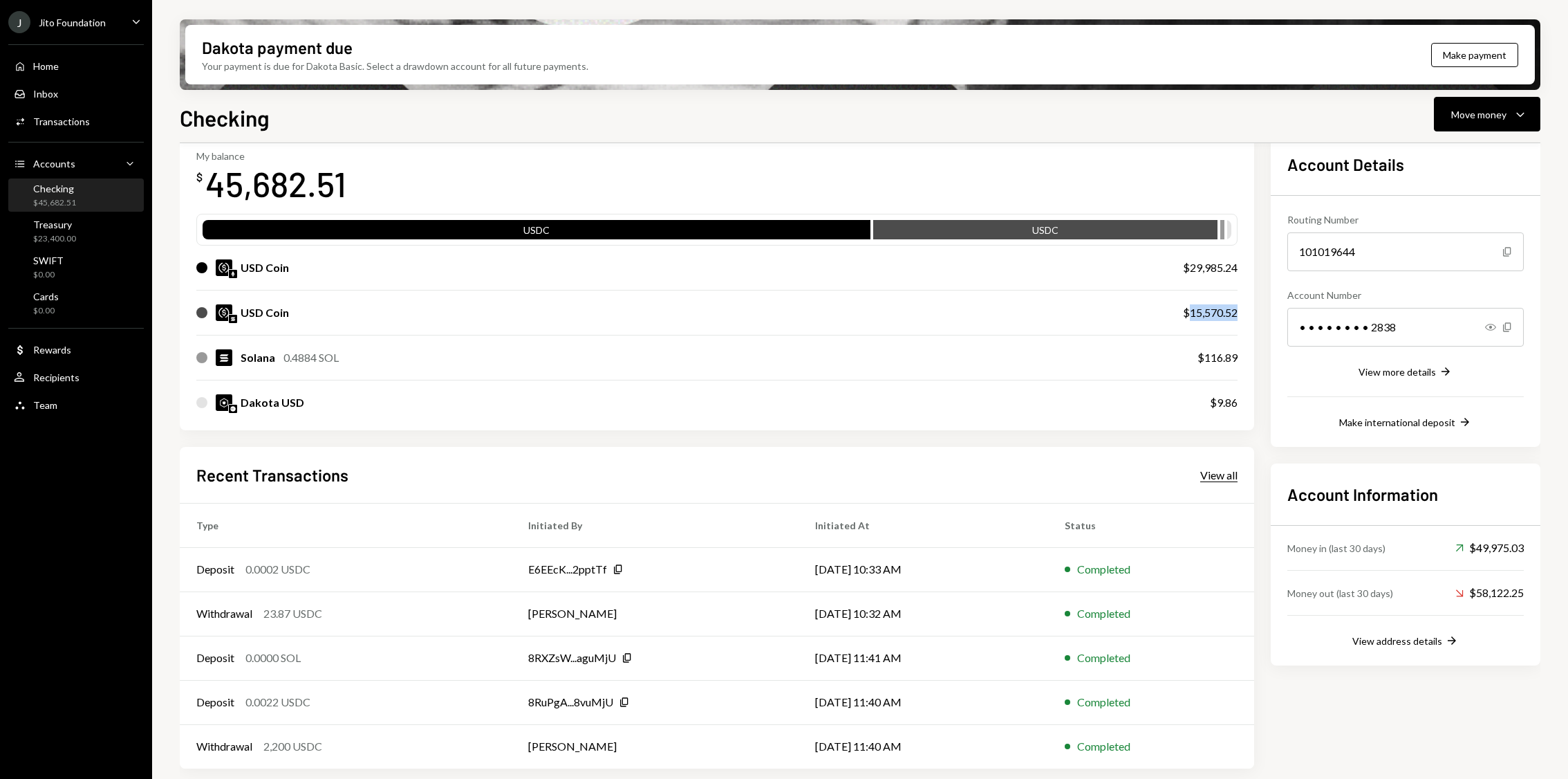
click at [1208, 471] on div "View all" at bounding box center [1219, 474] width 38 height 14
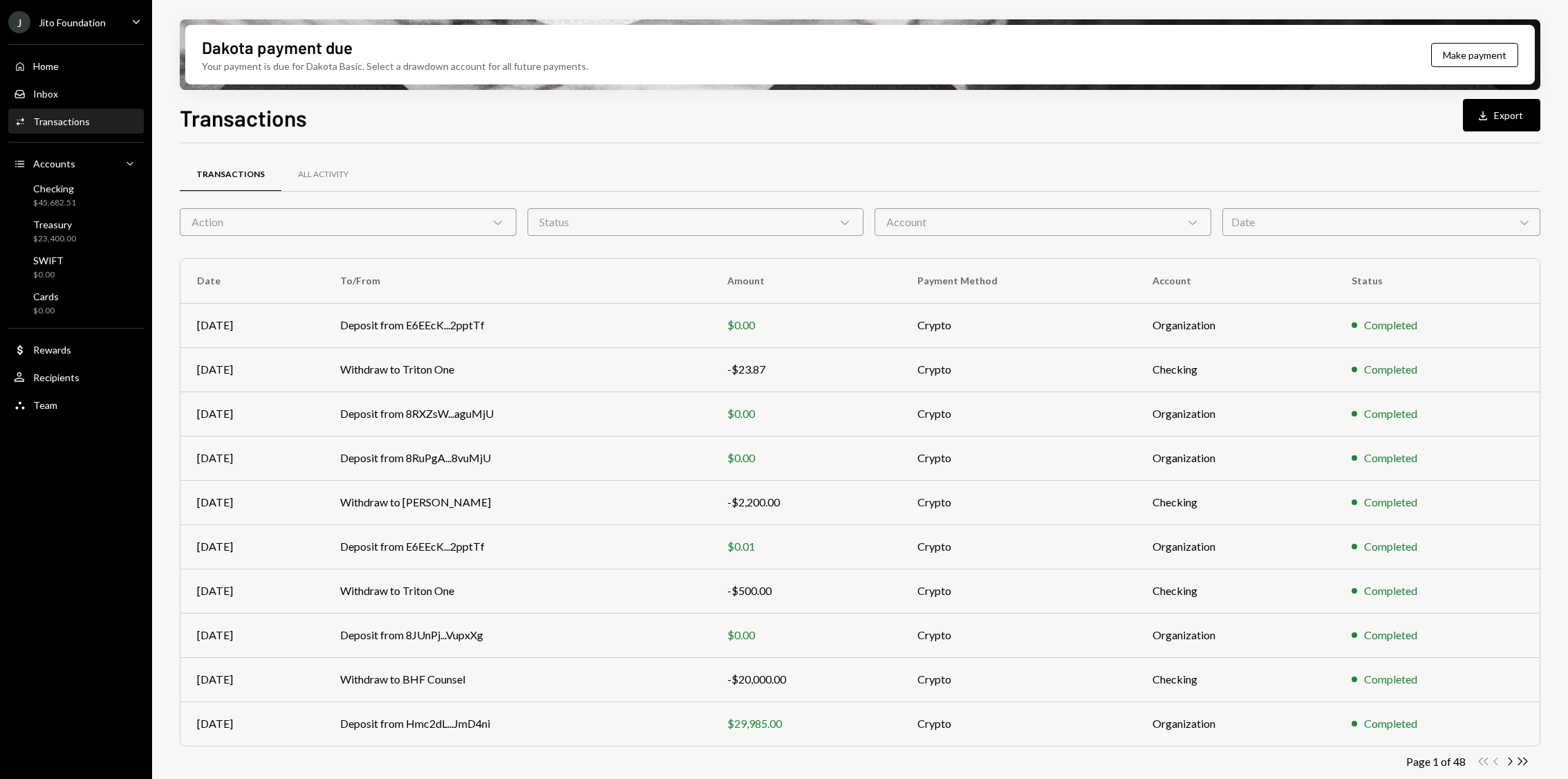
click at [67, 111] on div "Activities Transactions" at bounding box center [75, 122] width 124 height 24
click at [69, 177] on div "Home Home Inbox Inbox Activities Transactions Accounts Accounts Caret Down Chec…" at bounding box center [75, 227] width 152 height 384
click at [72, 208] on div "Checking $45,682.51" at bounding box center [75, 195] width 124 height 32
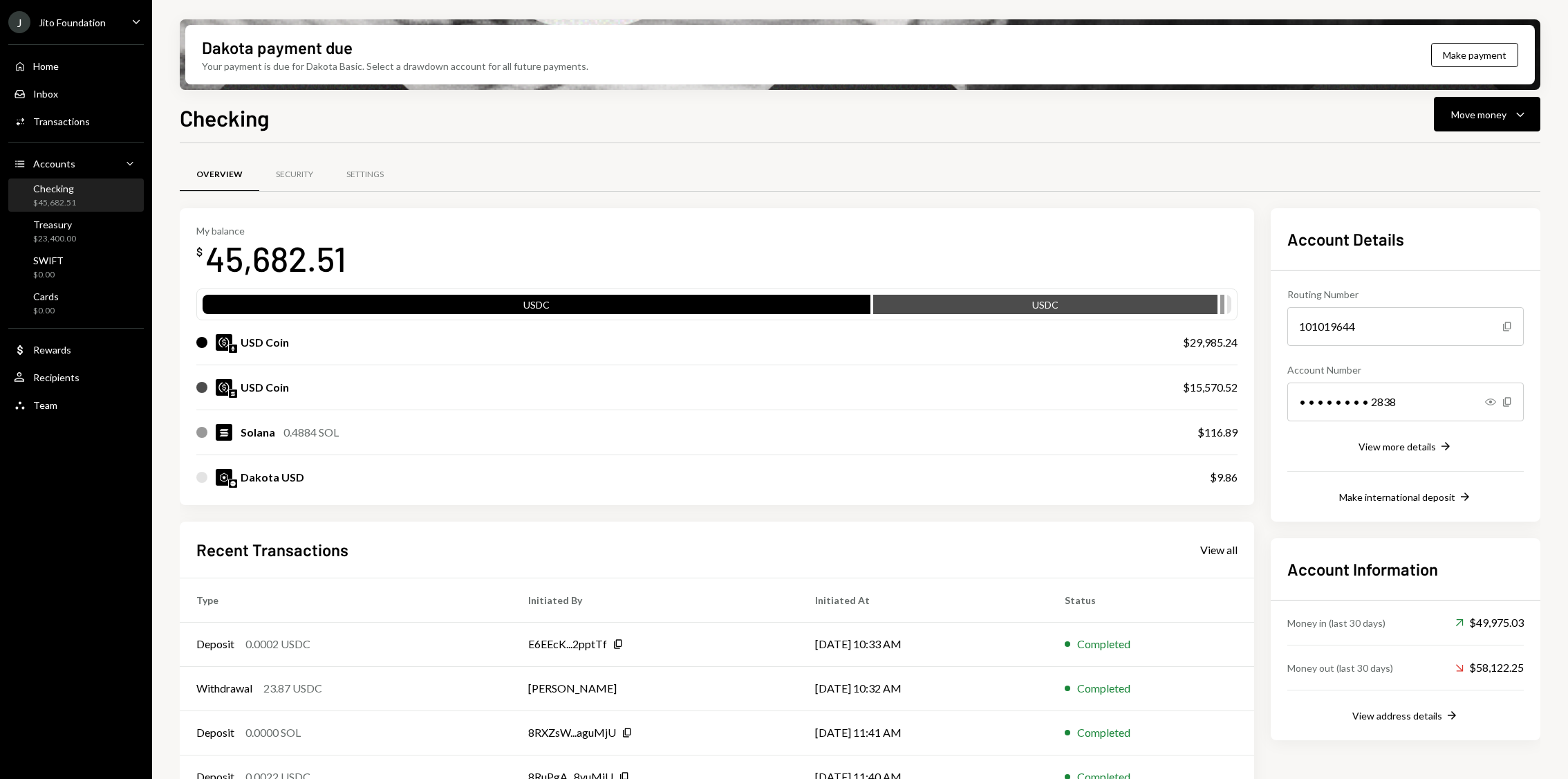
click at [1215, 340] on div "$29,985.24" at bounding box center [1210, 343] width 54 height 17
copy div "29,985.24"
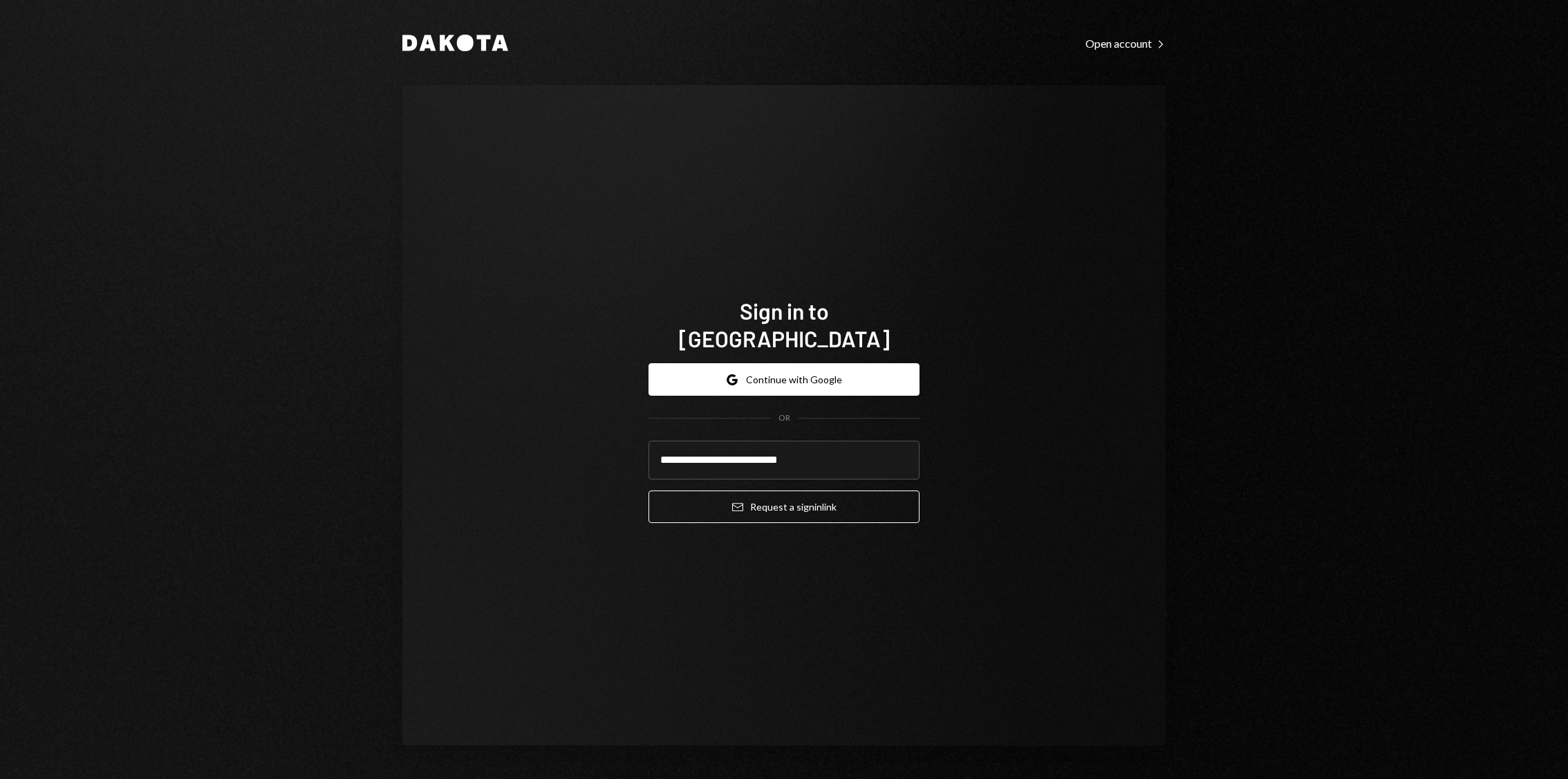
type input "**********"
click at [648, 490] on button "Email Request a sign in link" at bounding box center [784, 506] width 271 height 32
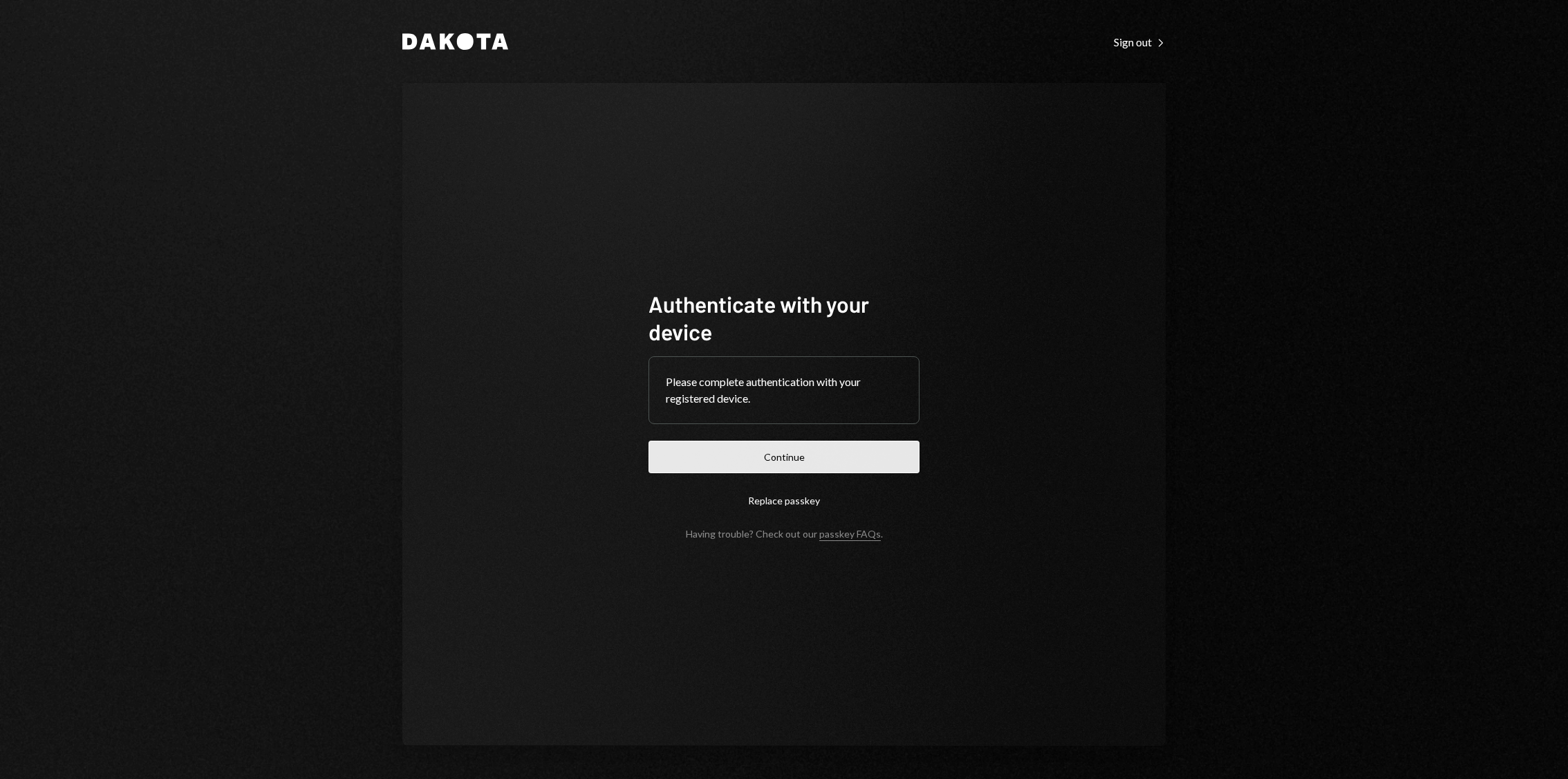
click at [728, 449] on button "Continue" at bounding box center [784, 456] width 271 height 32
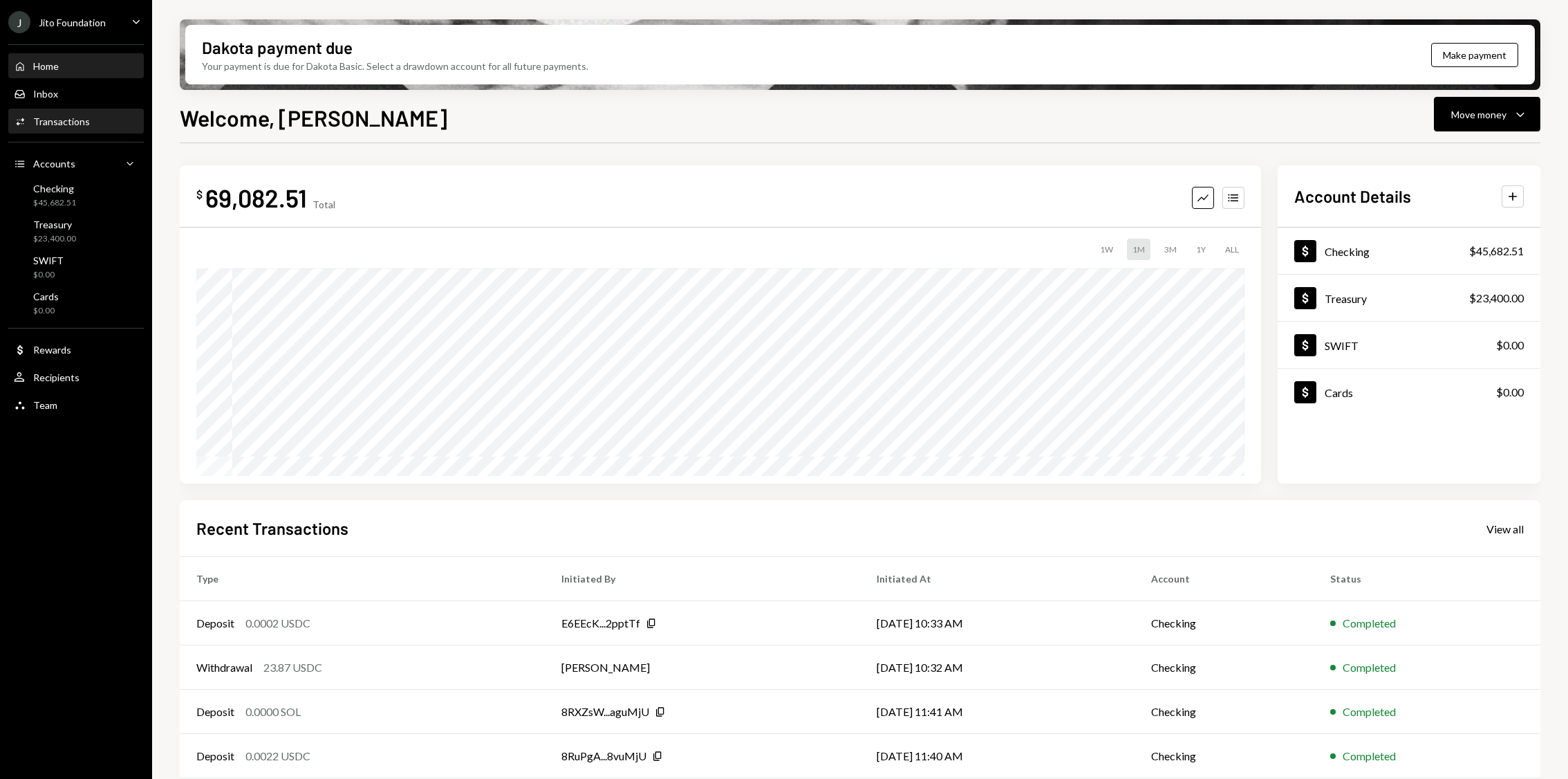
click at [81, 119] on div "Transactions" at bounding box center [62, 121] width 57 height 12
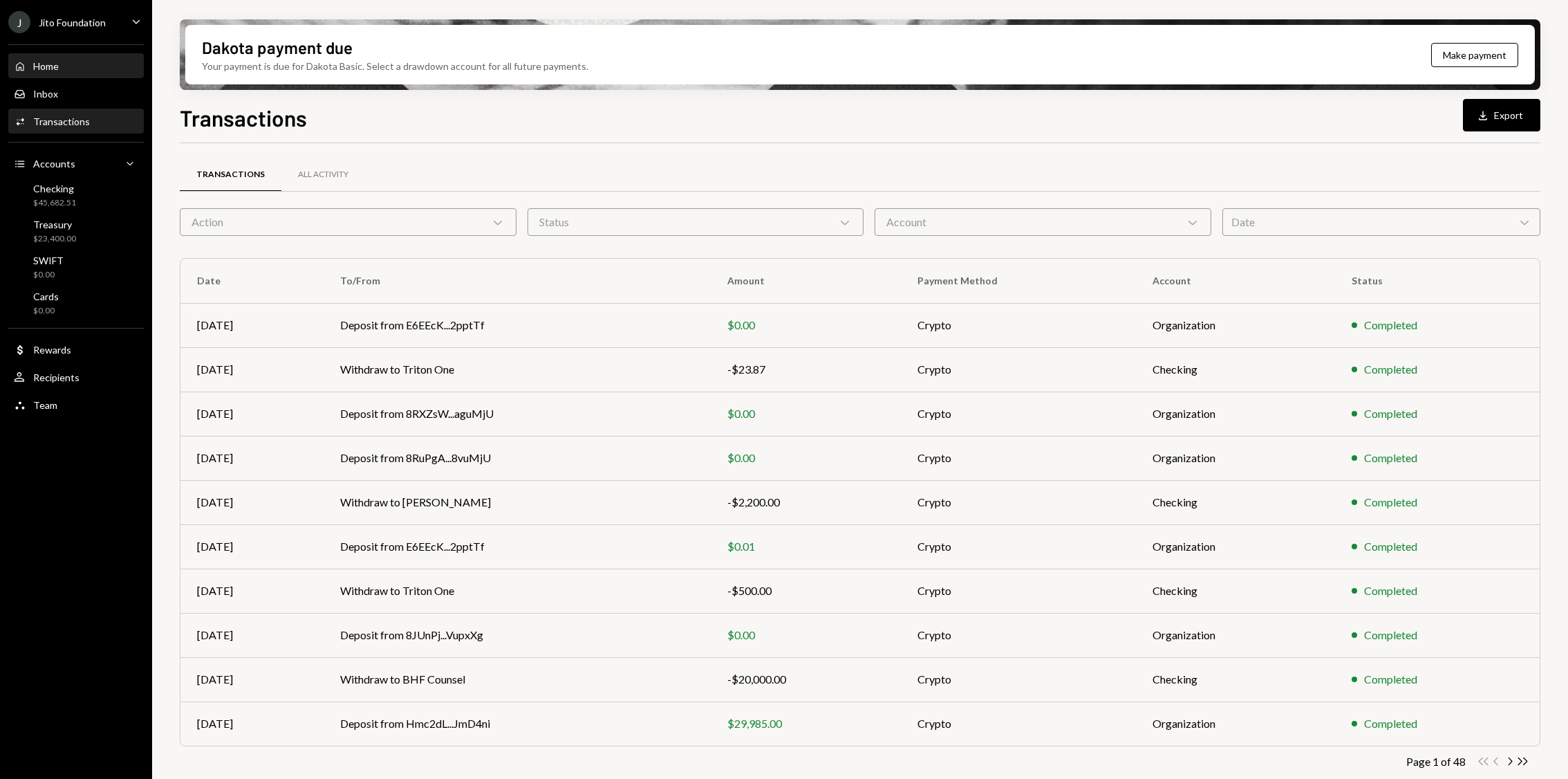
click at [71, 60] on div "Home Home" at bounding box center [75, 66] width 124 height 13
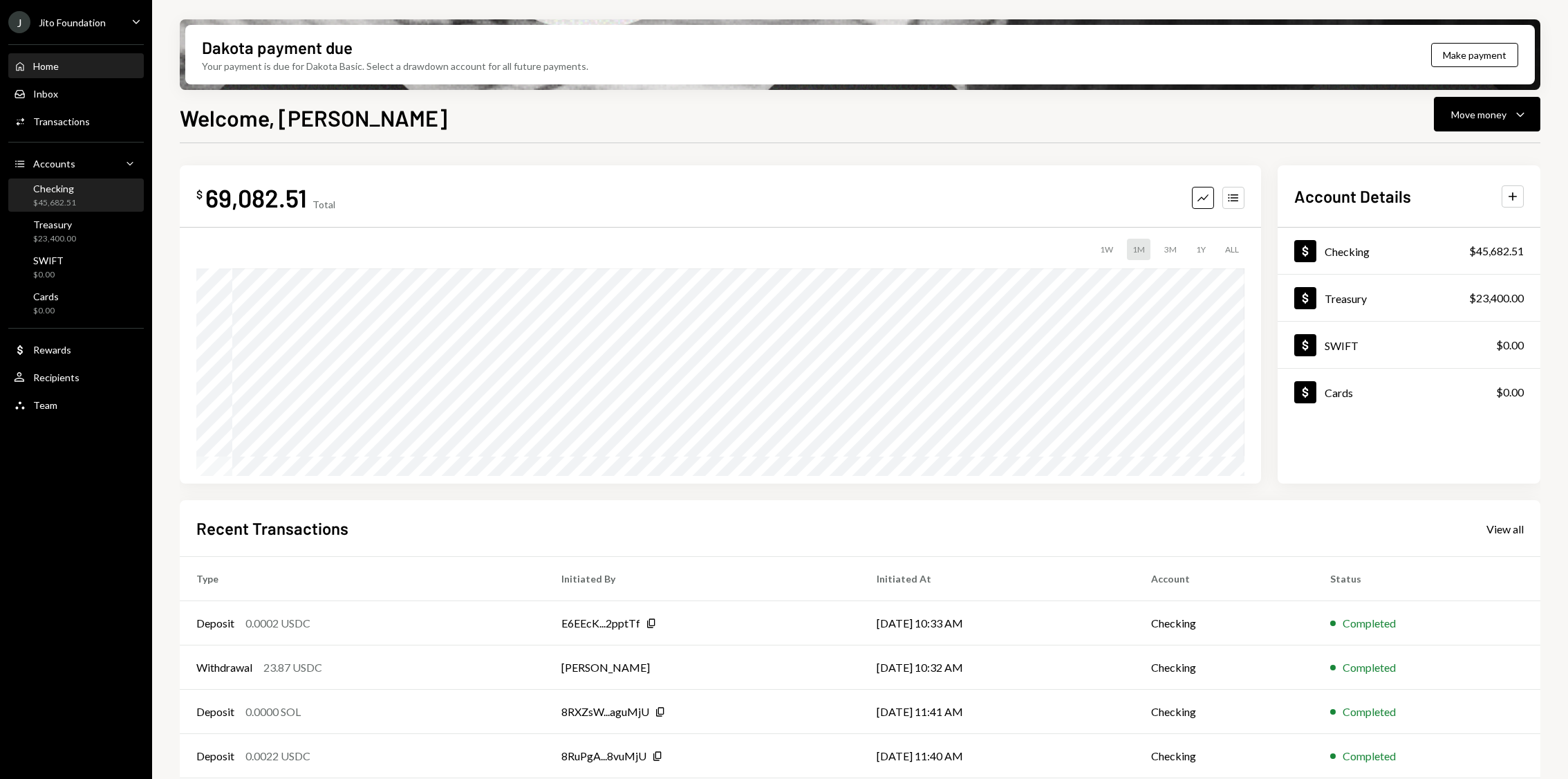
click at [88, 197] on div "Checking $45,682.51" at bounding box center [75, 195] width 124 height 27
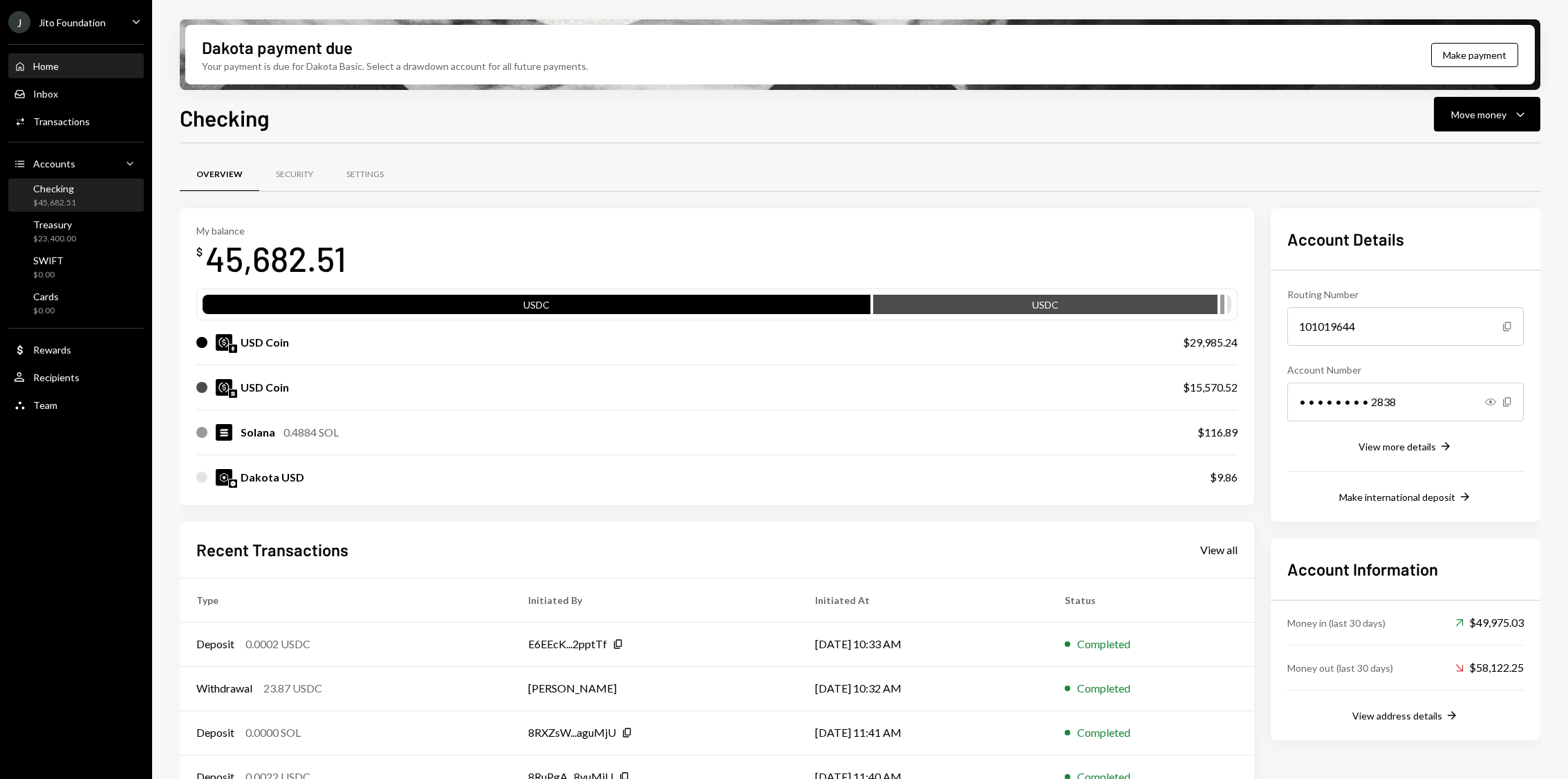
click at [107, 76] on div "Home Home" at bounding box center [75, 66] width 124 height 24
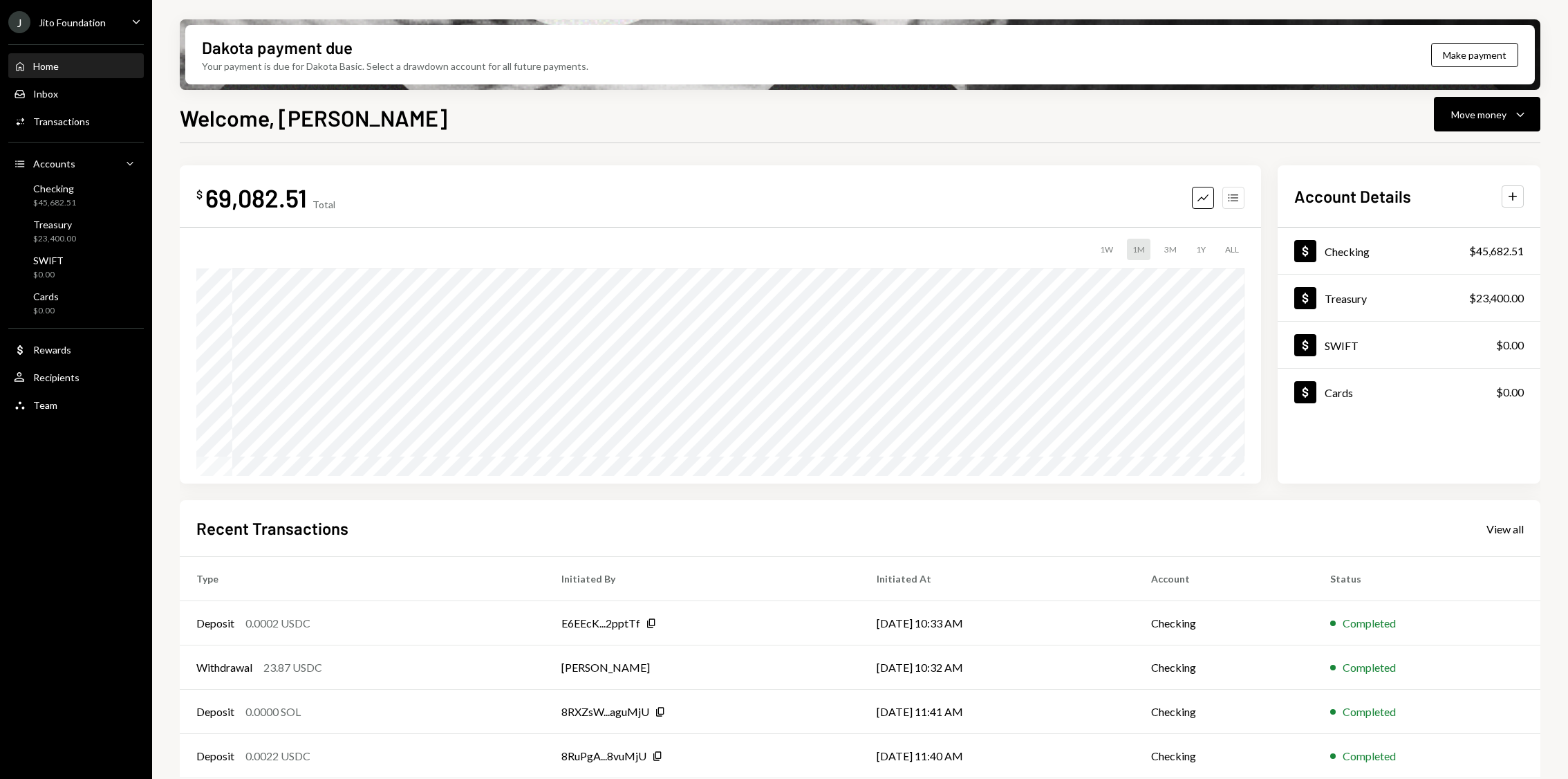
click at [1235, 204] on button "Accounts" at bounding box center [1234, 198] width 22 height 22
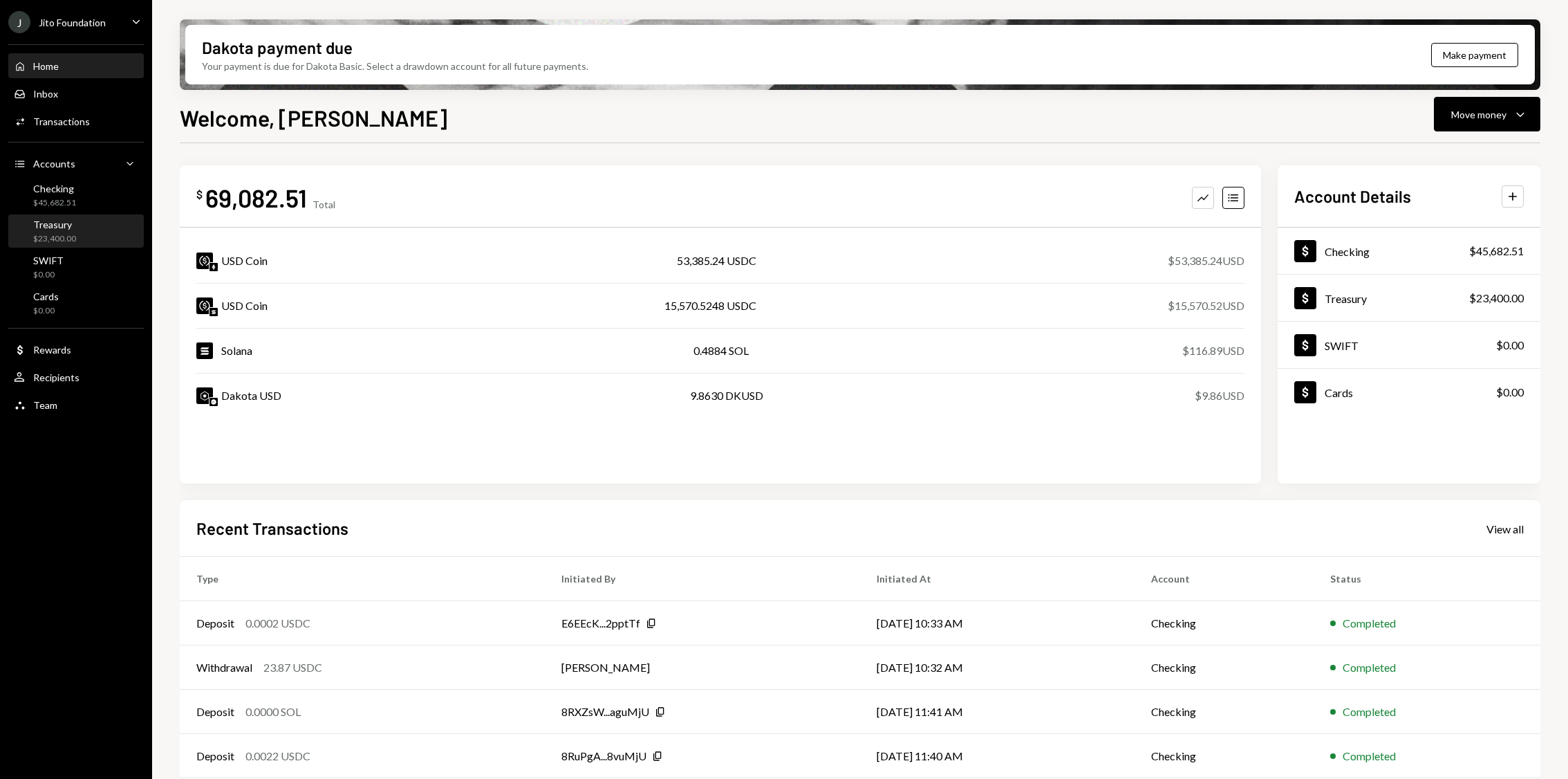
click at [97, 245] on div "Treasury $23,400.00" at bounding box center [75, 231] width 124 height 32
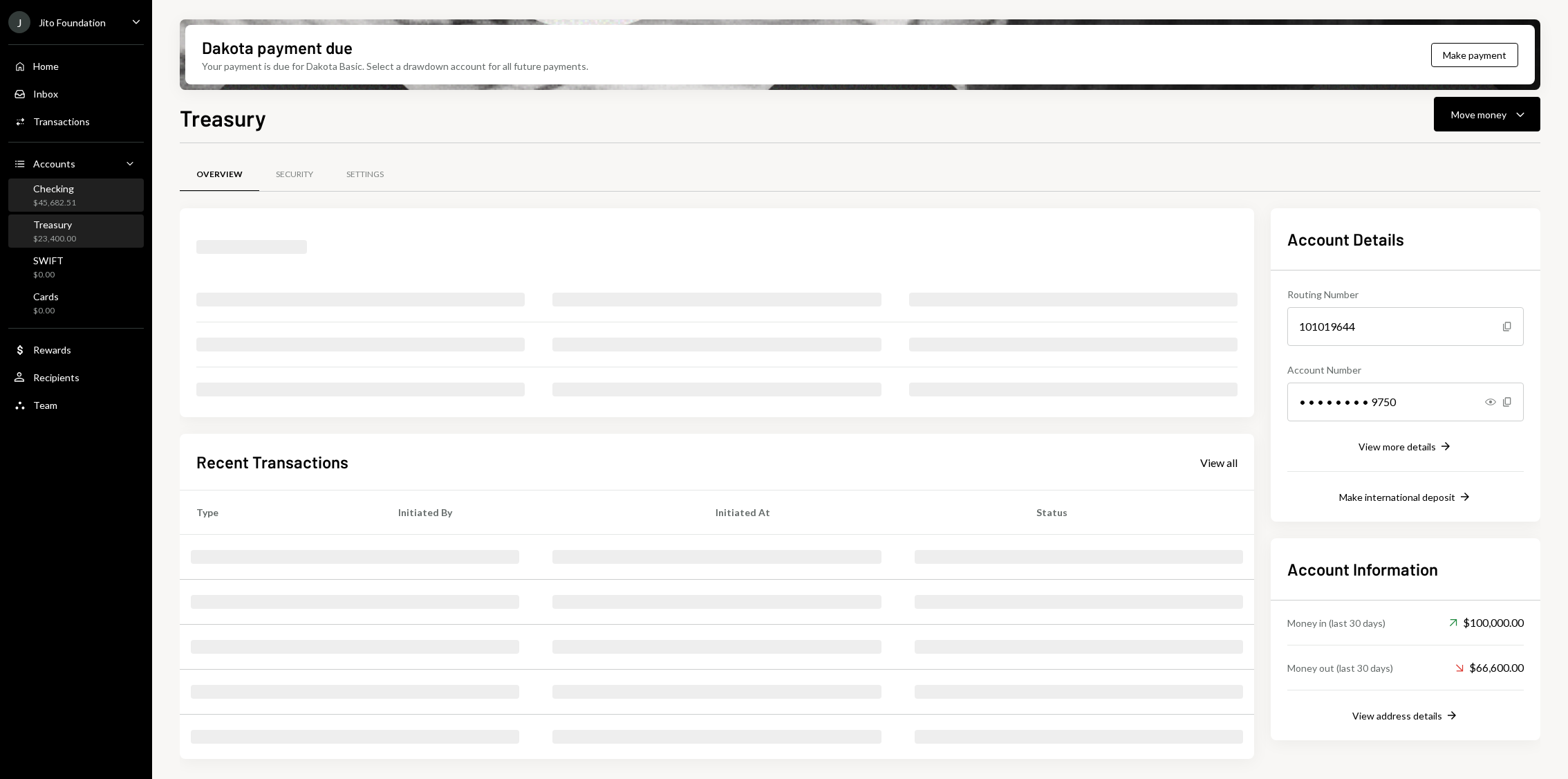
click at [92, 194] on div "Checking $45,682.51" at bounding box center [75, 195] width 124 height 27
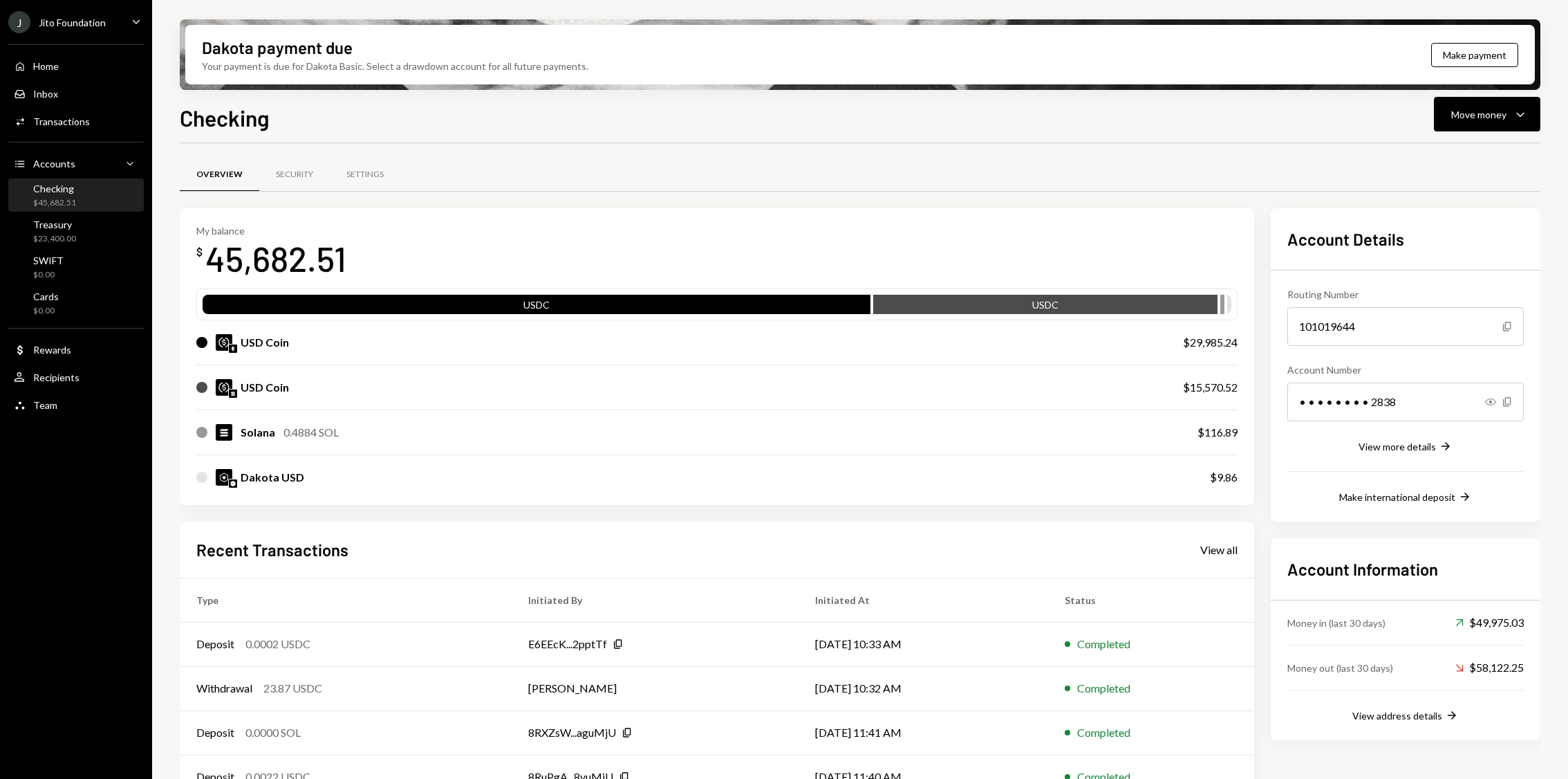
click at [1229, 338] on div "$29,985.24" at bounding box center [1210, 343] width 54 height 17
copy div "29,985.24"
click at [1208, 387] on div "$15,570.52" at bounding box center [1210, 388] width 54 height 17
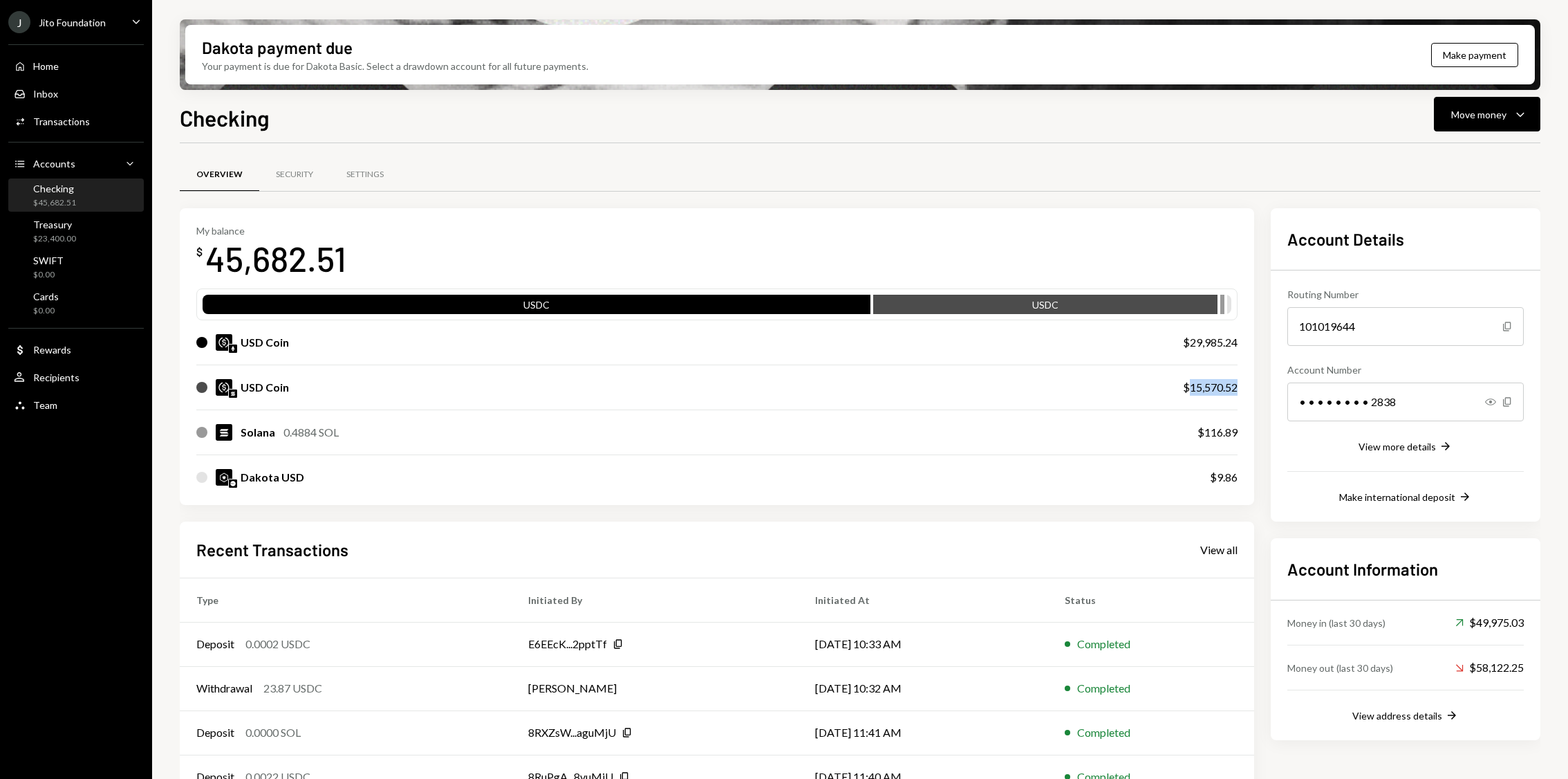
copy div "15,570.52"
click at [311, 435] on div "0.4884 SOL" at bounding box center [311, 432] width 55 height 17
copy div "0.4884"
click at [1234, 477] on div "$9.86" at bounding box center [1224, 477] width 28 height 17
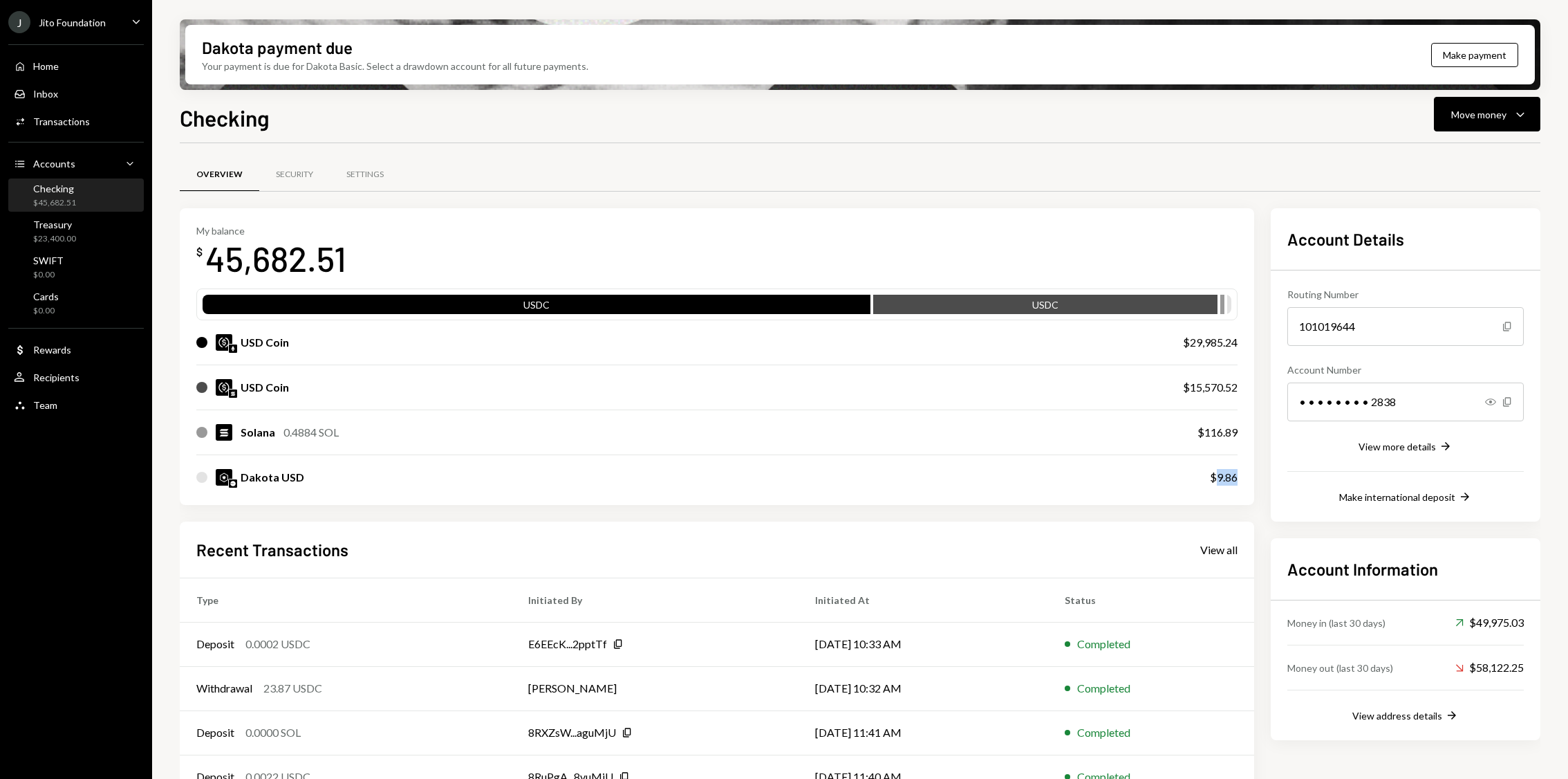
click at [1234, 477] on div "$9.86" at bounding box center [1224, 477] width 28 height 17
copy div "9.86"
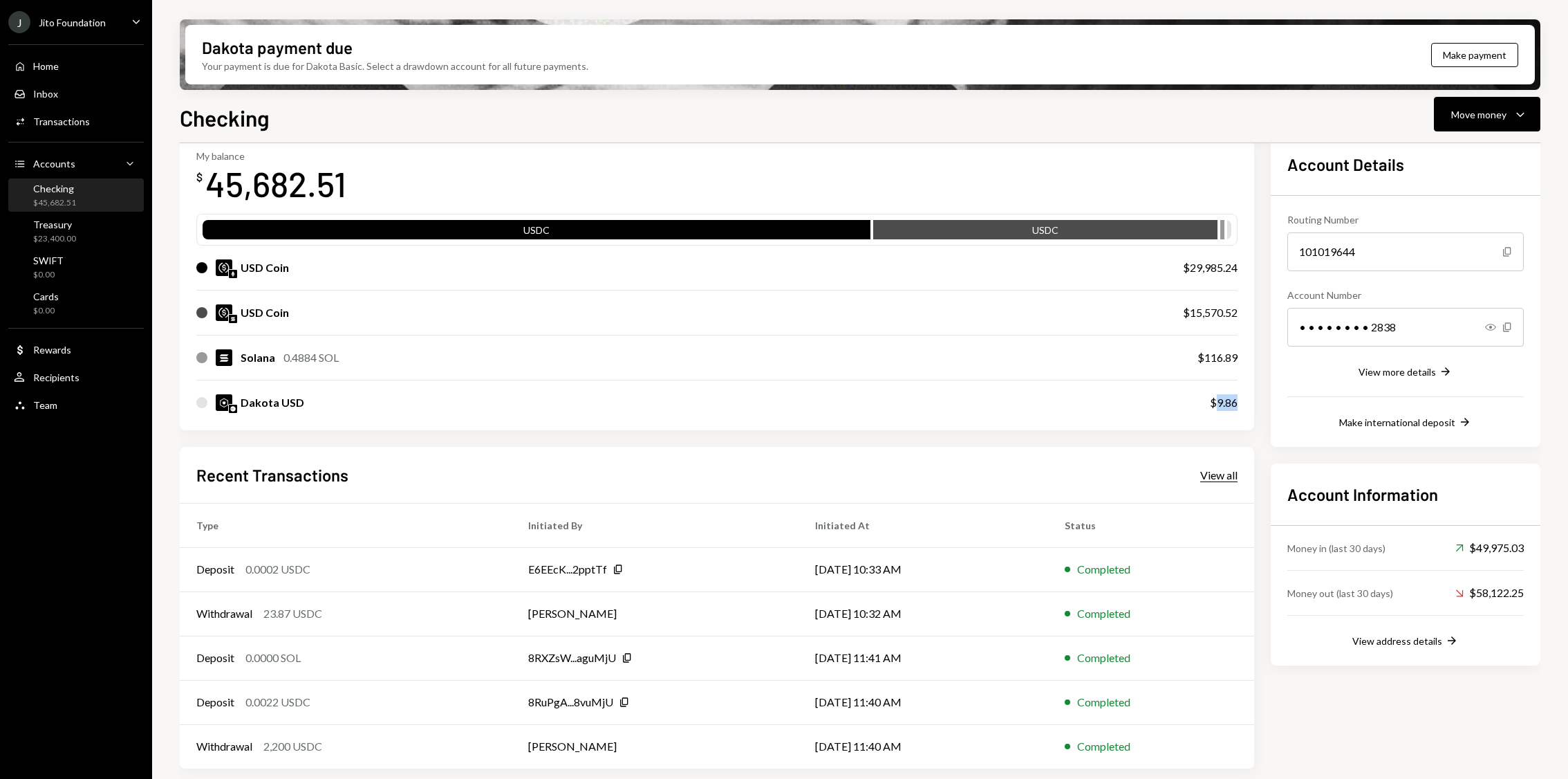
click at [1219, 475] on div "View all" at bounding box center [1219, 474] width 38 height 14
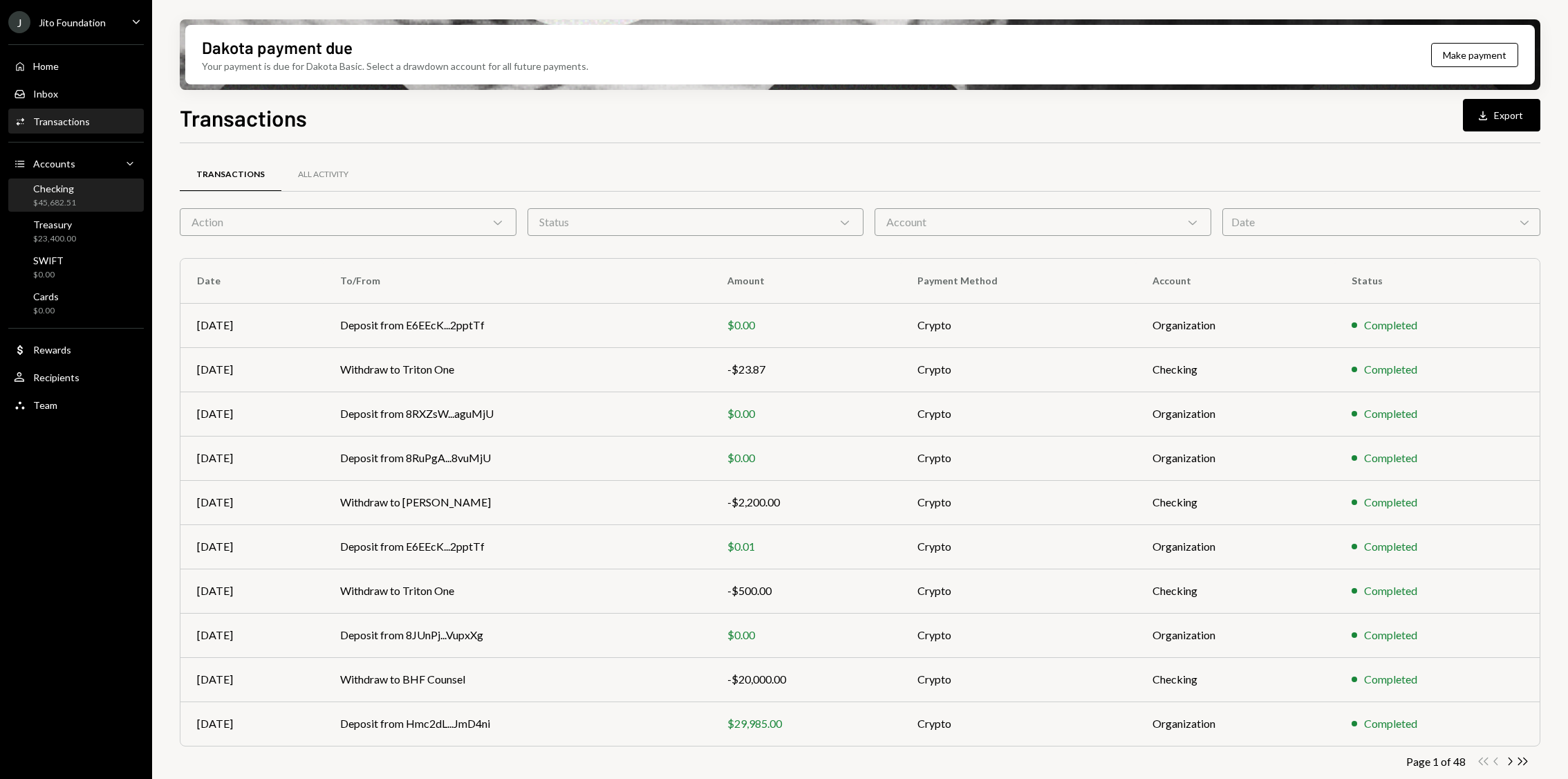
click at [107, 180] on link "Checking $45,682.51" at bounding box center [75, 195] width 135 height 33
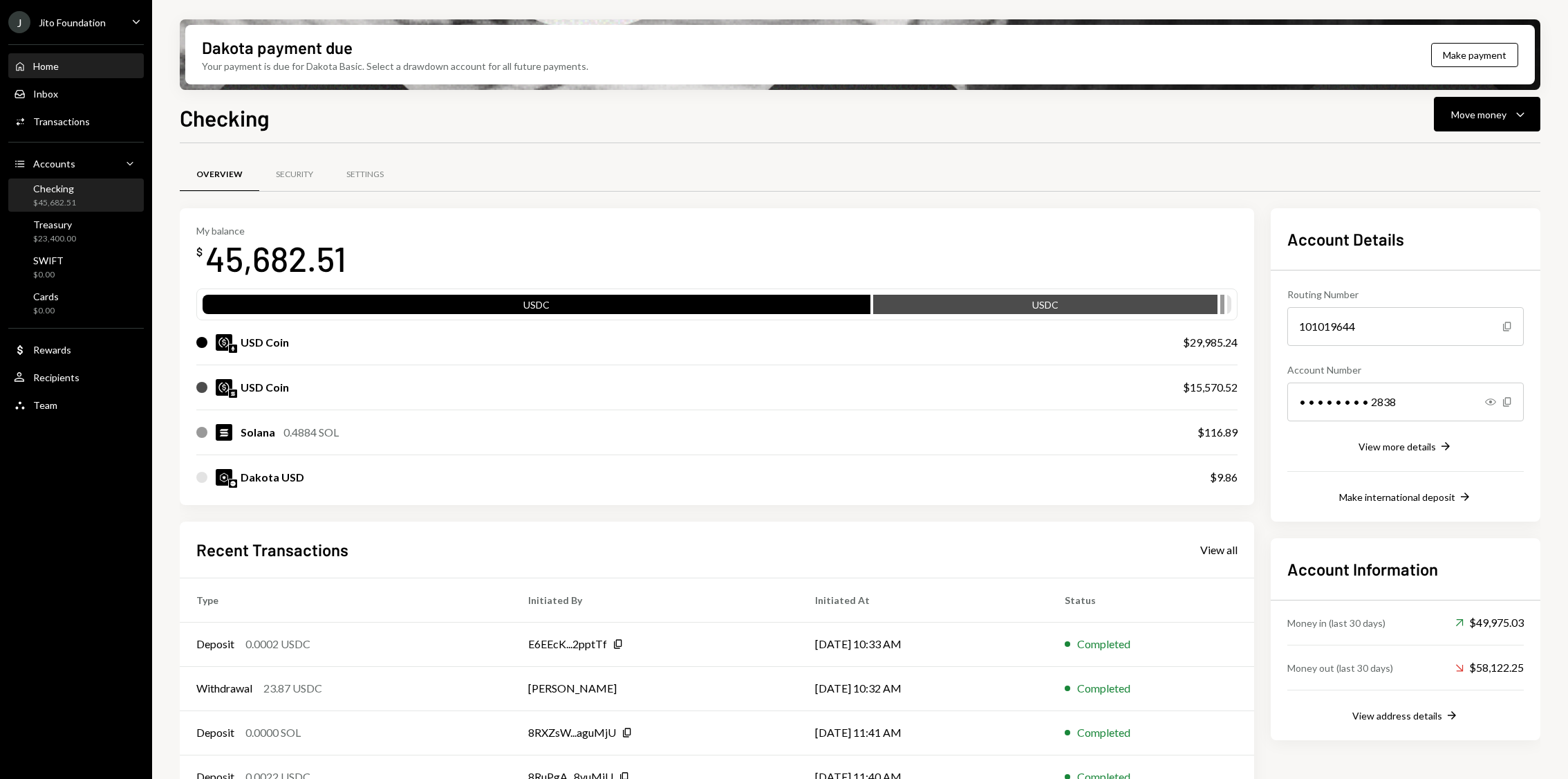
click at [65, 56] on div "Home Home" at bounding box center [75, 66] width 124 height 24
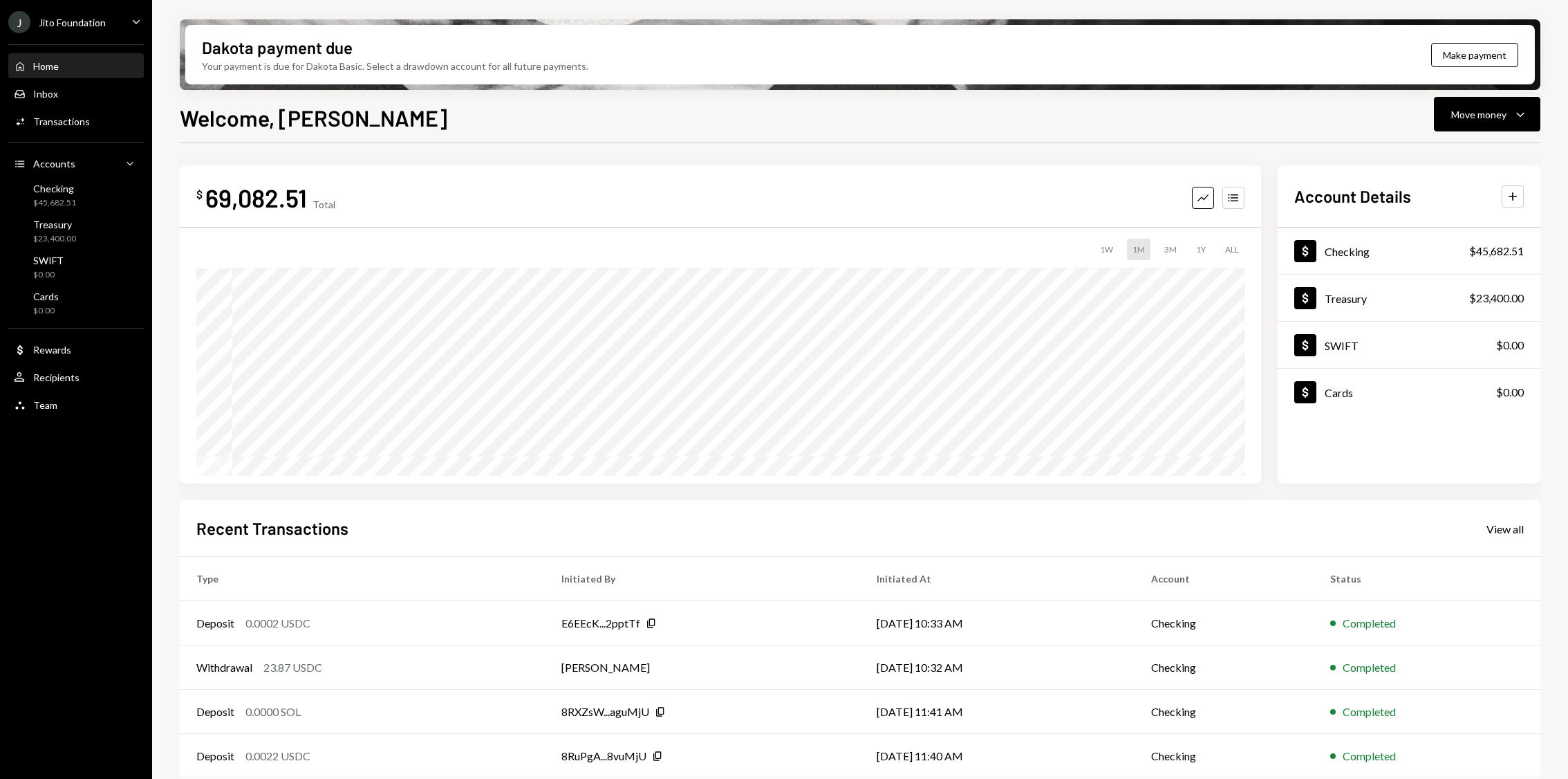
click at [95, 29] on div "J Jito Foundation" at bounding box center [57, 22] width 98 height 22
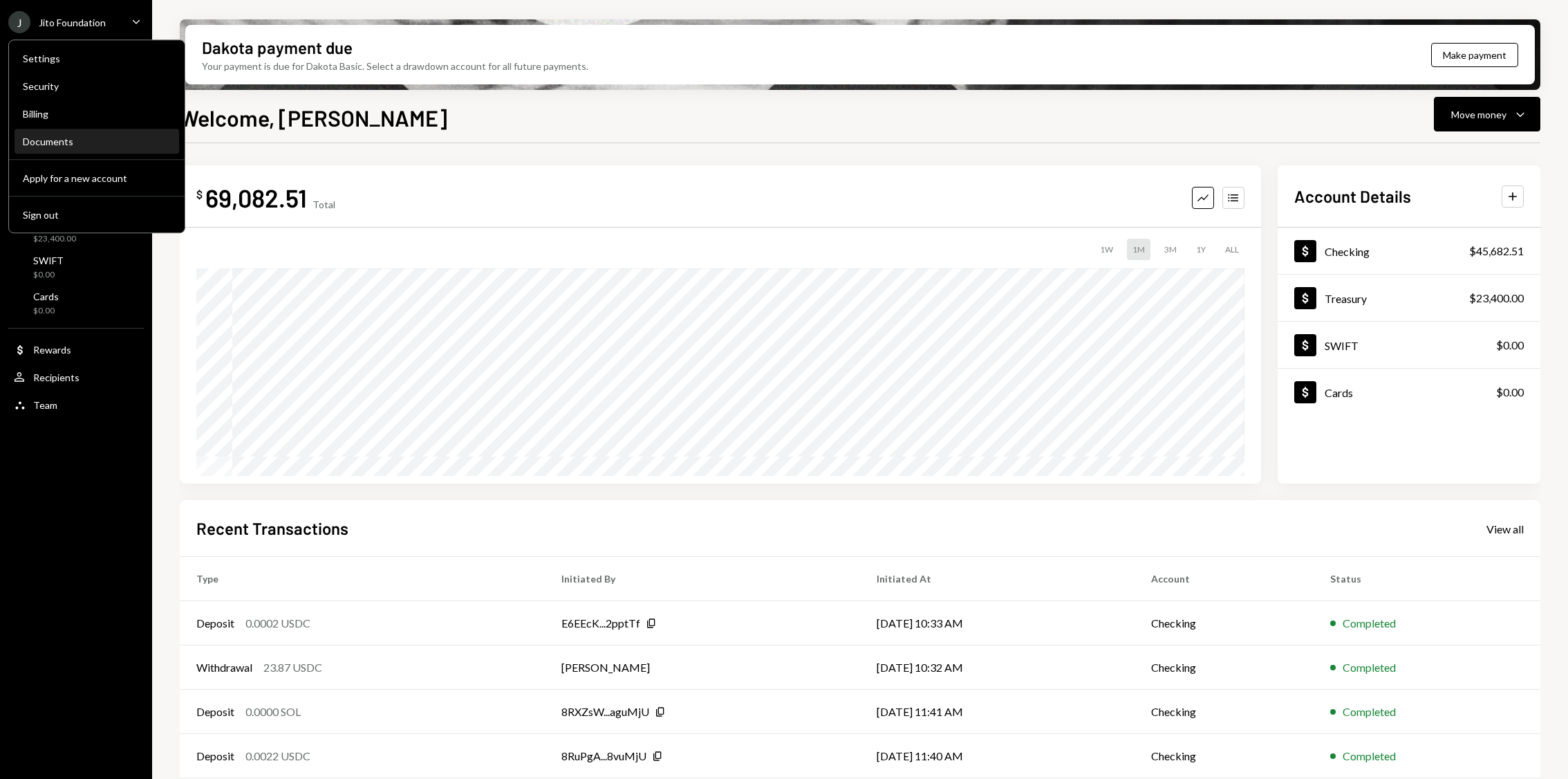
click at [52, 135] on div "Documents" at bounding box center [97, 141] width 148 height 12
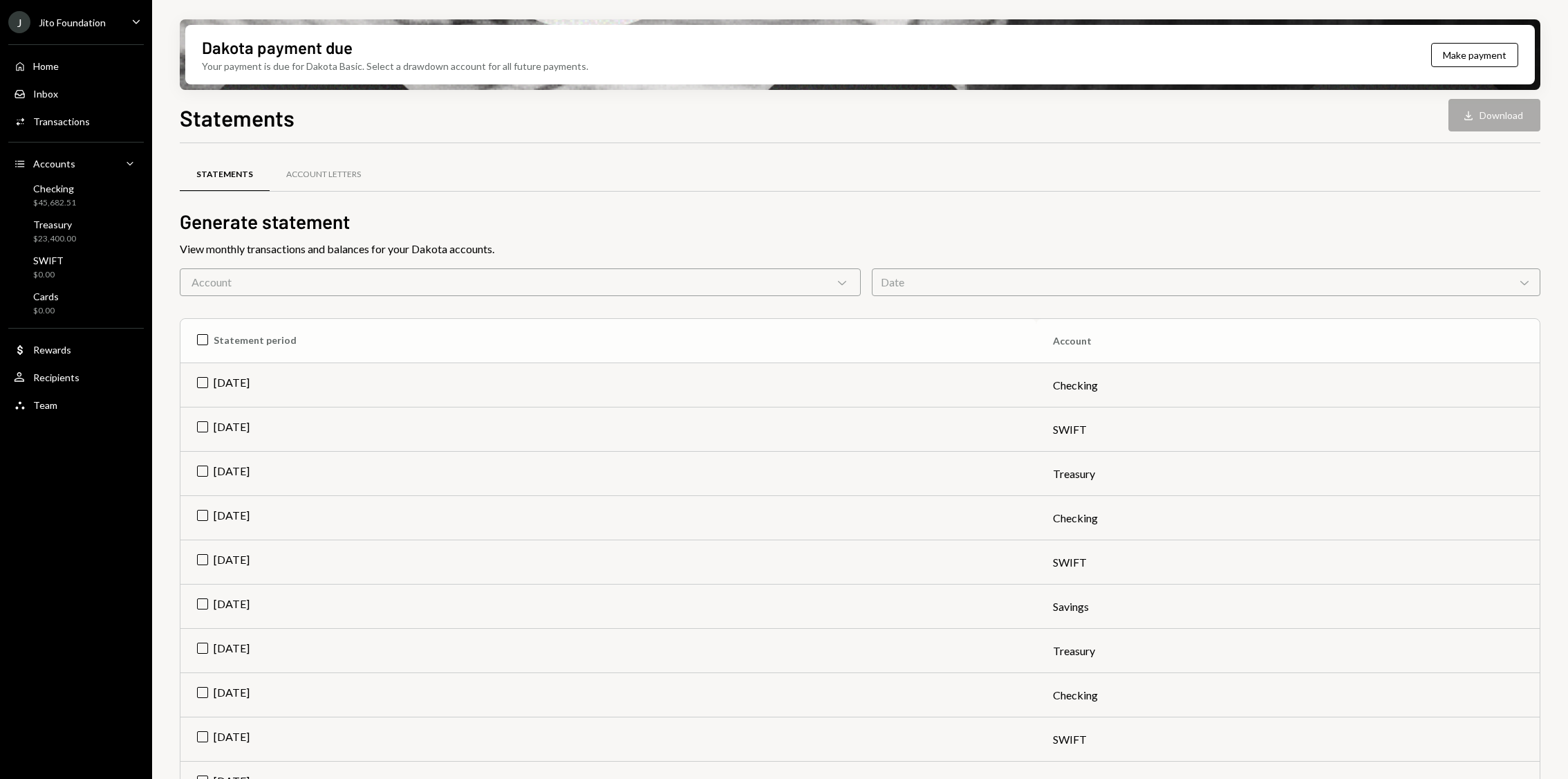
click at [203, 337] on th "Statement period" at bounding box center [609, 341] width 856 height 44
click at [1481, 117] on button "Download Download (25)" at bounding box center [1485, 114] width 110 height 32
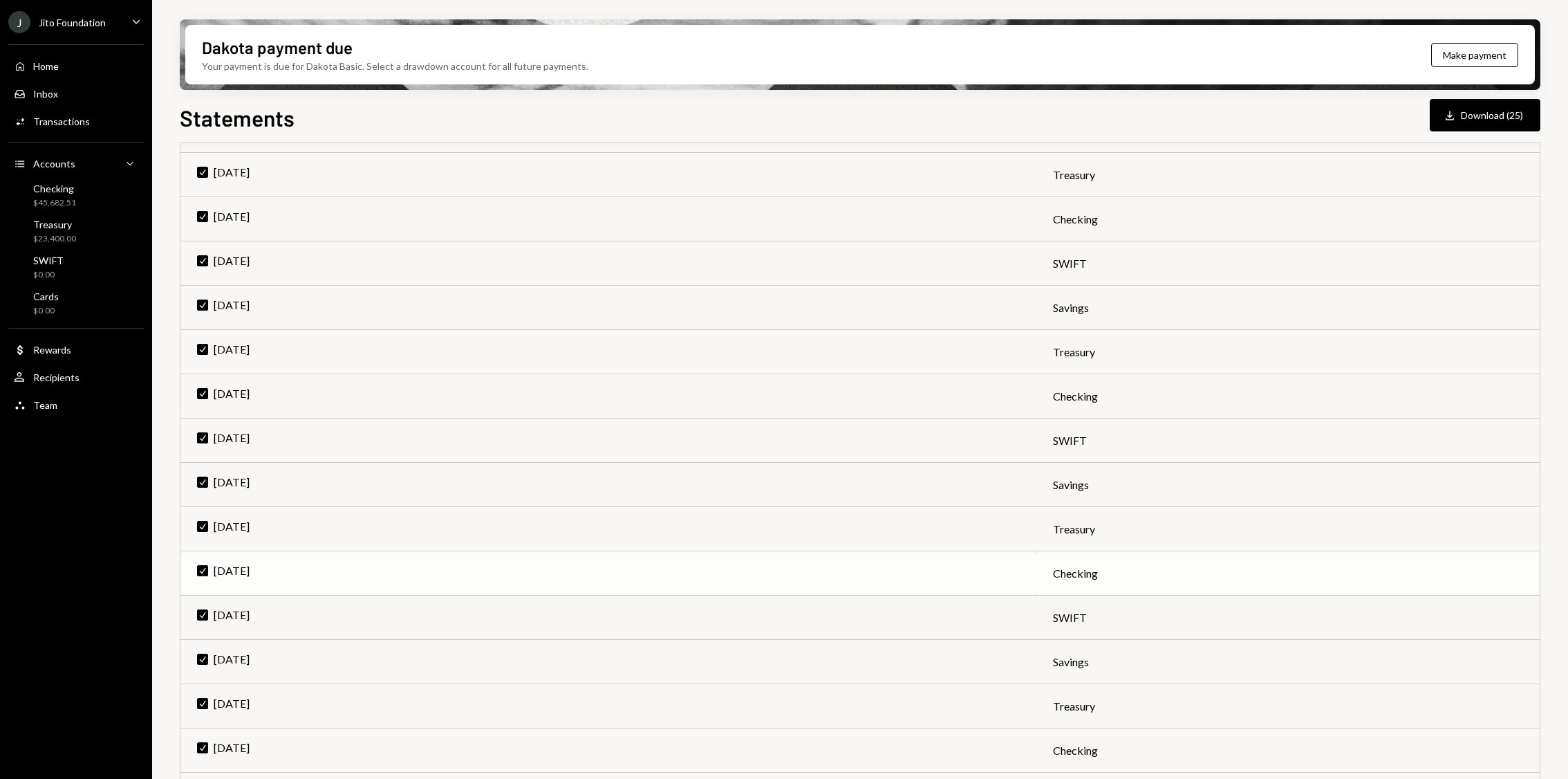
scroll to position [382, 0]
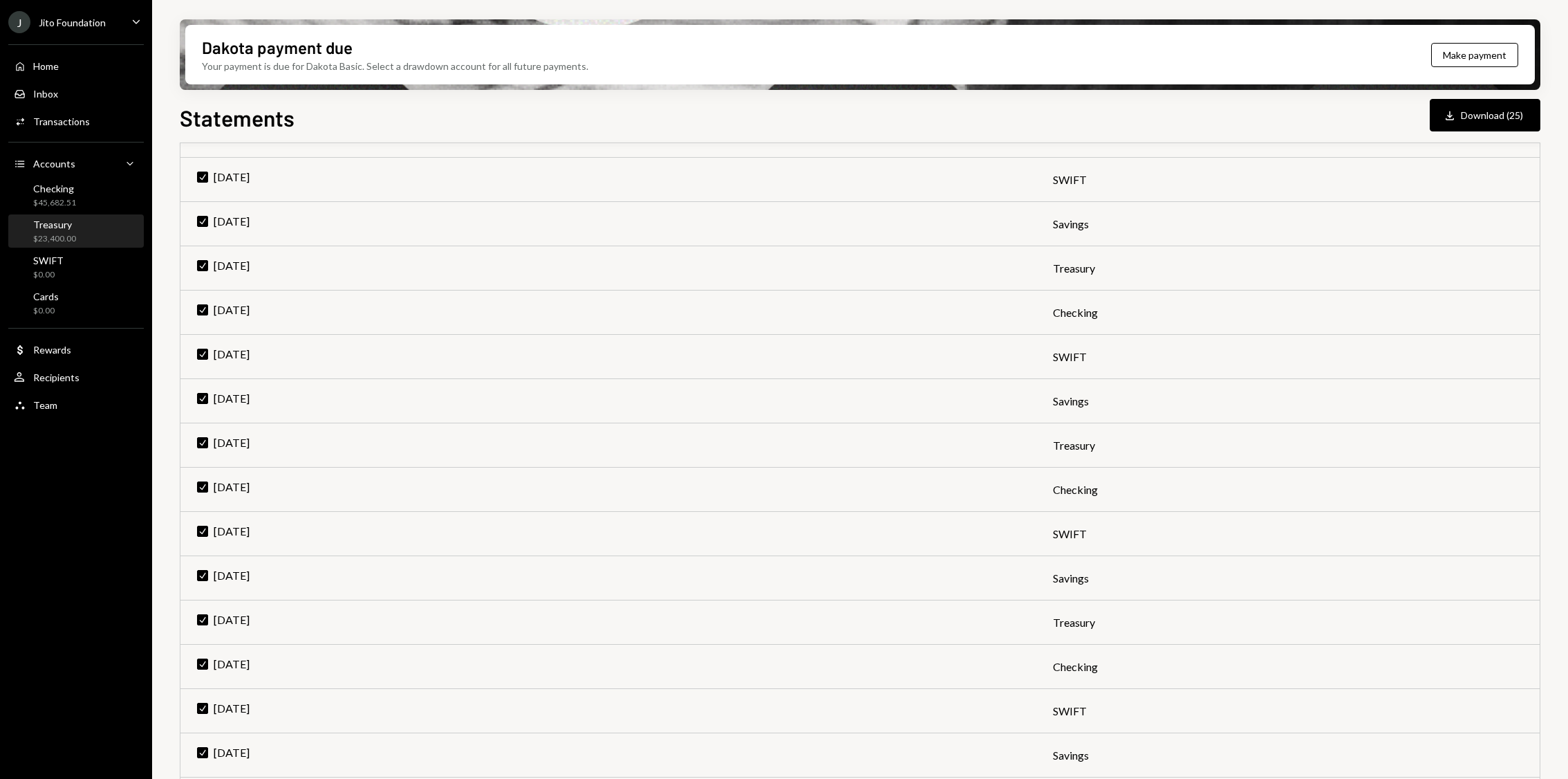
click at [56, 226] on div "Treasury" at bounding box center [54, 224] width 43 height 12
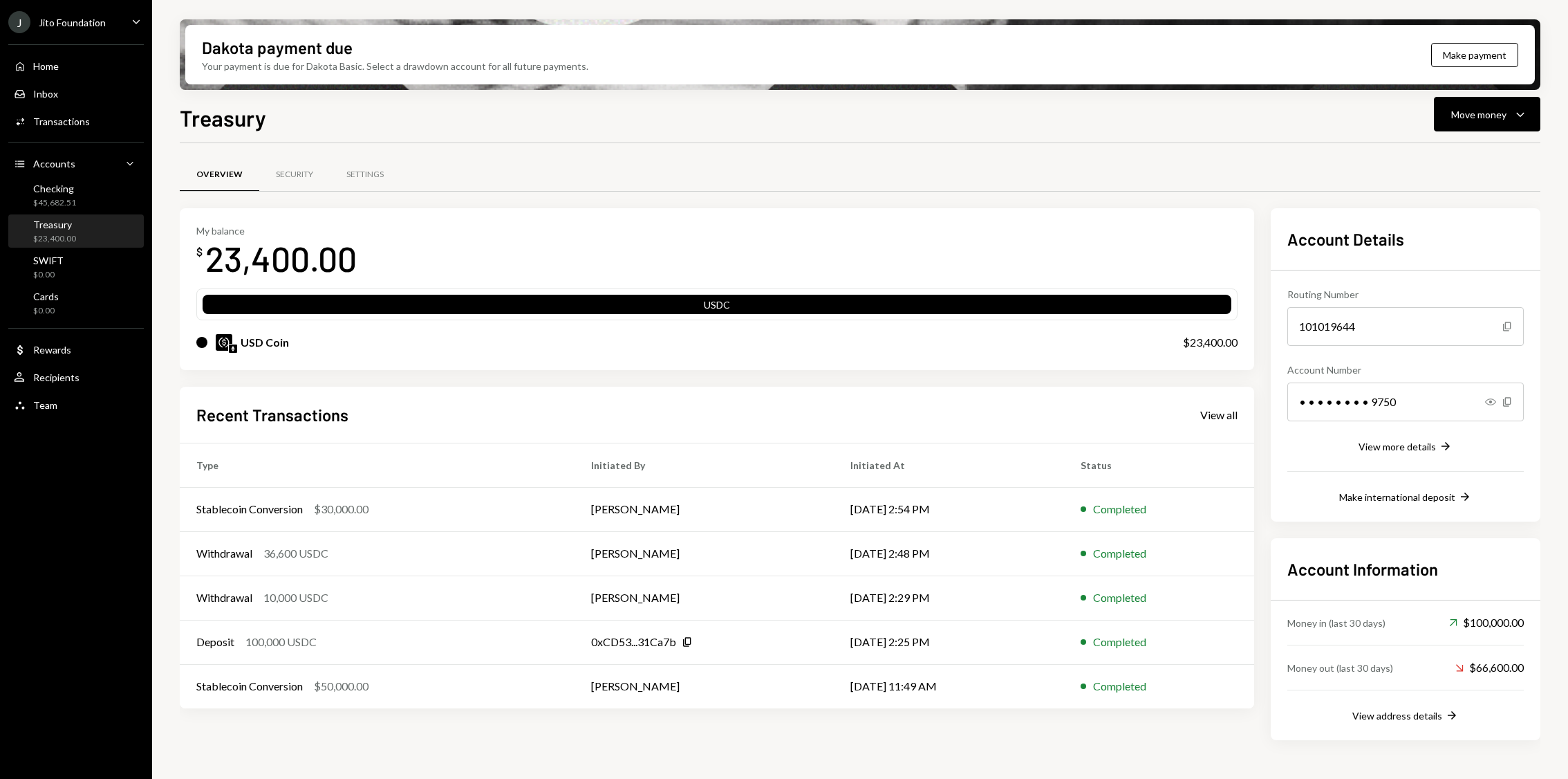
click at [1209, 407] on link "View all" at bounding box center [1219, 414] width 38 height 16
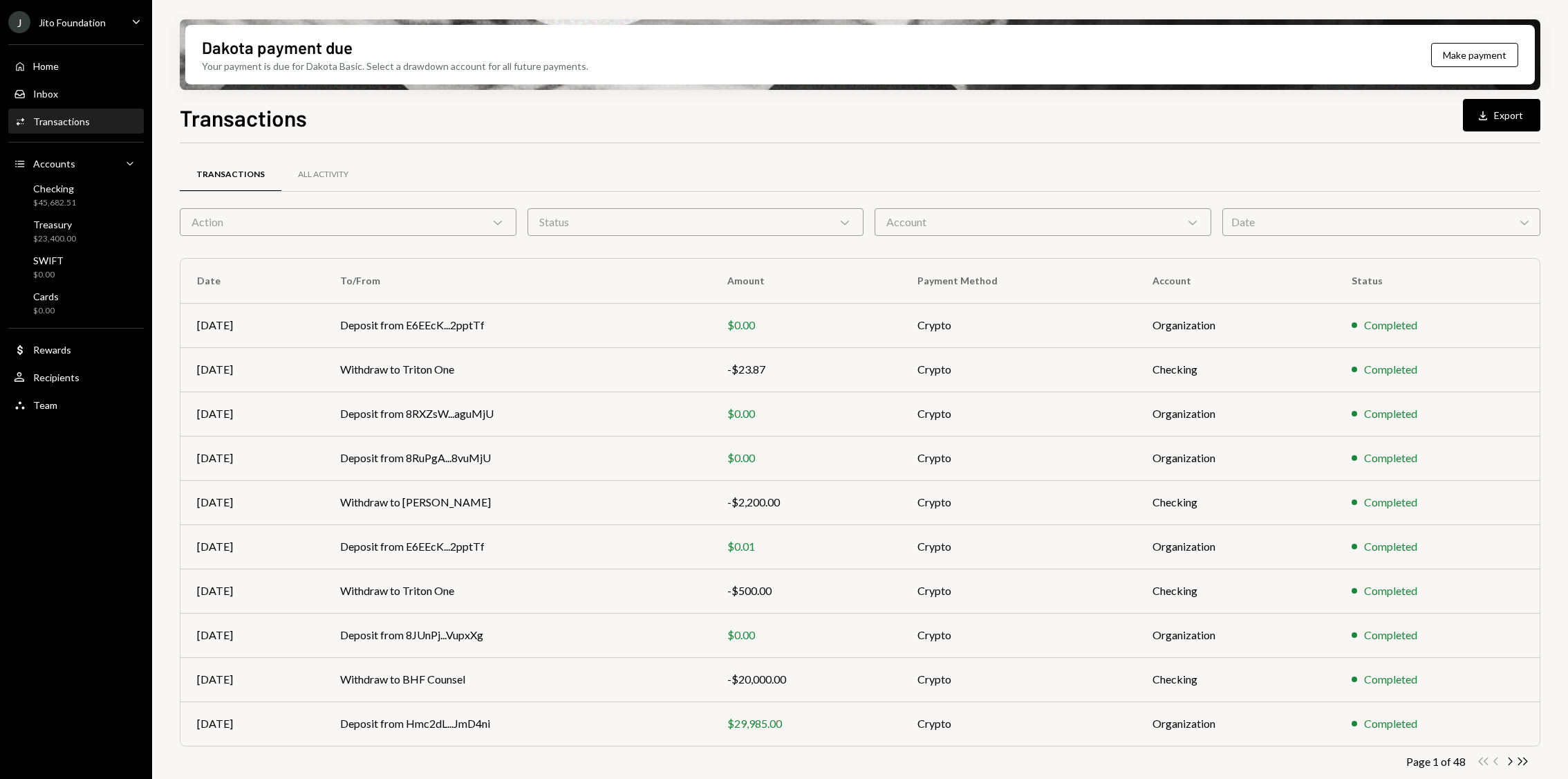
scroll to position [8, 0]
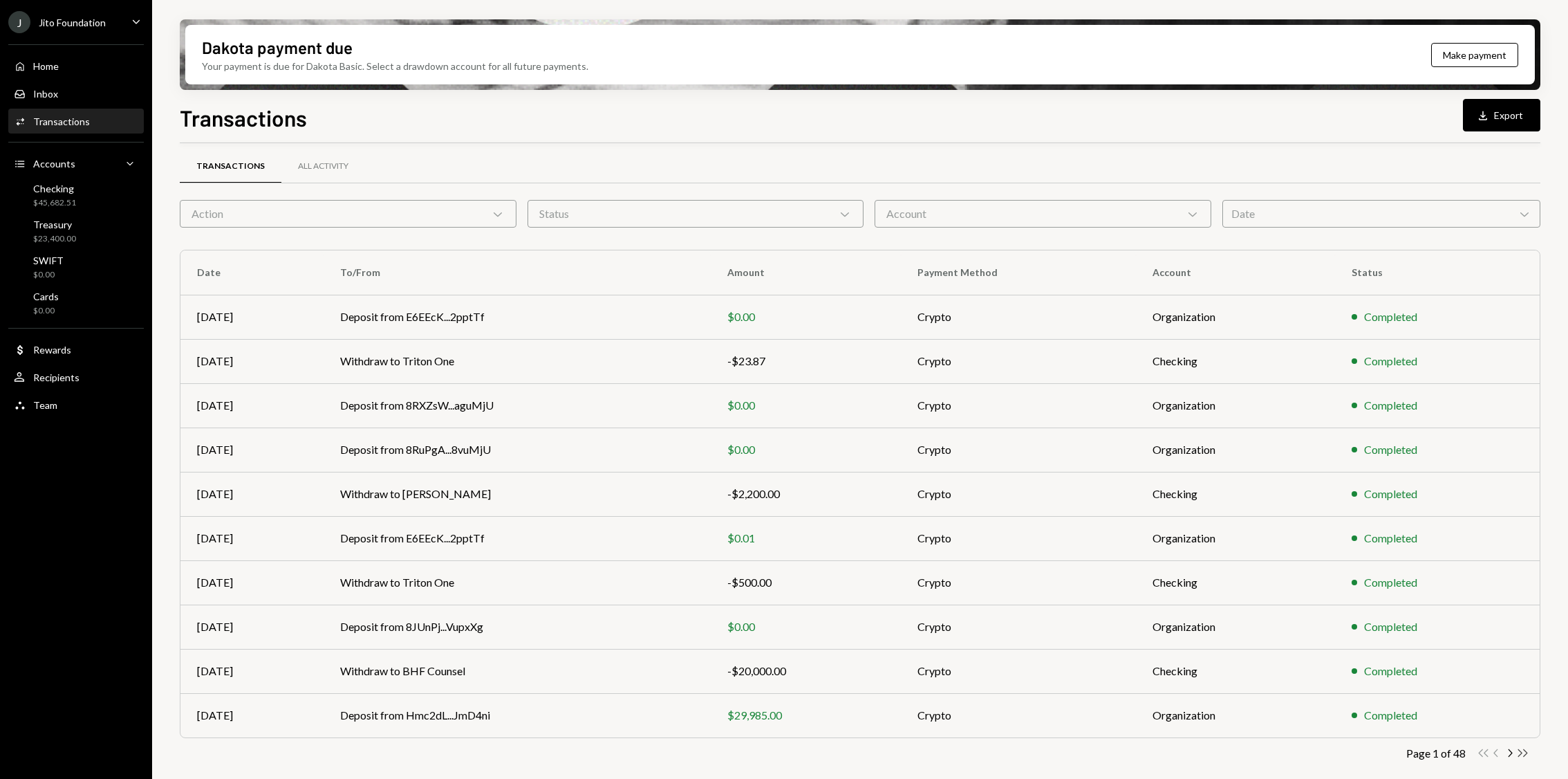
click at [1520, 754] on icon "Double Arrow Right" at bounding box center [1523, 752] width 13 height 13
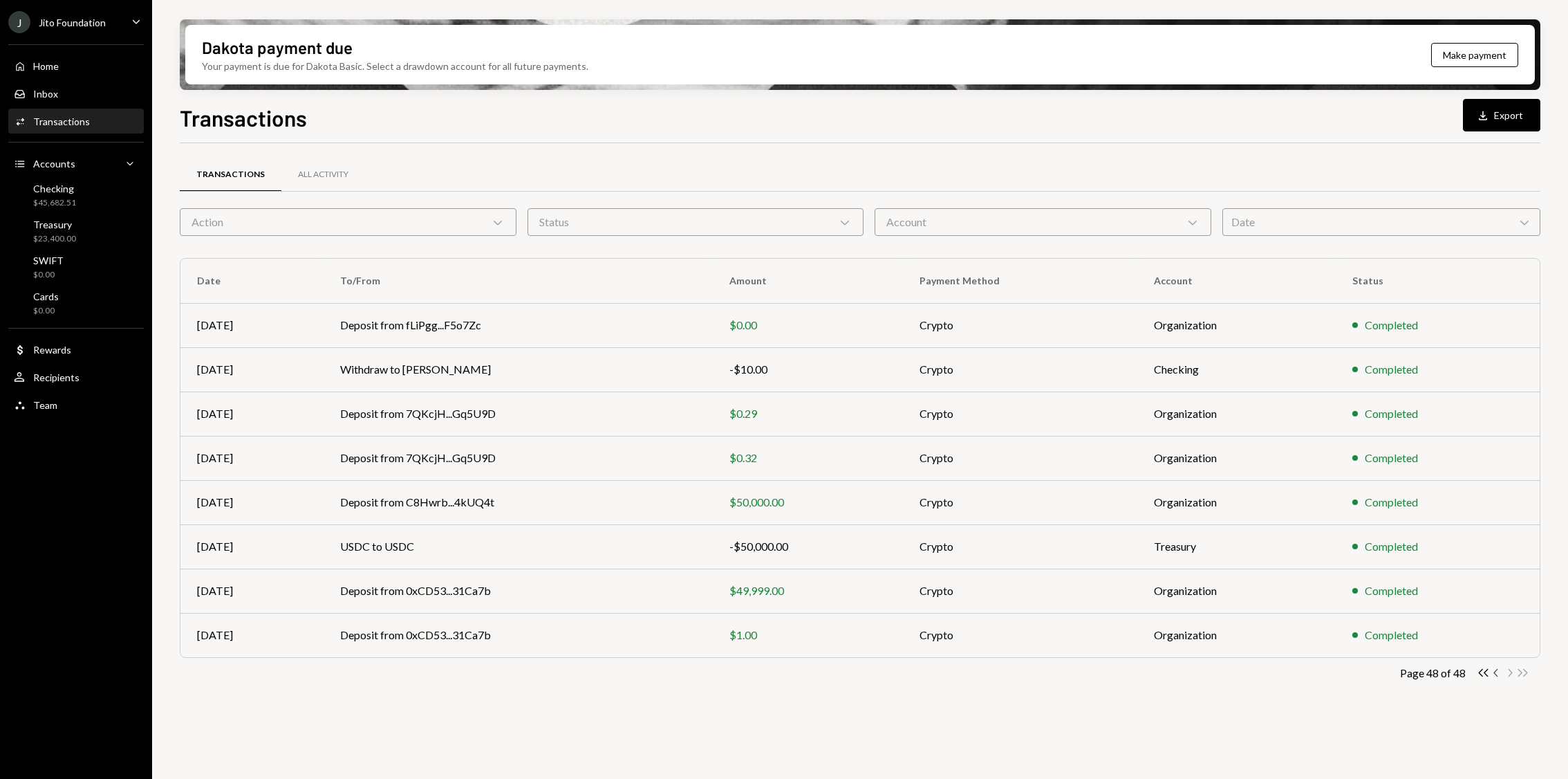
click at [1496, 670] on icon "Chevron Left" at bounding box center [1496, 672] width 13 height 13
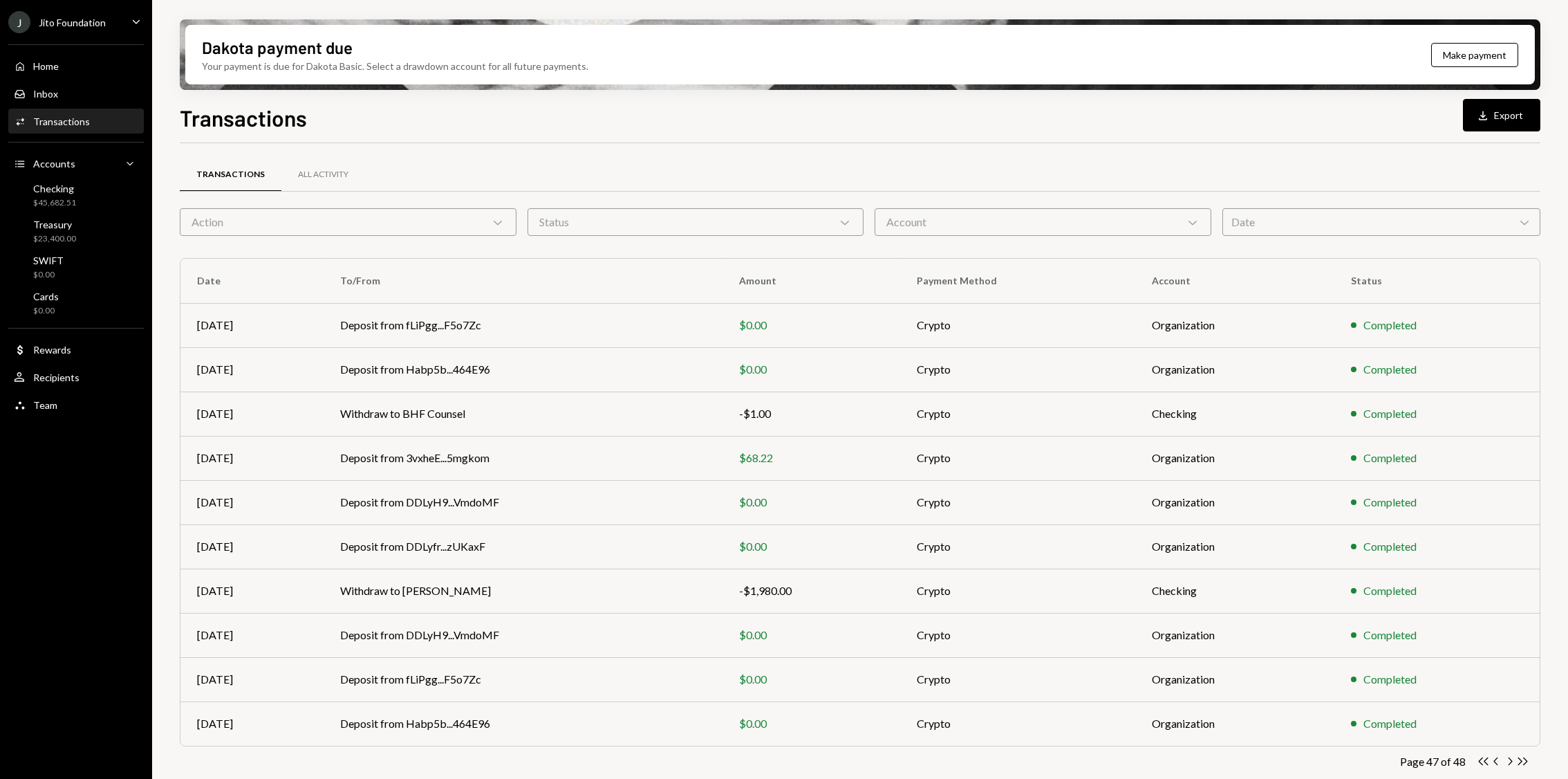
click at [411, 227] on div "Action Chevron Down" at bounding box center [348, 222] width 337 height 28
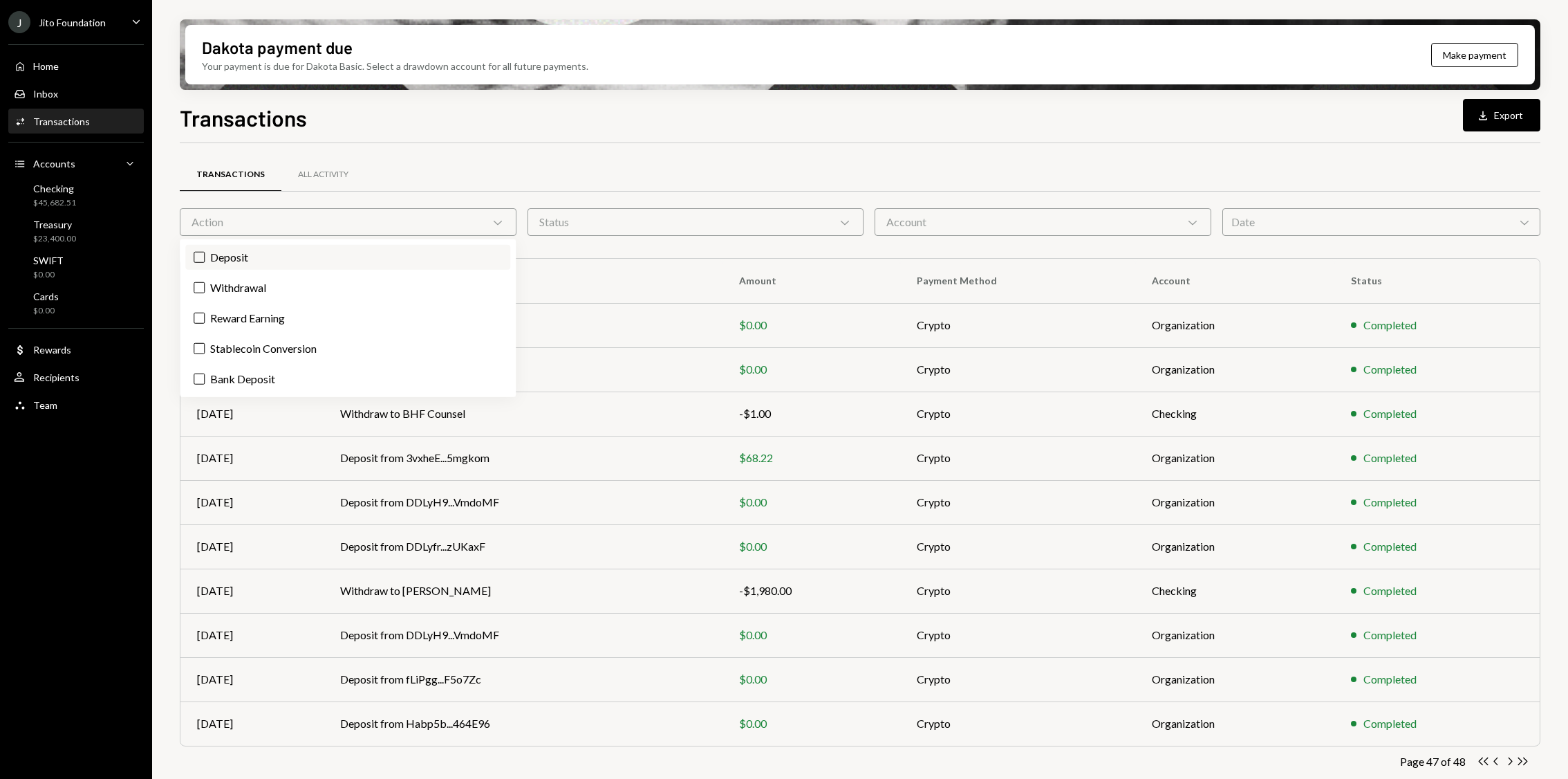
click at [286, 259] on label "Deposit" at bounding box center [347, 257] width 325 height 25
click at [204, 259] on button "Deposit" at bounding box center [199, 257] width 11 height 11
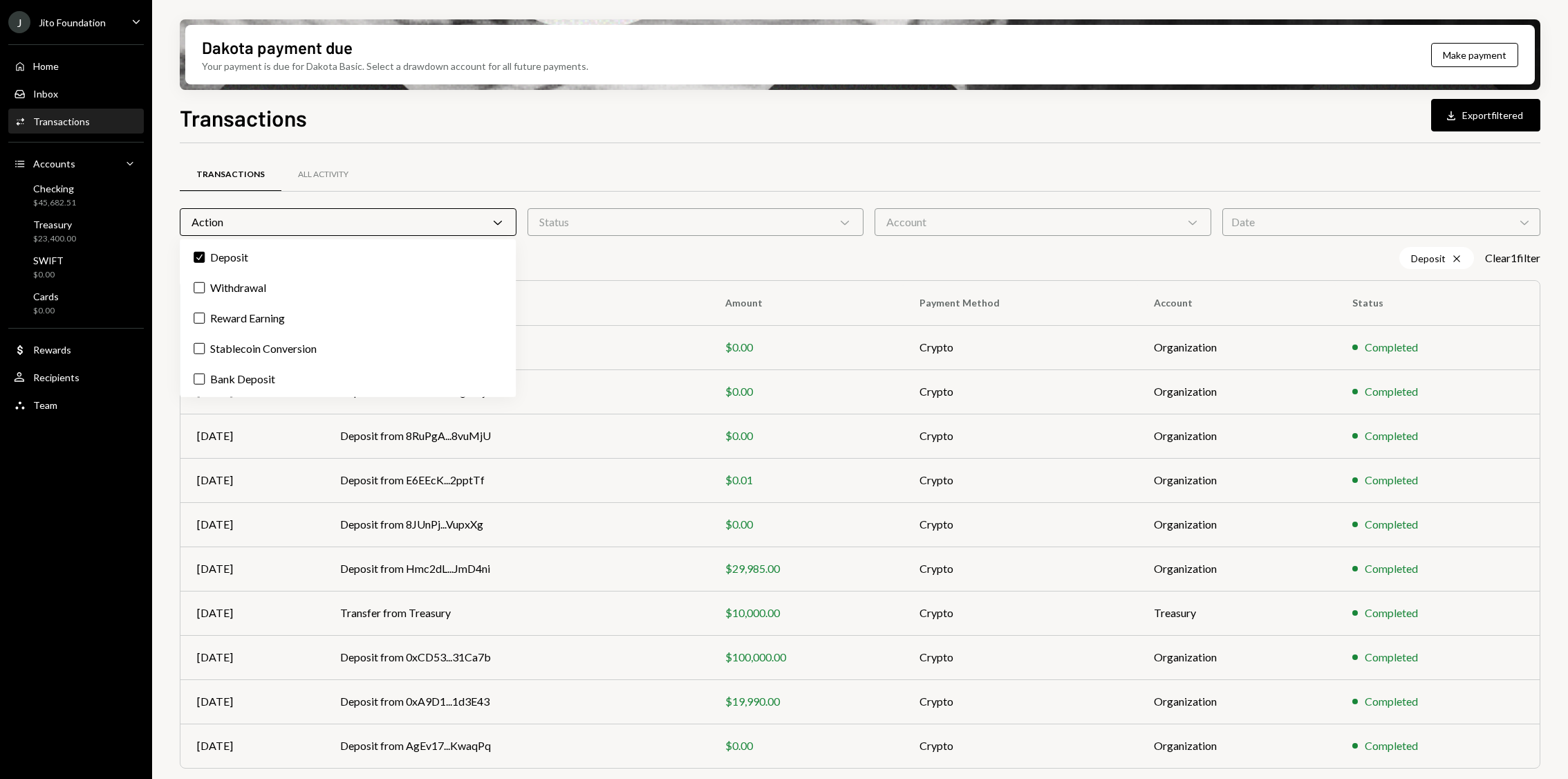
click at [158, 235] on div "Dakota payment due Your payment is due for Dakota Basic. Select a drawdown acco…" at bounding box center [860, 390] width 1416 height 779
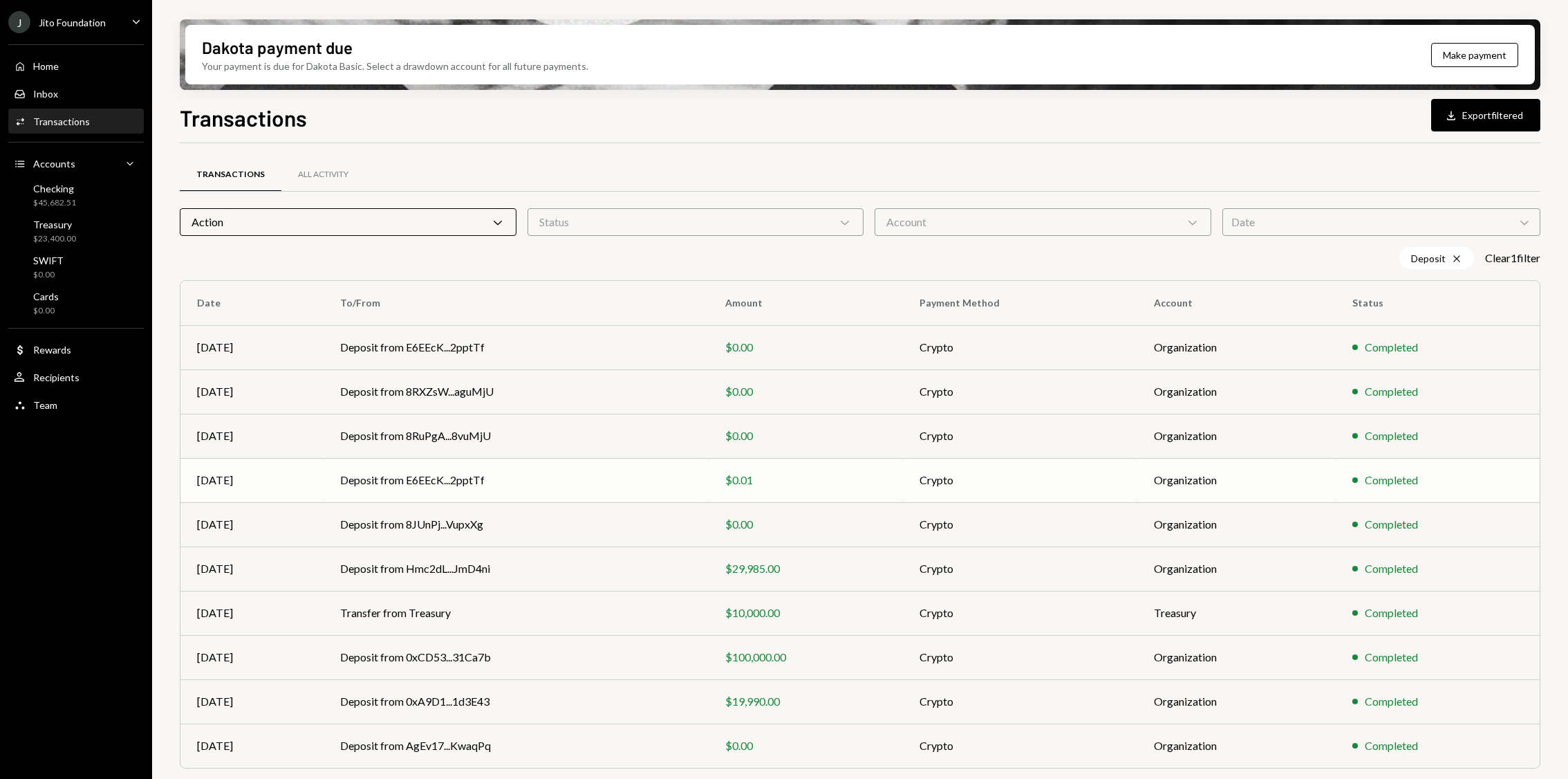
scroll to position [30, 0]
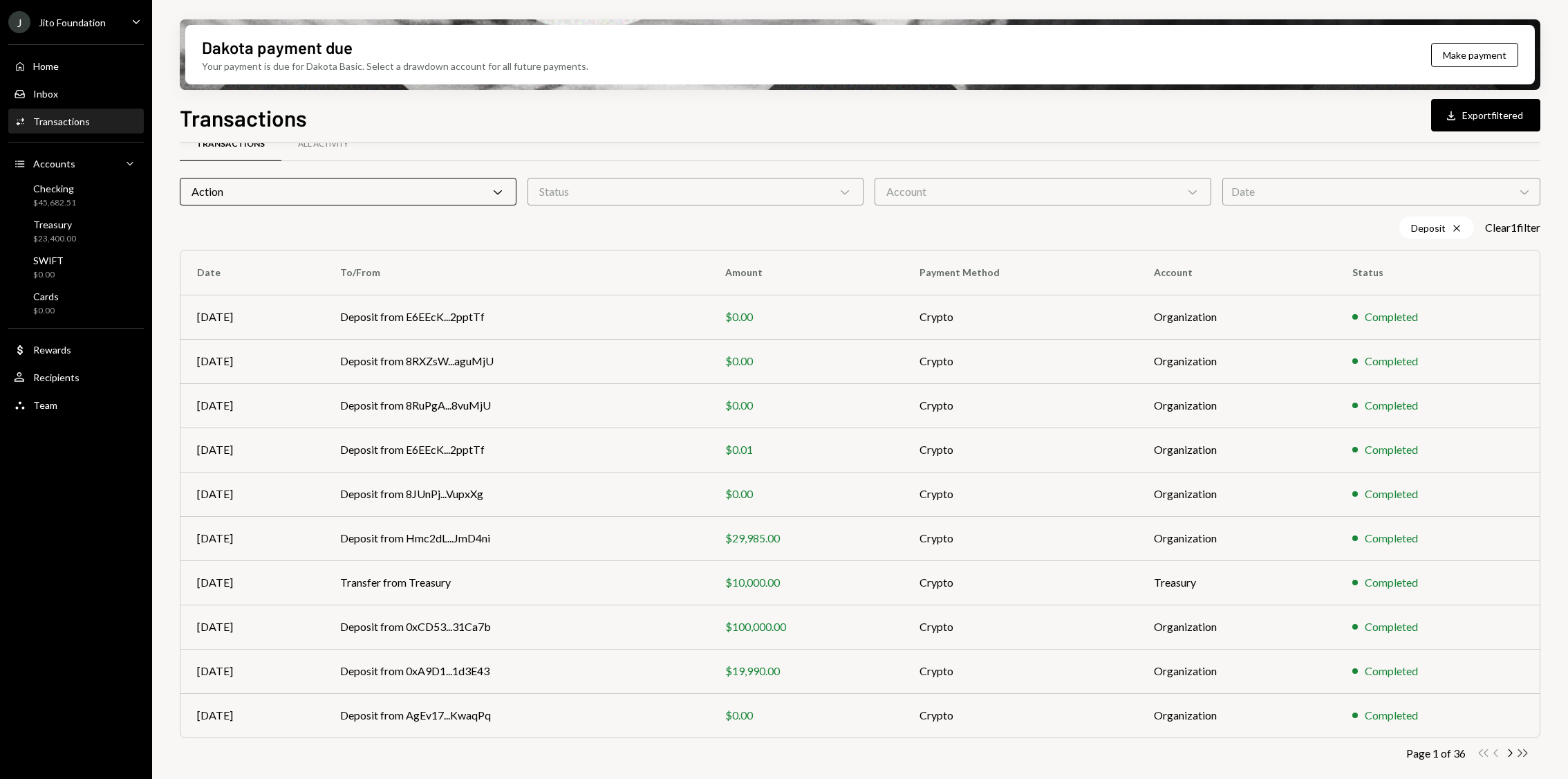
click at [1520, 749] on icon "Double Arrow Right" at bounding box center [1523, 752] width 13 height 13
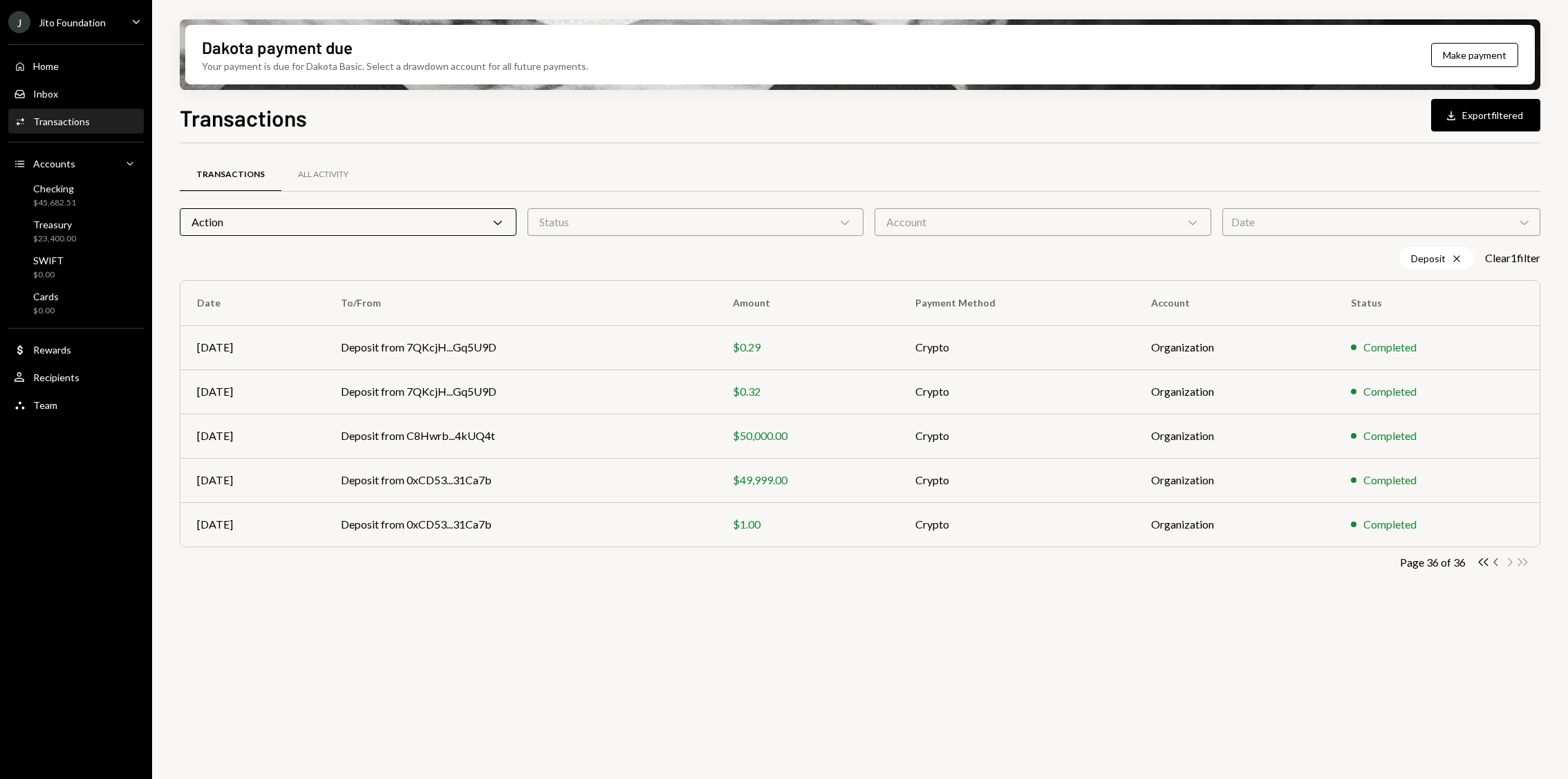
click at [1496, 563] on icon "Chevron Left" at bounding box center [1496, 562] width 13 height 13
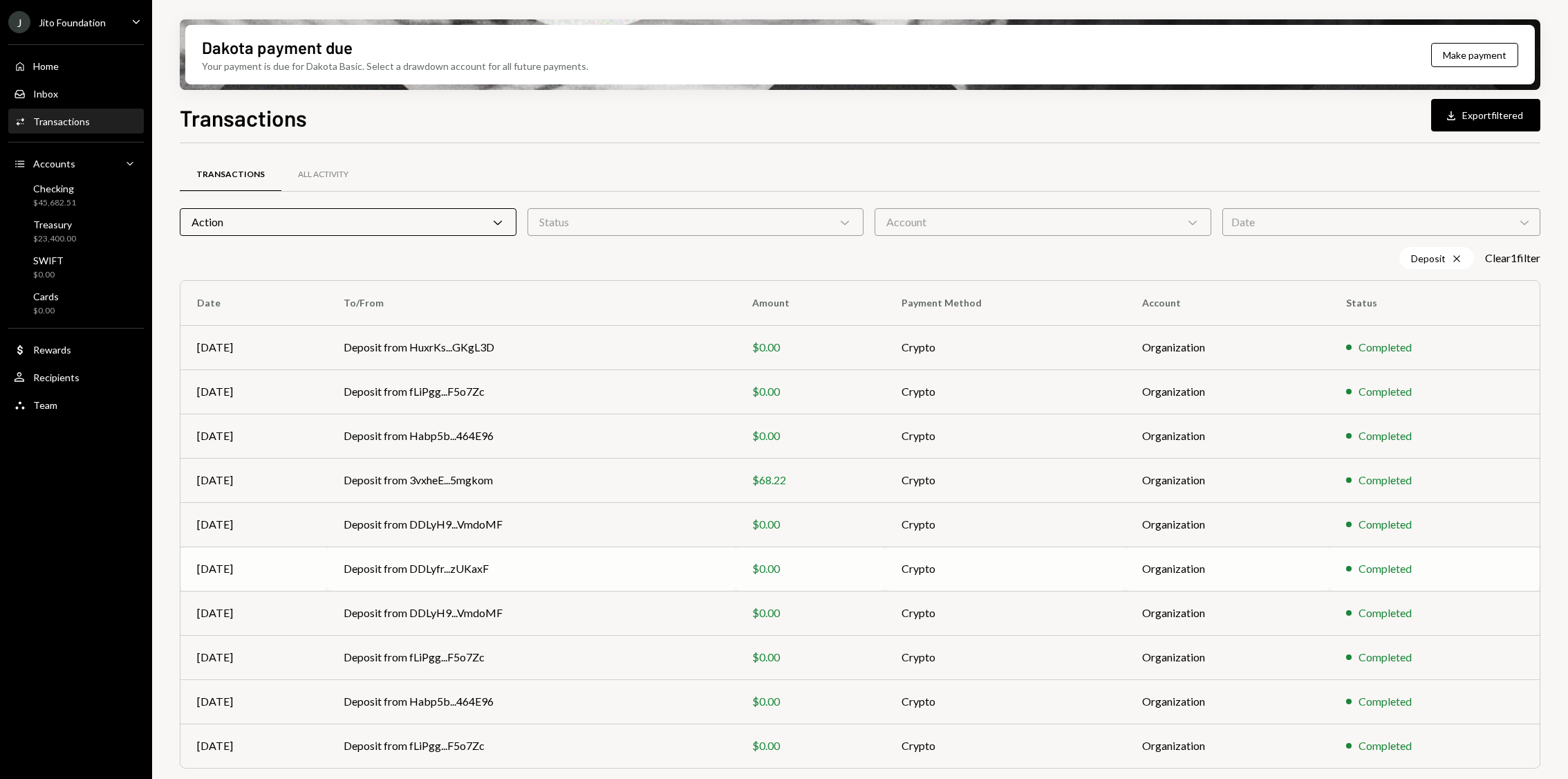
scroll to position [30, 0]
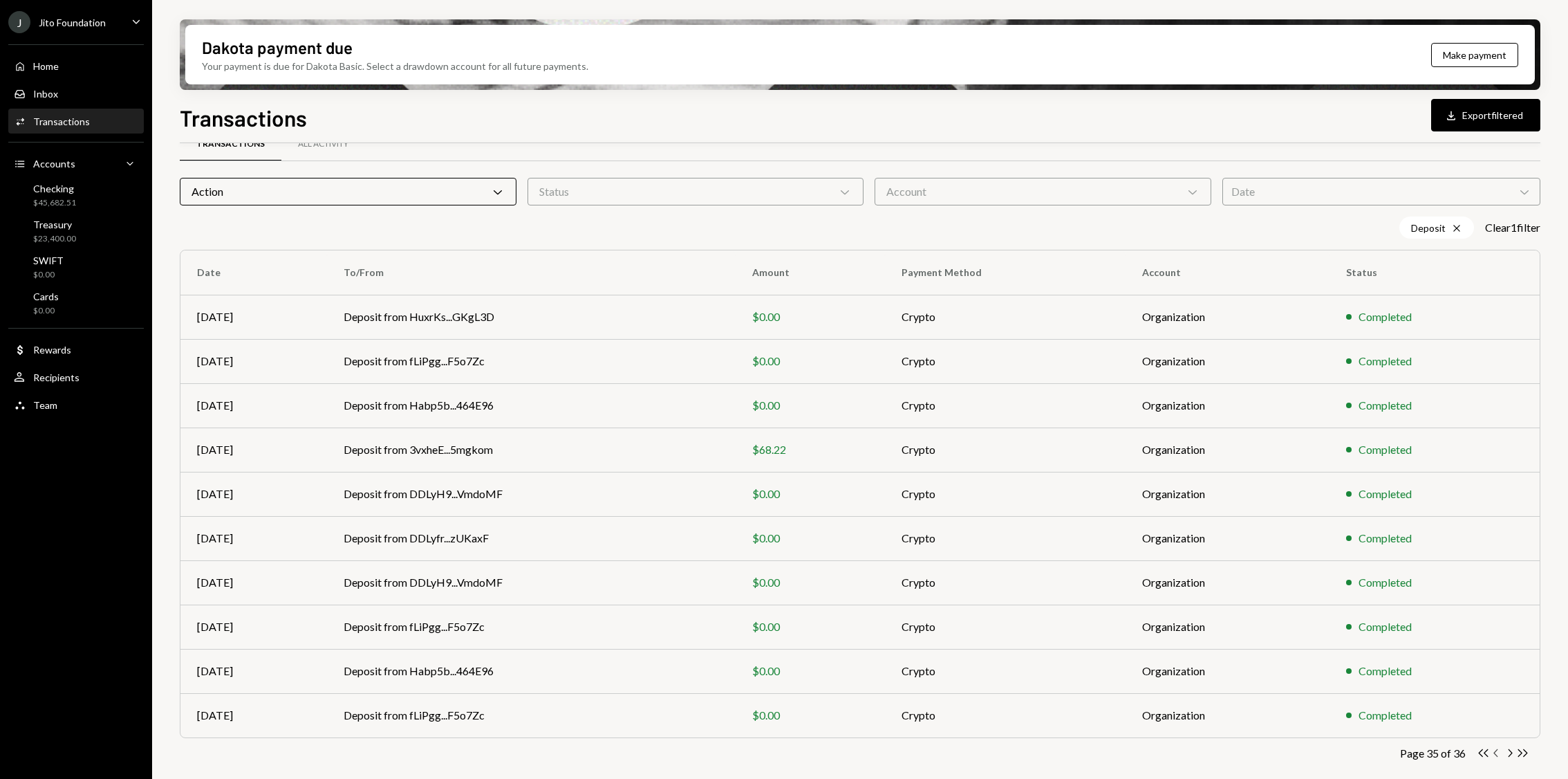
click at [1492, 751] on icon "Chevron Left" at bounding box center [1496, 752] width 13 height 13
click at [1495, 751] on icon "Chevron Left" at bounding box center [1496, 752] width 13 height 13
click at [1493, 751] on icon "button" at bounding box center [1495, 752] width 5 height 7
click at [1490, 755] on icon "Chevron Left" at bounding box center [1496, 752] width 13 height 13
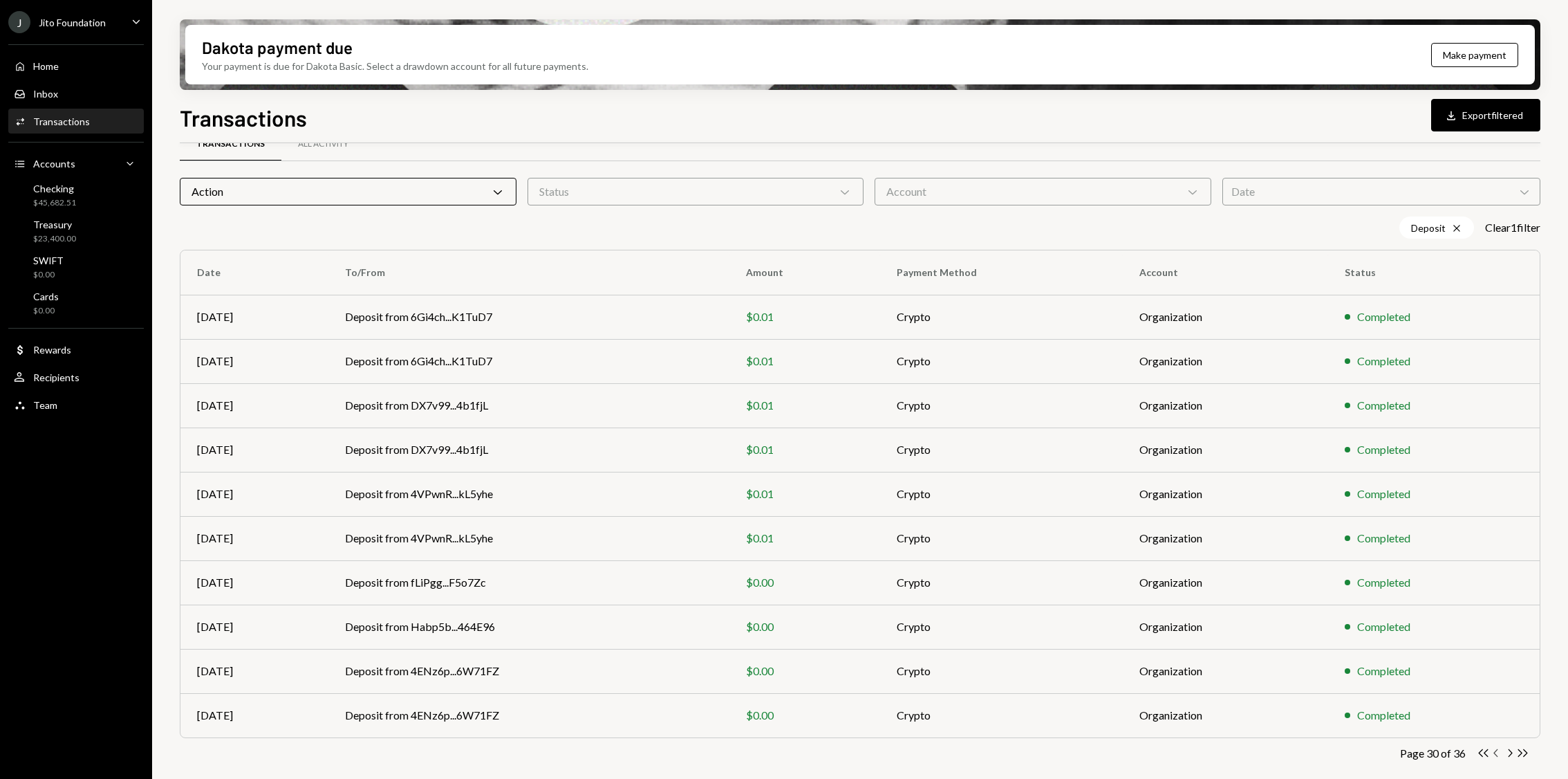
click at [1494, 755] on icon "Chevron Left" at bounding box center [1496, 752] width 13 height 13
click at [1498, 750] on icon "Chevron Left" at bounding box center [1496, 752] width 13 height 13
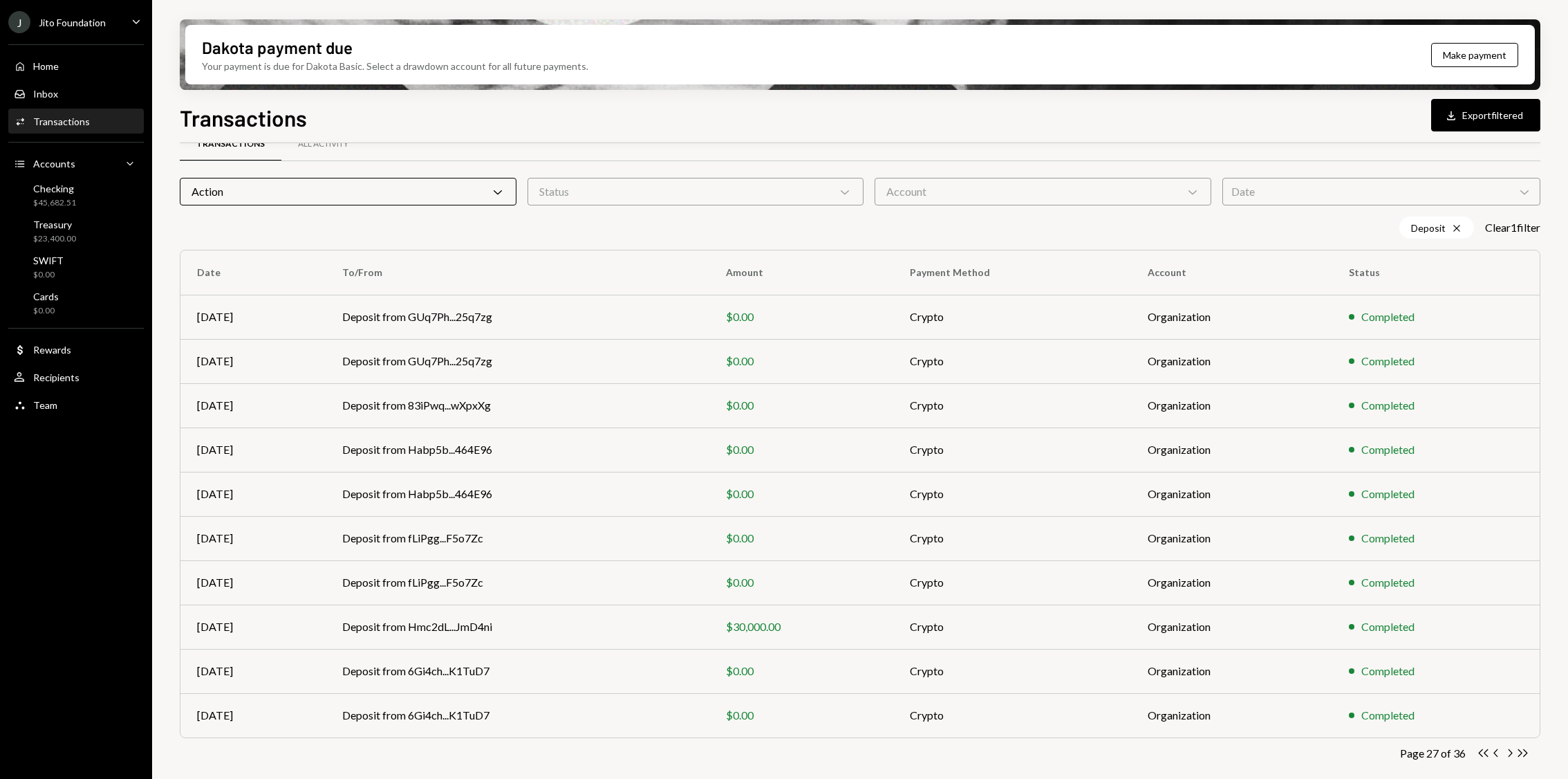
click at [1498, 750] on icon "Chevron Left" at bounding box center [1496, 752] width 13 height 13
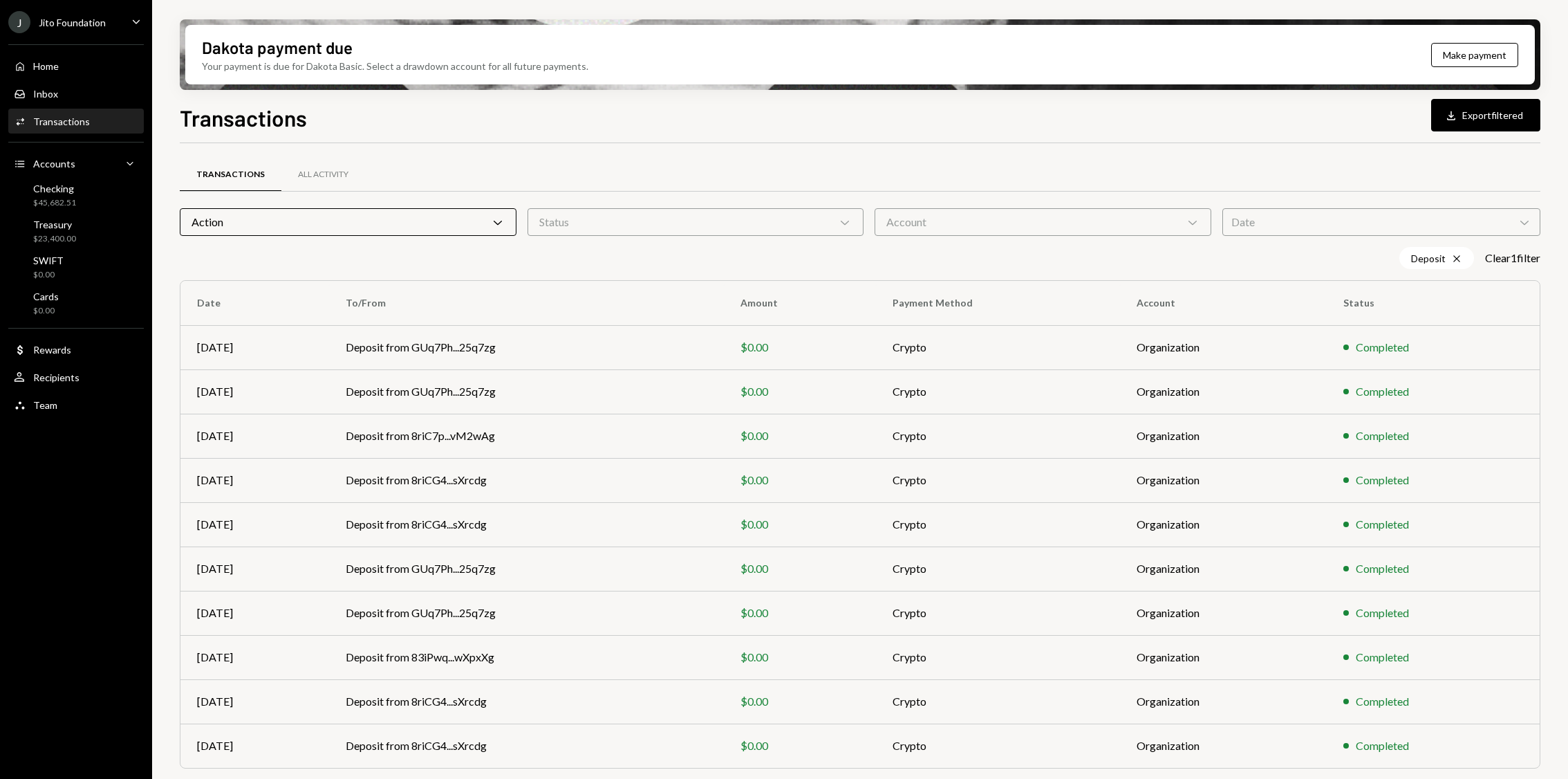
click at [1498, 750] on div "Completed" at bounding box center [1433, 746] width 180 height 17
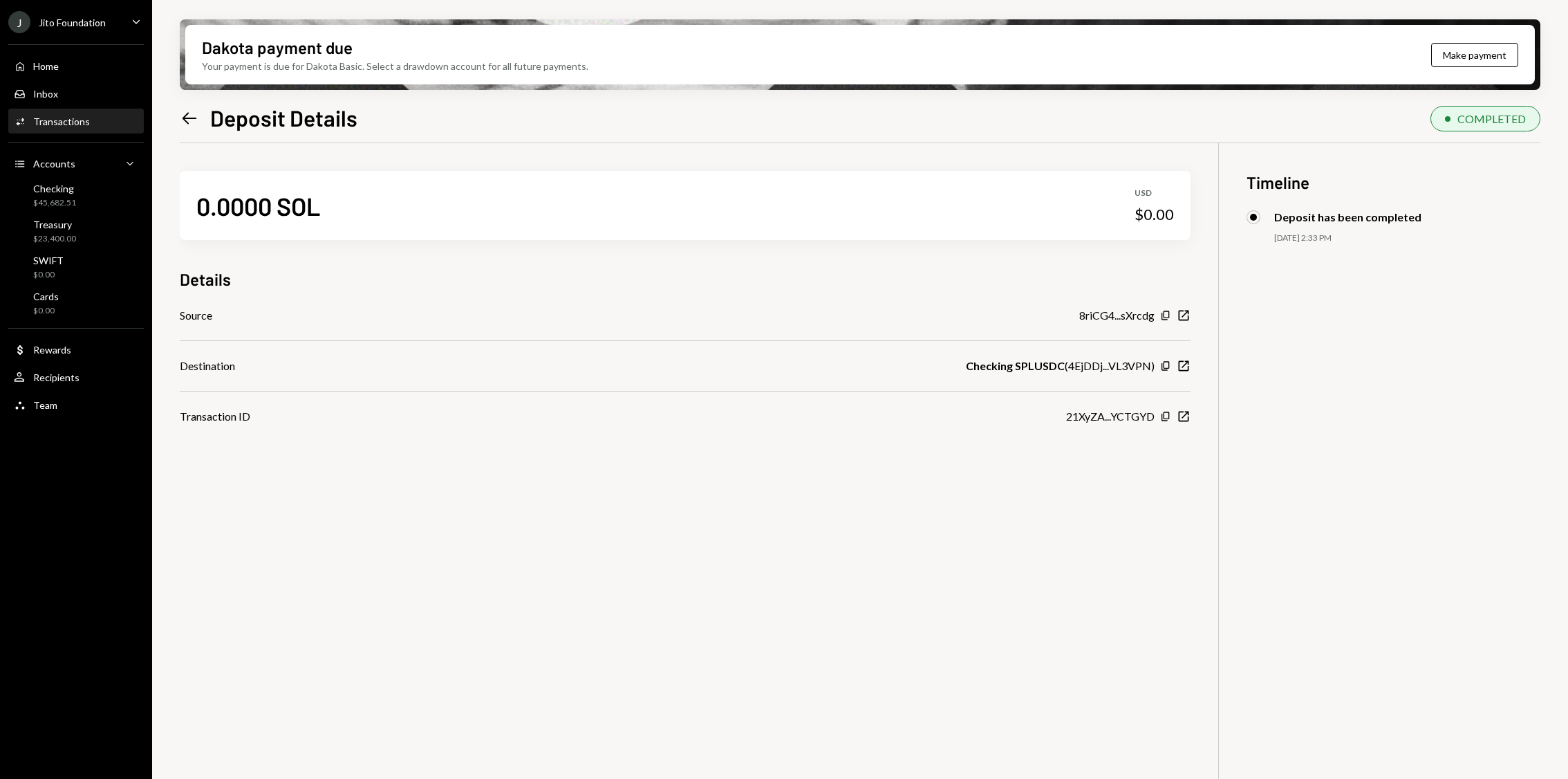
click at [188, 121] on icon "Left Arrow" at bounding box center [189, 118] width 19 height 19
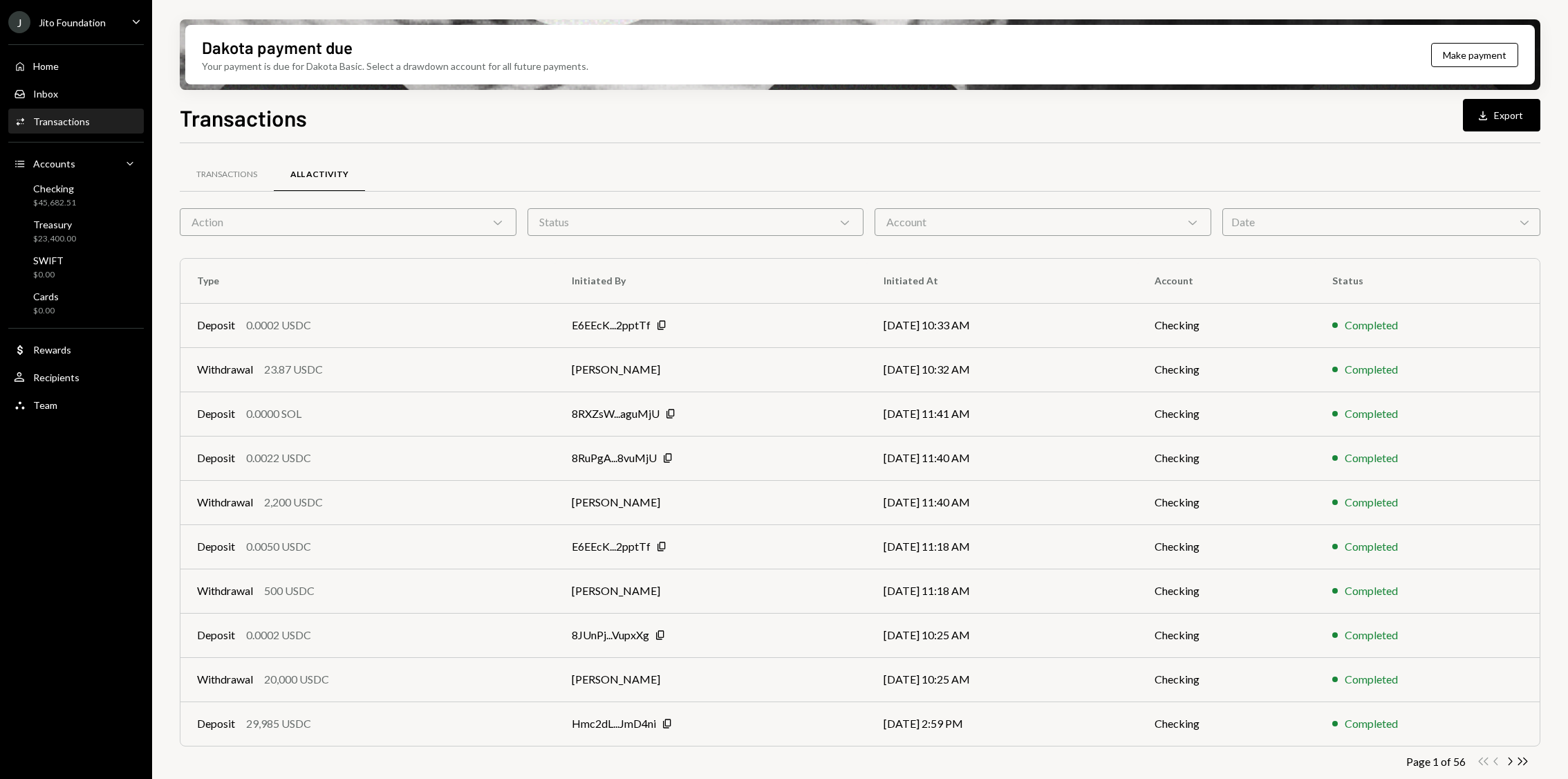
click at [1198, 223] on icon "Chevron Down" at bounding box center [1192, 222] width 14 height 14
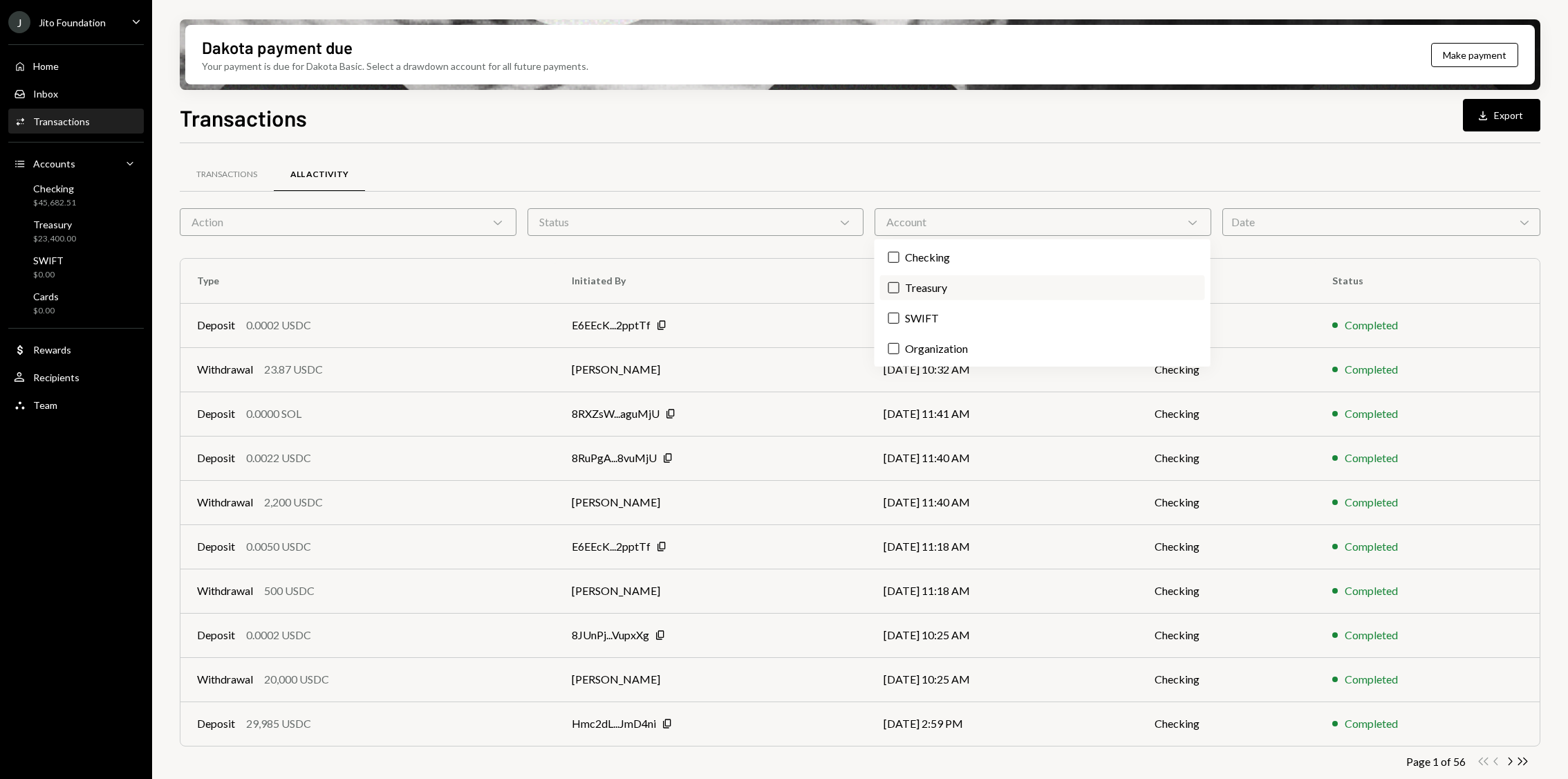
click at [1046, 275] on label "Treasury" at bounding box center [1042, 287] width 325 height 25
click at [900, 282] on button "Treasury" at bounding box center [894, 287] width 11 height 11
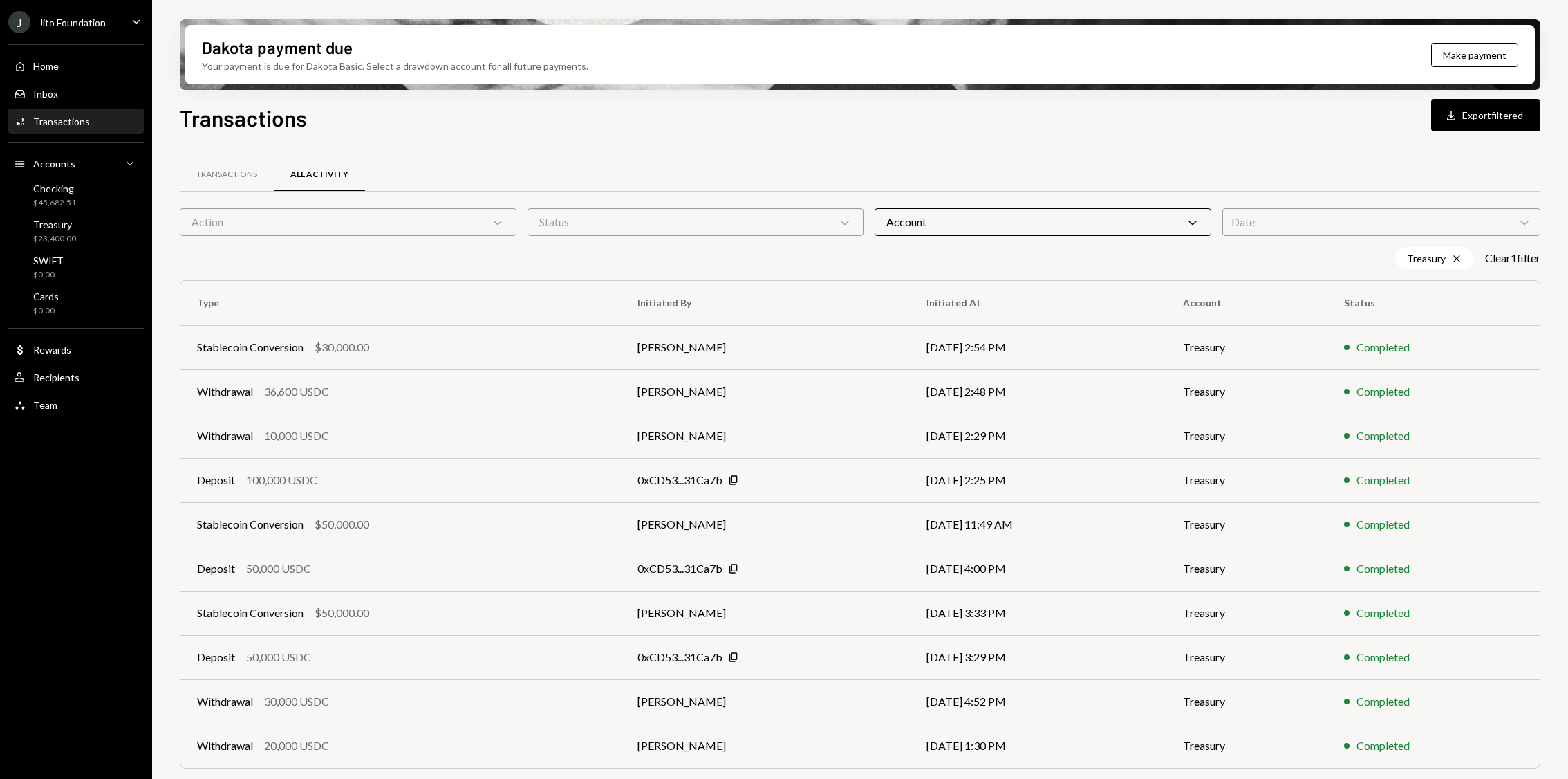
click at [1295, 227] on div "Date Chevron Down" at bounding box center [1381, 222] width 318 height 28
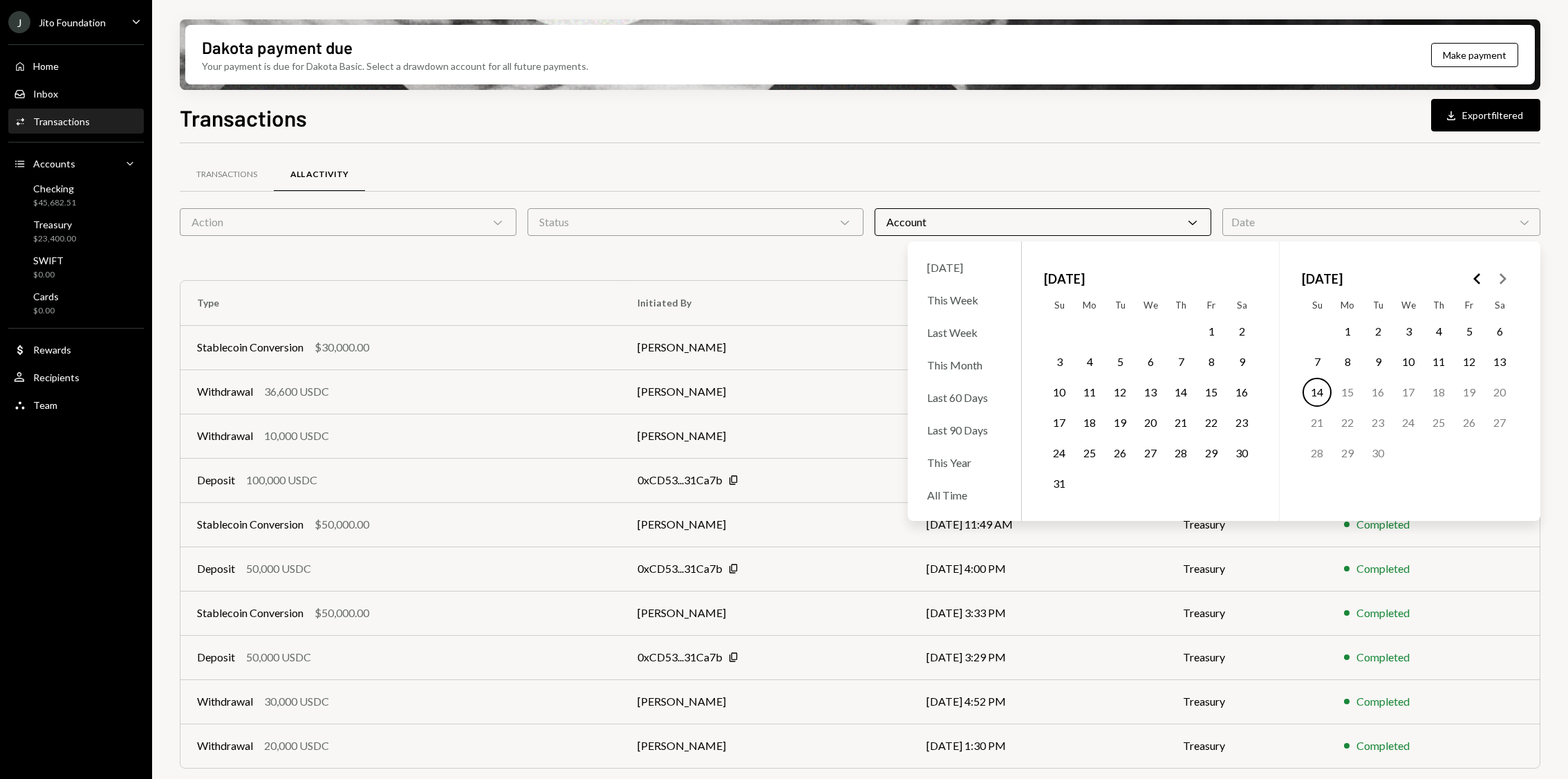
click at [1480, 278] on icon "Go to the Previous Month" at bounding box center [1478, 279] width 17 height 17
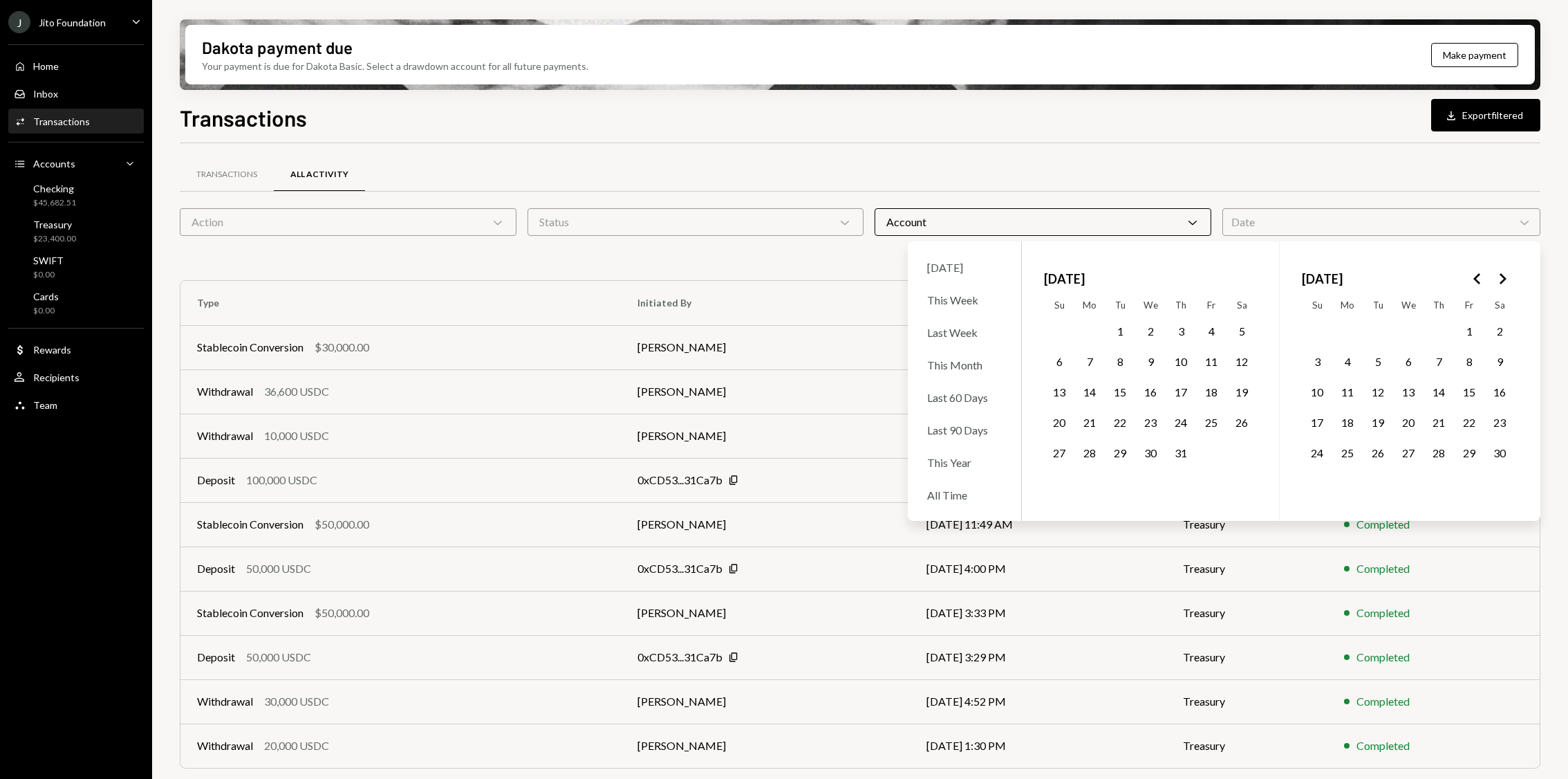
click at [1480, 278] on icon "Go to the Previous Month" at bounding box center [1478, 279] width 17 height 17
click at [1503, 277] on icon "Go to the Next Month" at bounding box center [1503, 279] width 17 height 17
click at [1382, 323] on button "1" at bounding box center [1378, 331] width 29 height 29
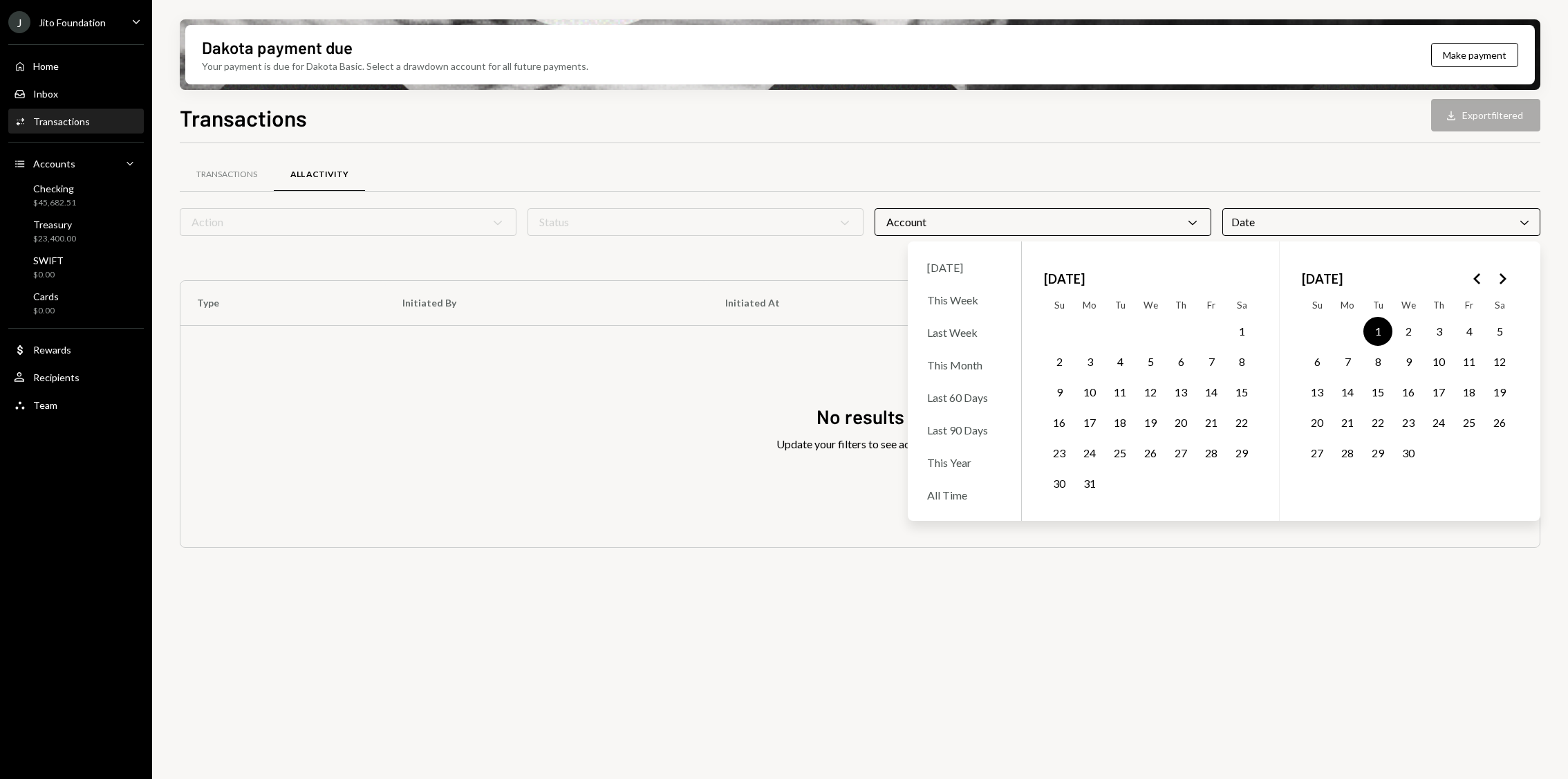
click at [1405, 451] on button "30" at bounding box center [1409, 453] width 29 height 29
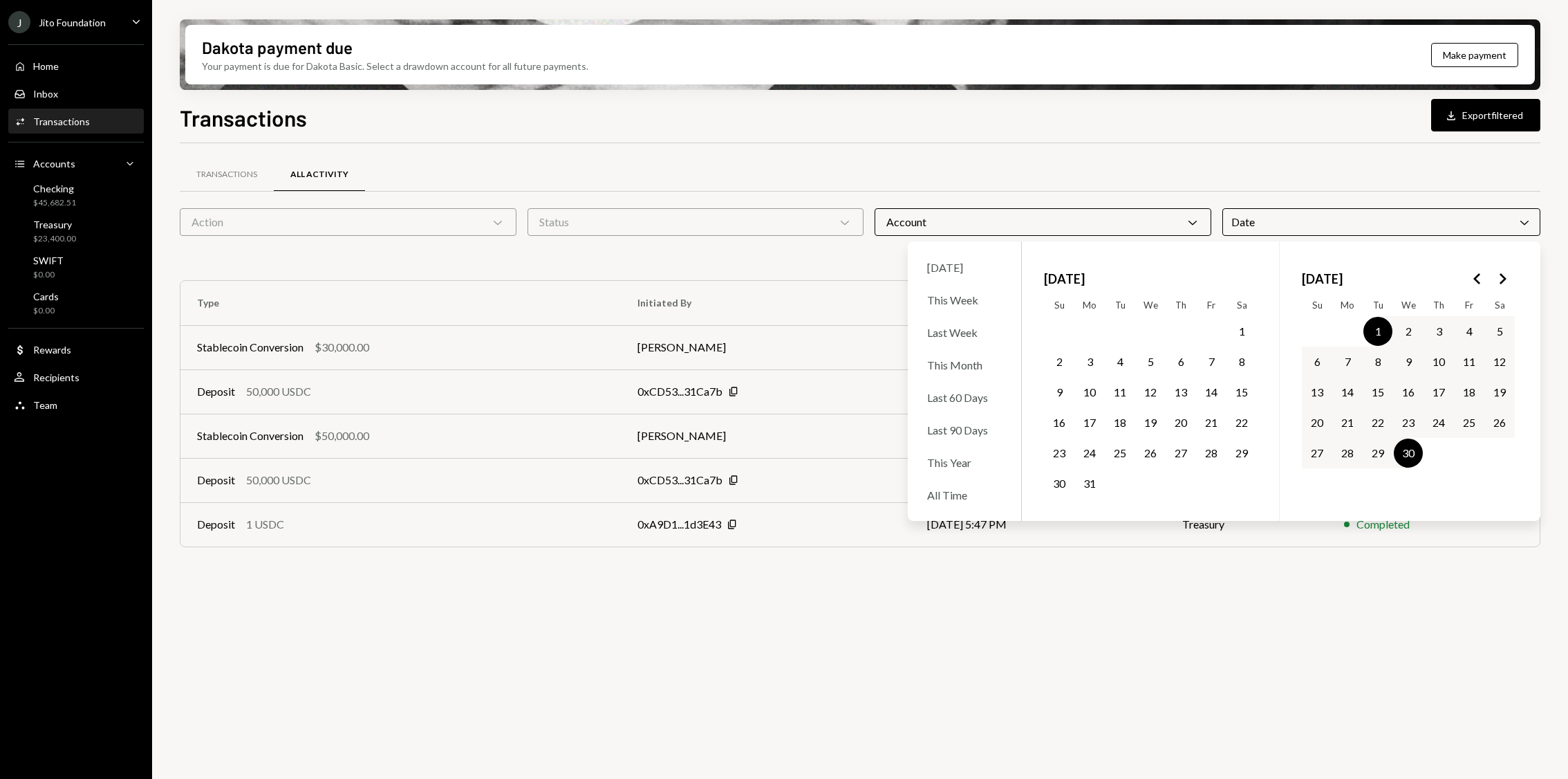
click at [1346, 630] on div "Transactions All Activity Action Chevron Down Status Chevron Down Account Chevr…" at bounding box center [860, 468] width 1361 height 651
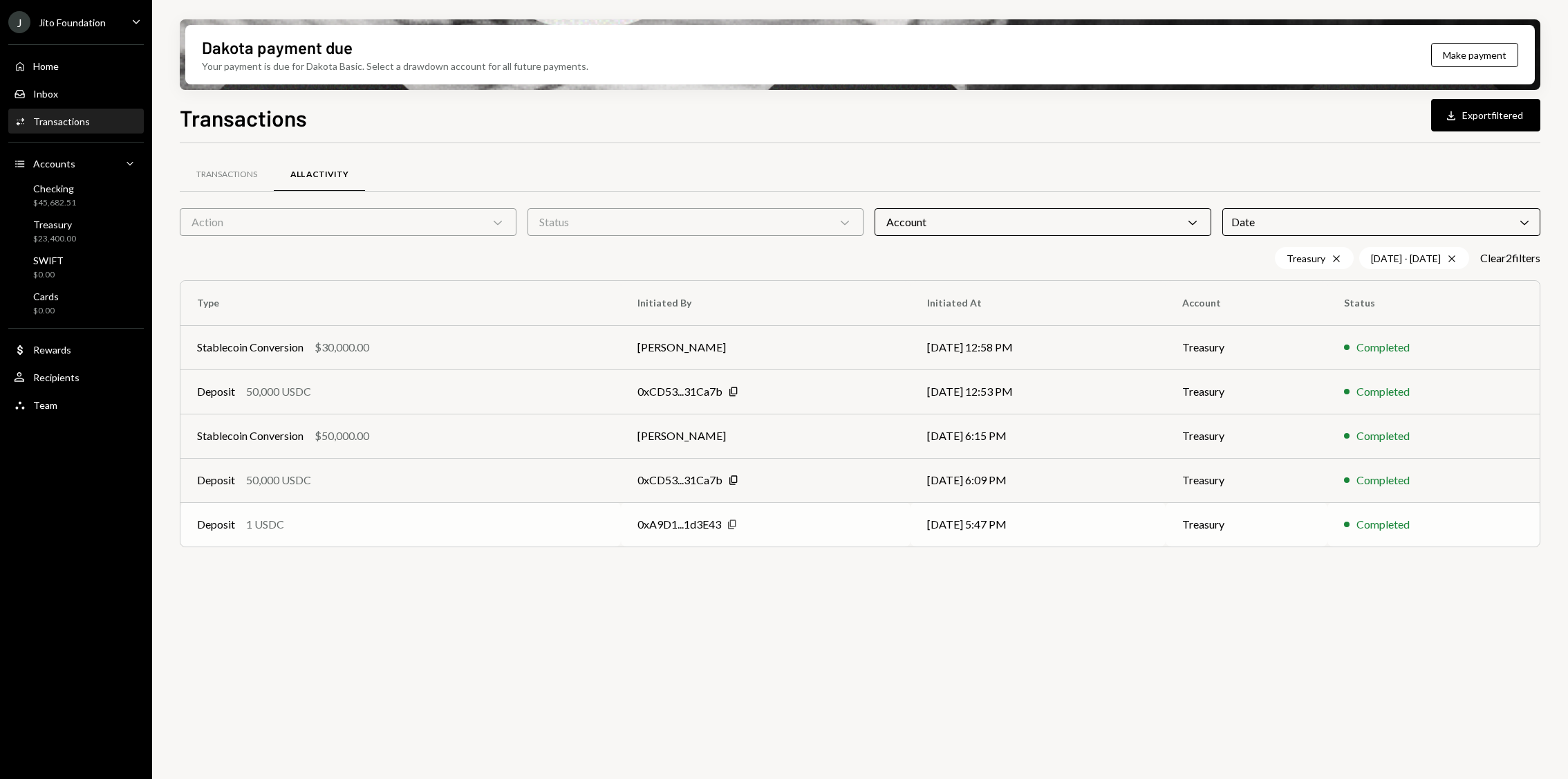
click at [728, 521] on icon "button" at bounding box center [732, 525] width 7 height 9
click at [500, 222] on icon at bounding box center [497, 223] width 8 height 5
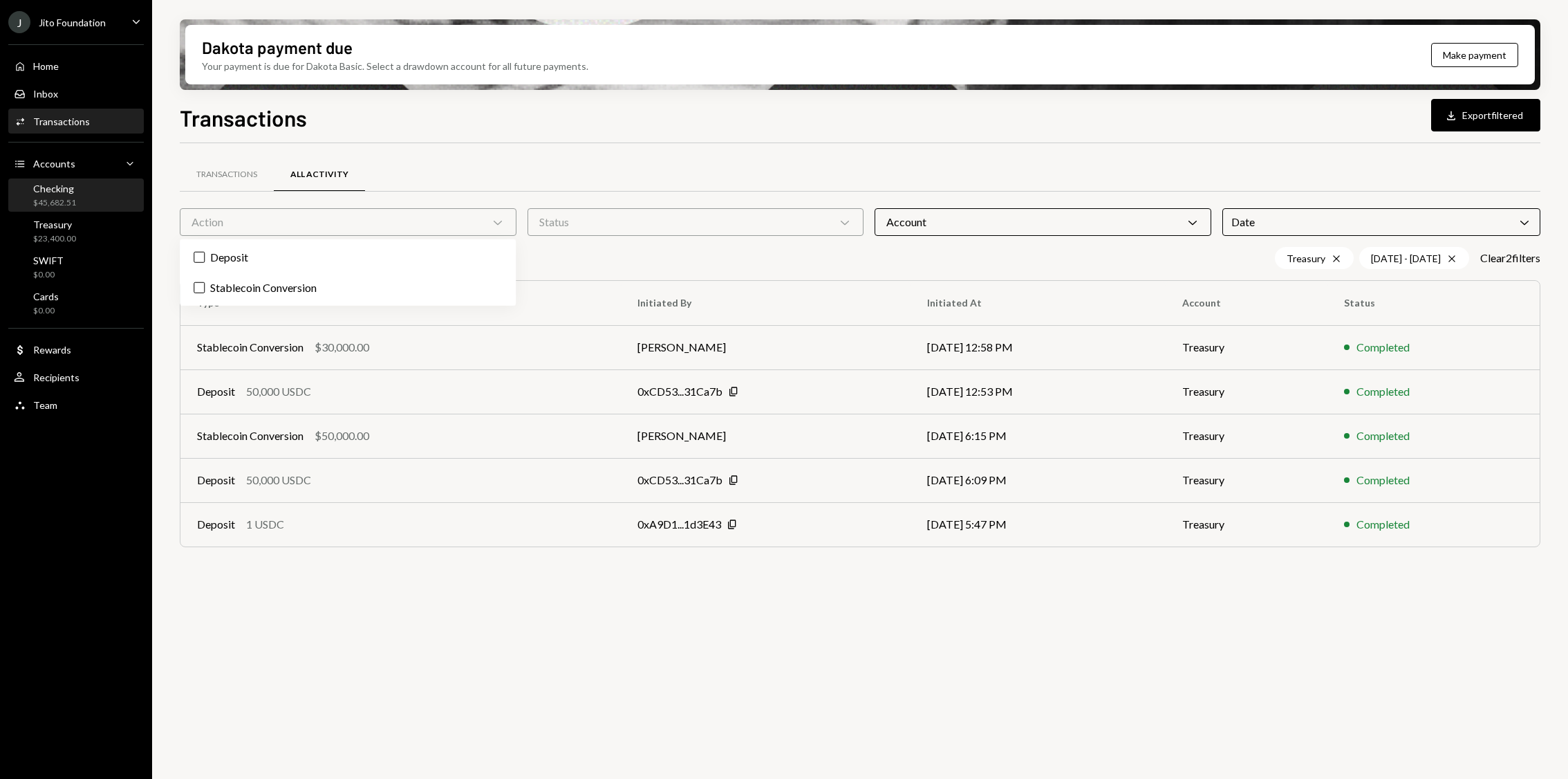
click at [120, 203] on div "Checking $45,682.51" at bounding box center [75, 195] width 124 height 27
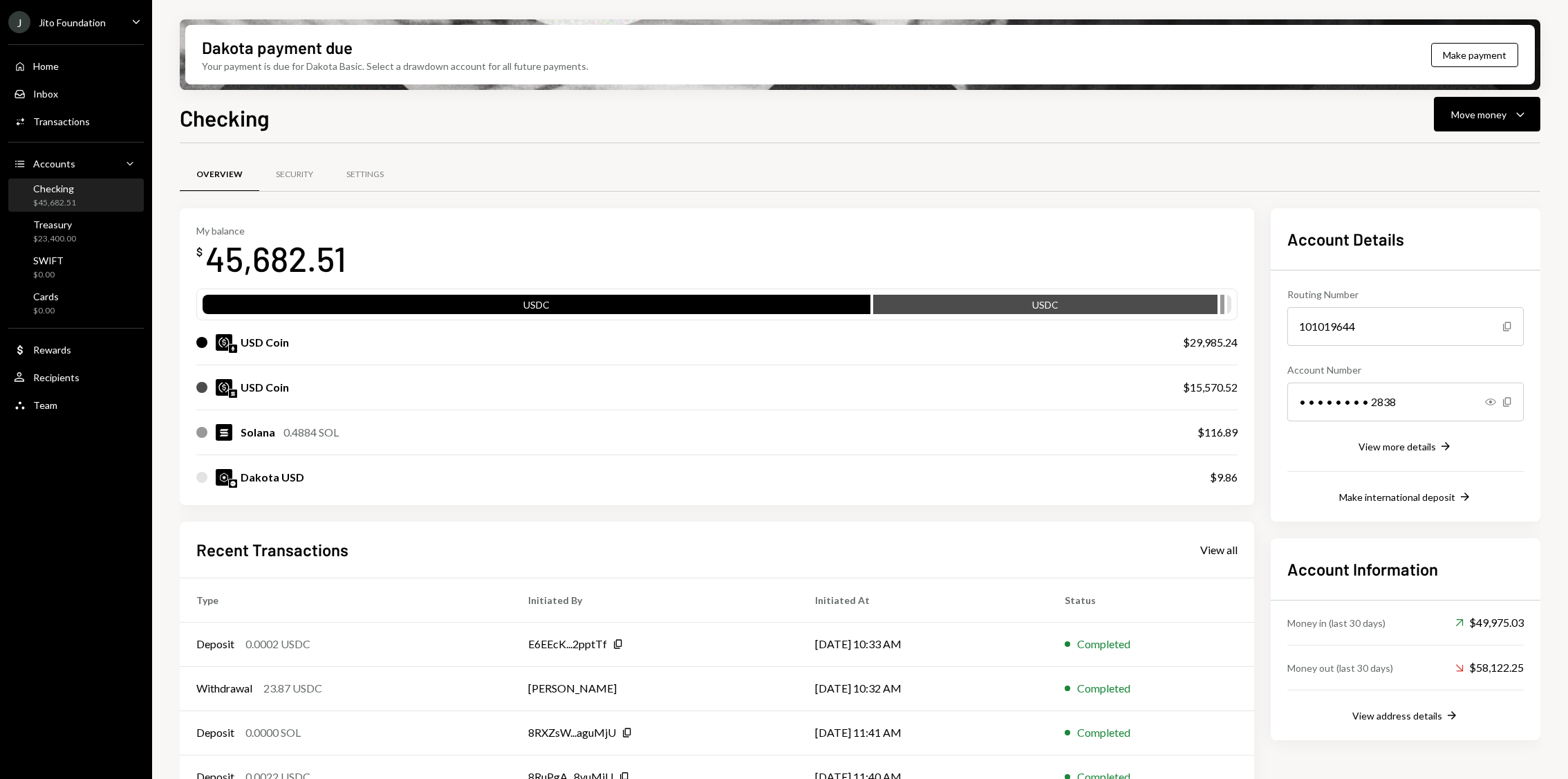
scroll to position [75, 0]
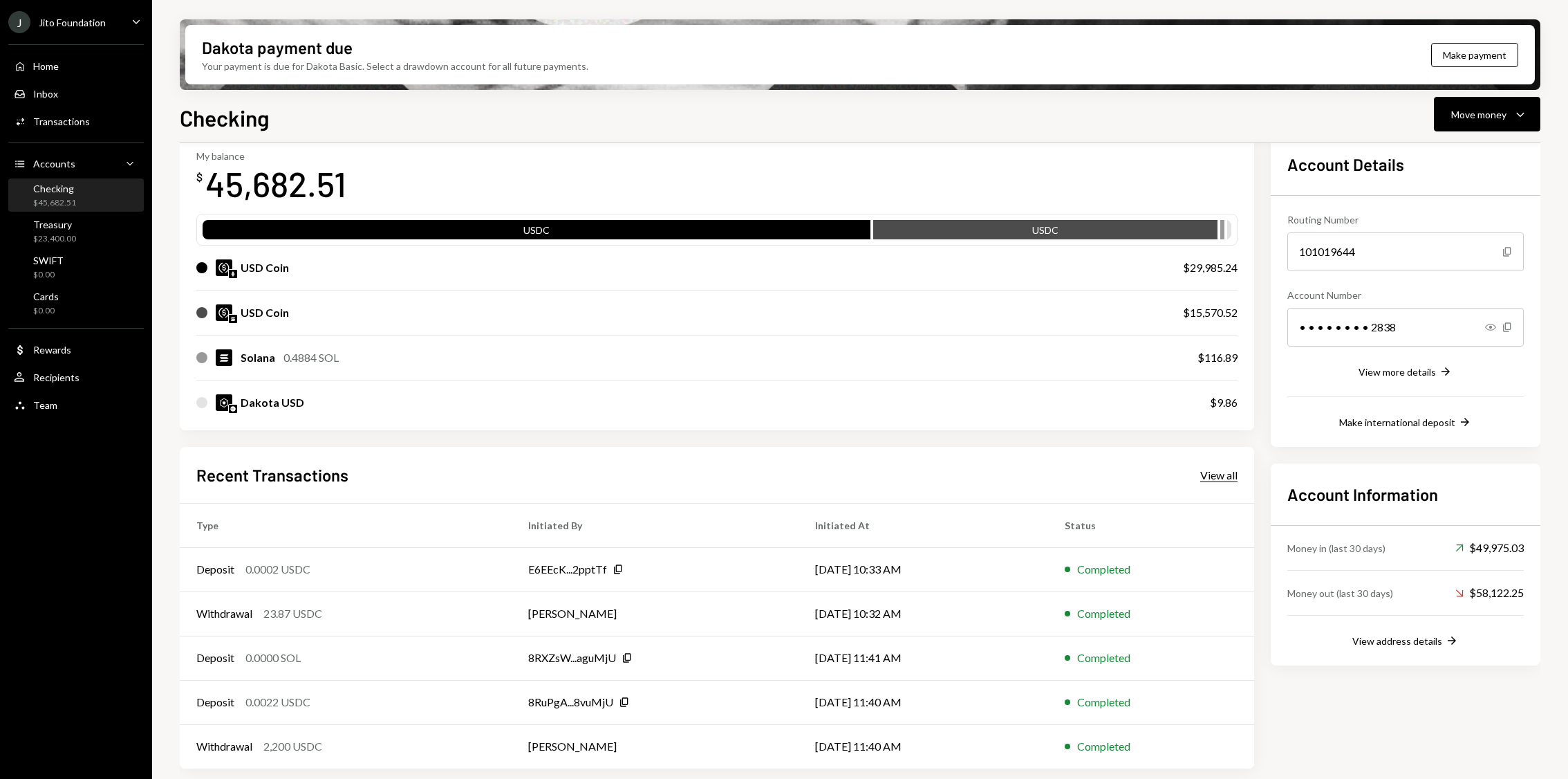
click at [1211, 474] on div "View all" at bounding box center [1219, 474] width 38 height 14
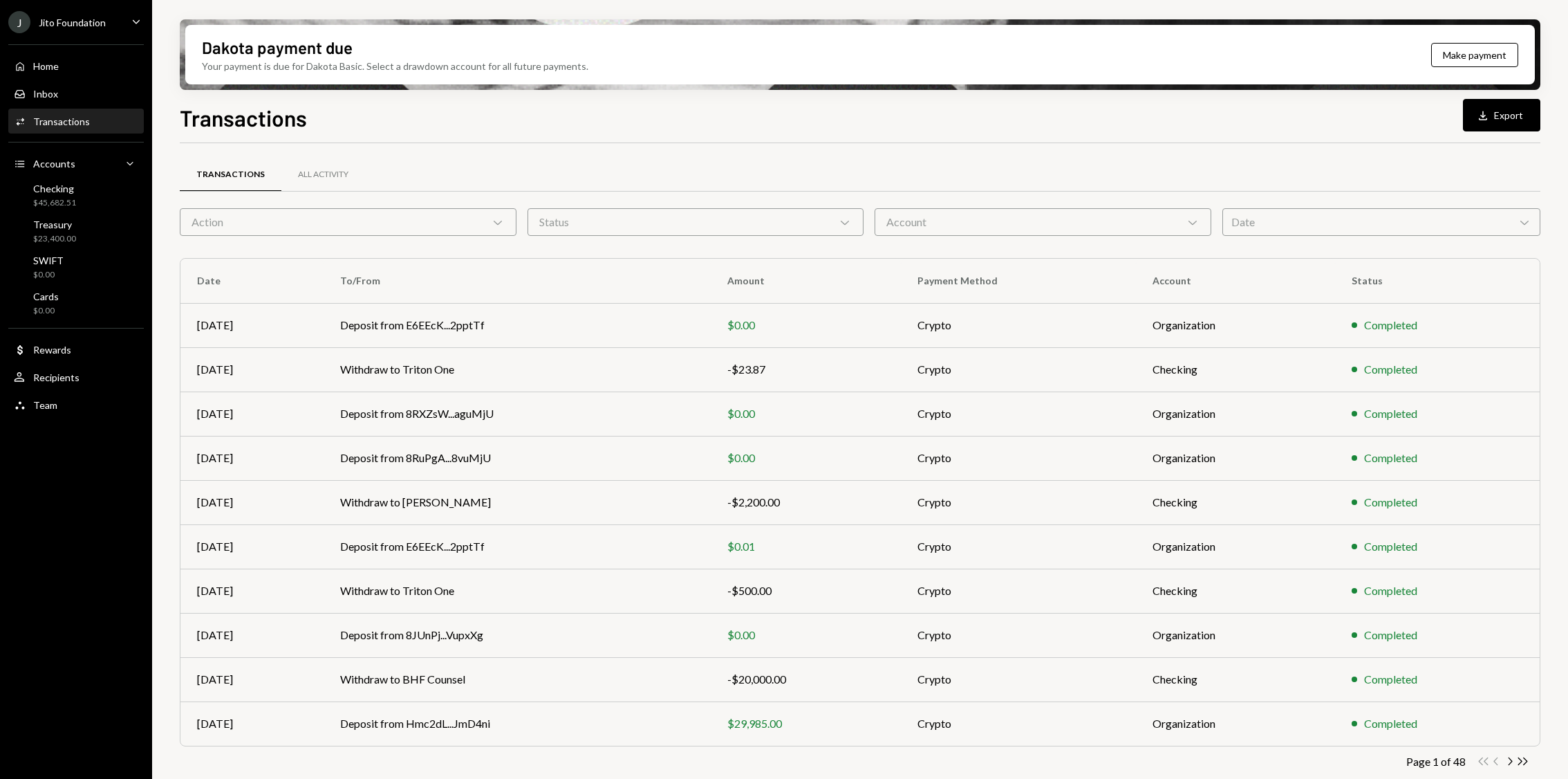
click at [404, 214] on div "Action Chevron Down" at bounding box center [348, 222] width 337 height 28
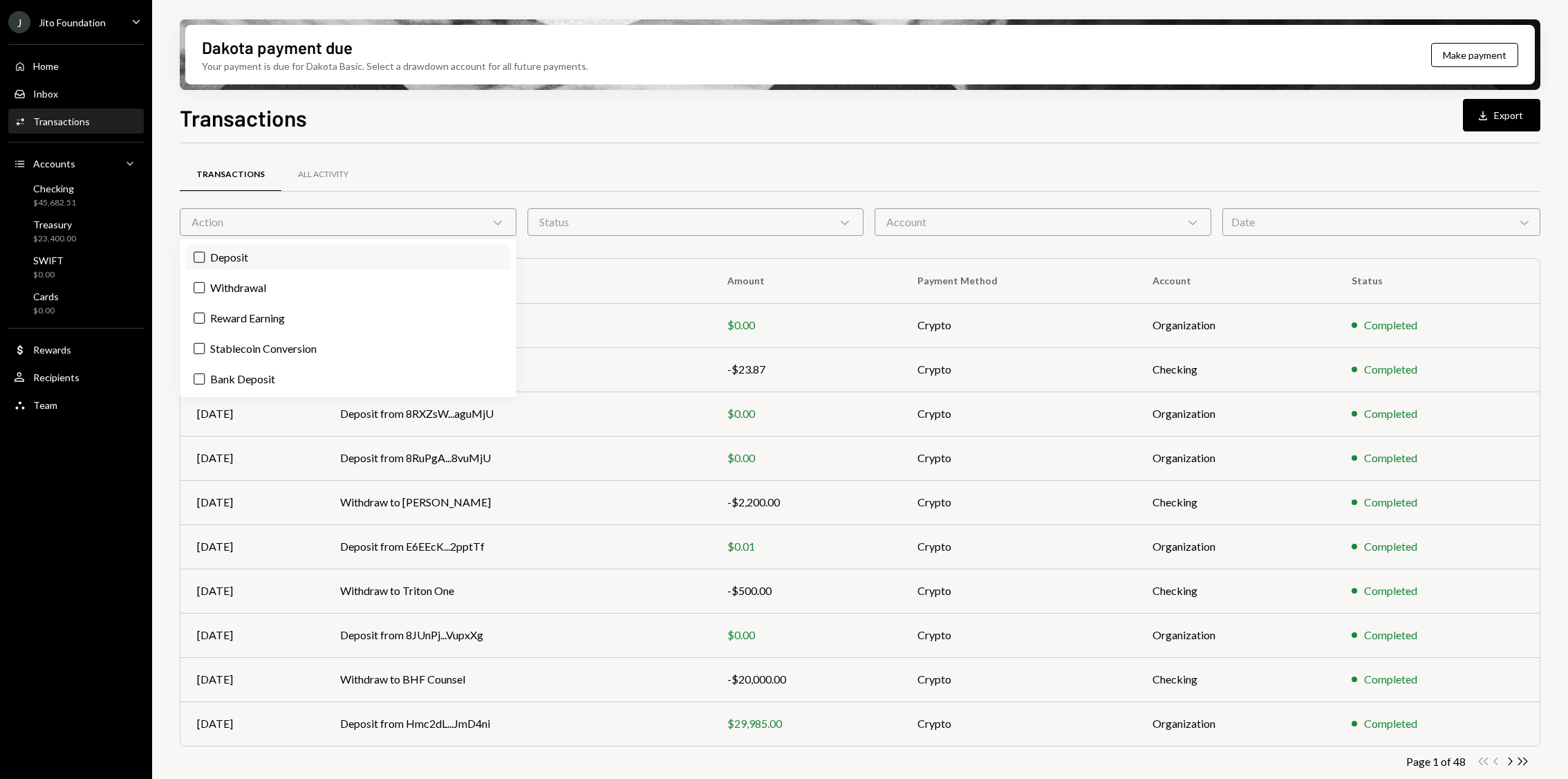
click at [209, 246] on label "Deposit" at bounding box center [347, 257] width 325 height 25
click at [204, 251] on button "Deposit" at bounding box center [199, 257] width 11 height 11
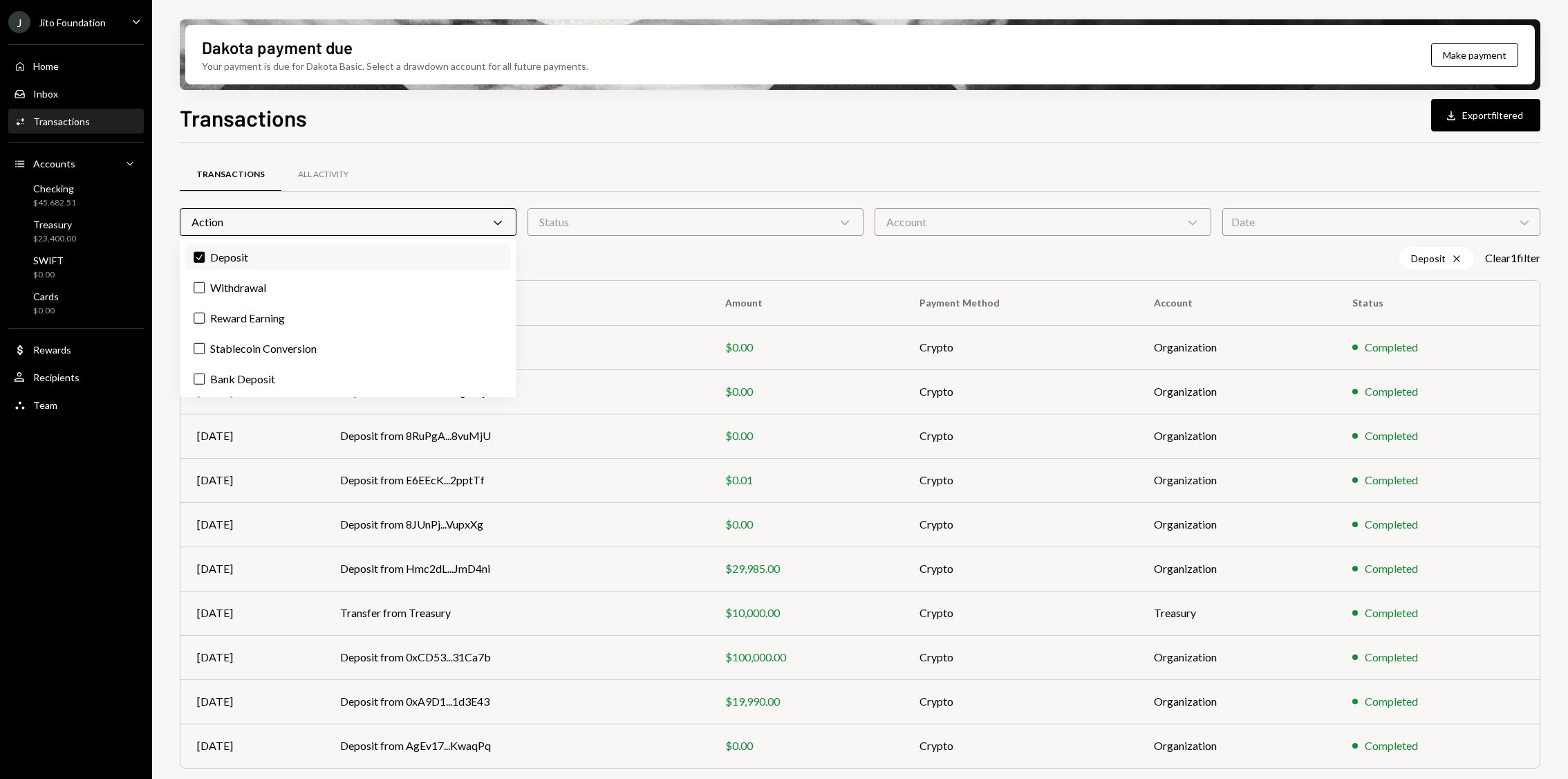
click at [202, 260] on button "Check" at bounding box center [199, 257] width 11 height 11
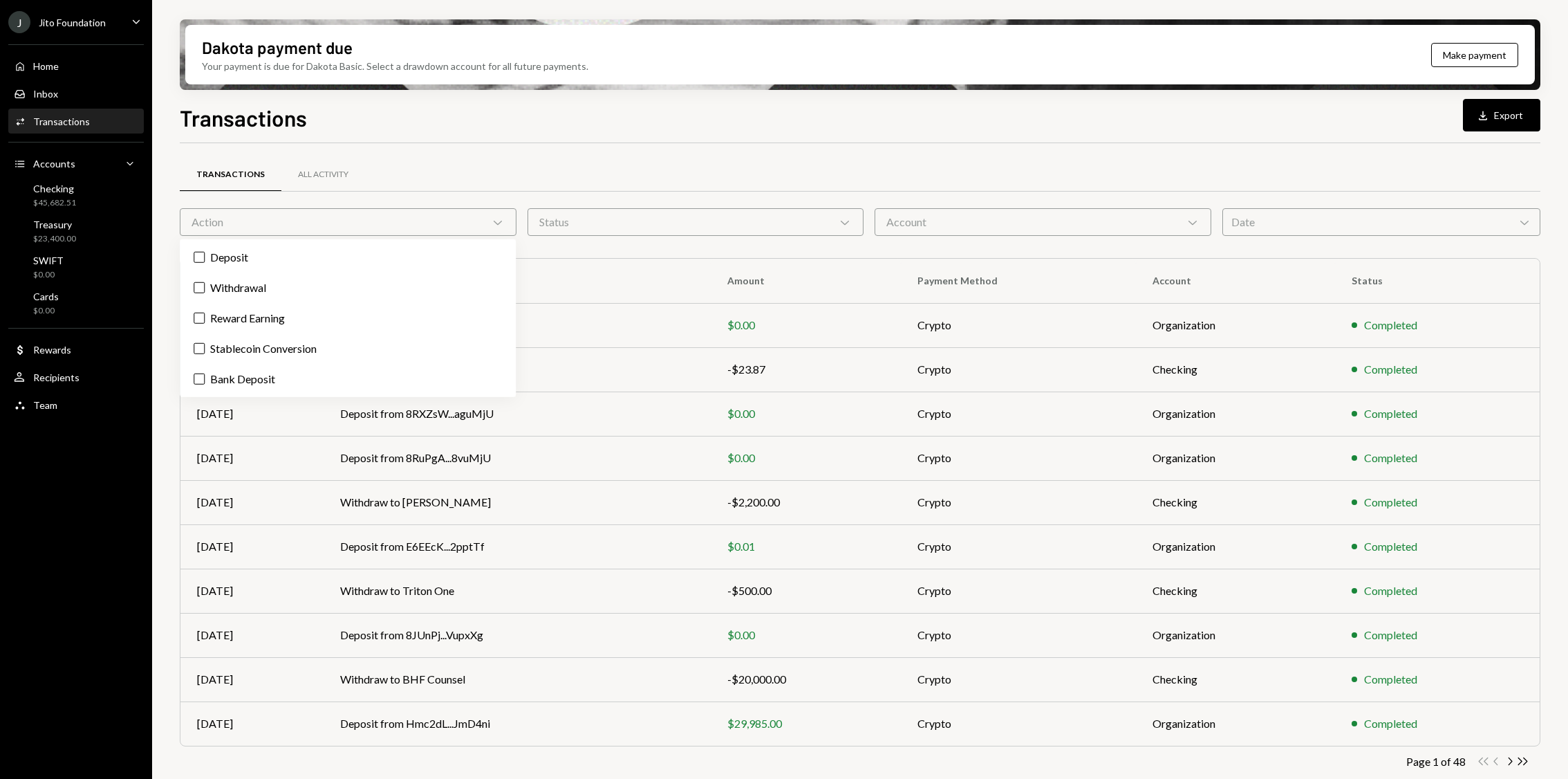
click at [773, 206] on div "Transactions All Activity" at bounding box center [860, 182] width 1361 height 52
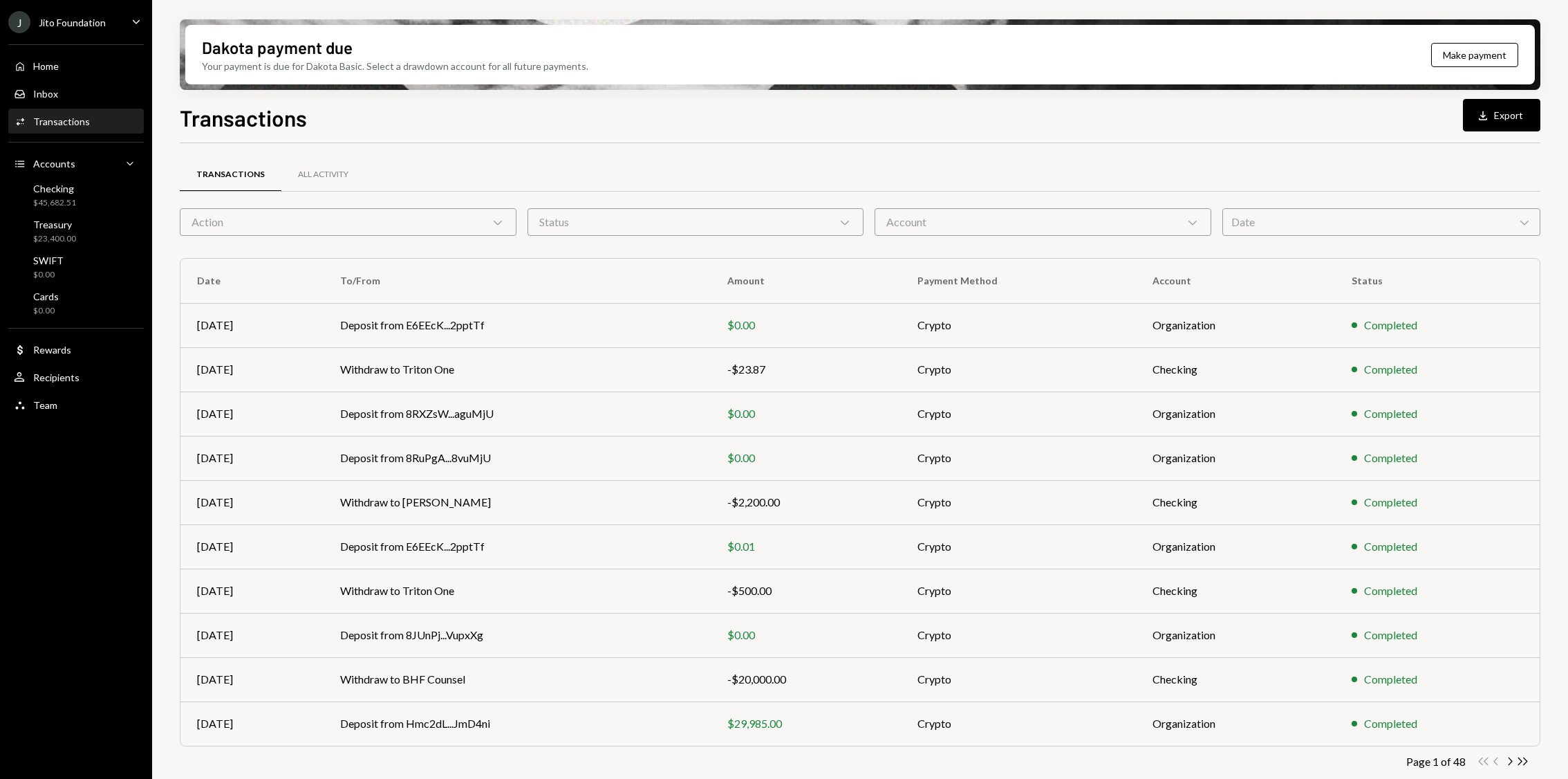
click at [749, 224] on div "Status Chevron Down" at bounding box center [696, 222] width 337 height 28
click at [648, 262] on label "Completed" at bounding box center [695, 257] width 325 height 25
click at [552, 262] on button "Completed" at bounding box center [547, 257] width 11 height 11
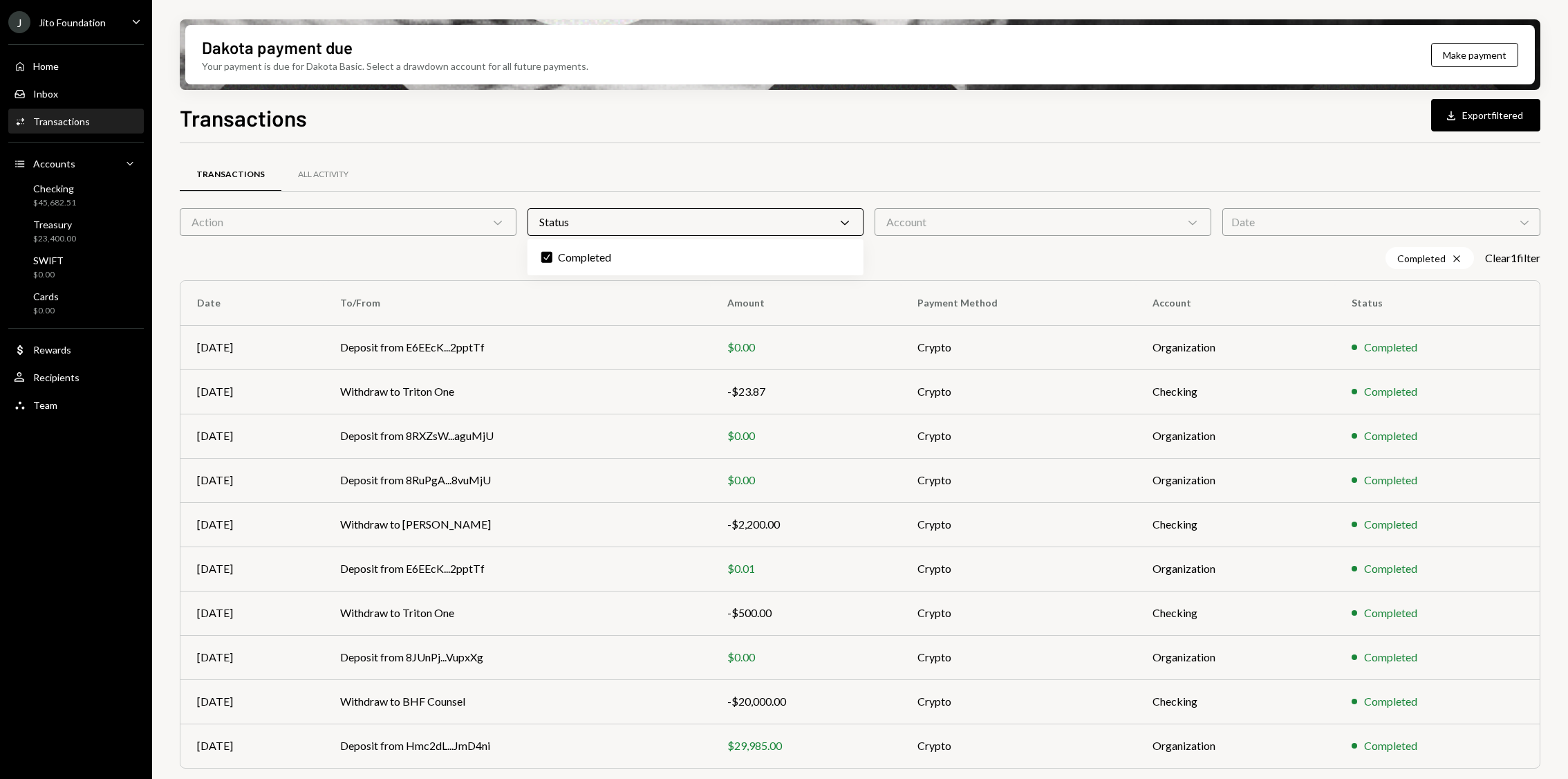
click at [1040, 213] on div "Account Chevron Down" at bounding box center [1043, 222] width 337 height 28
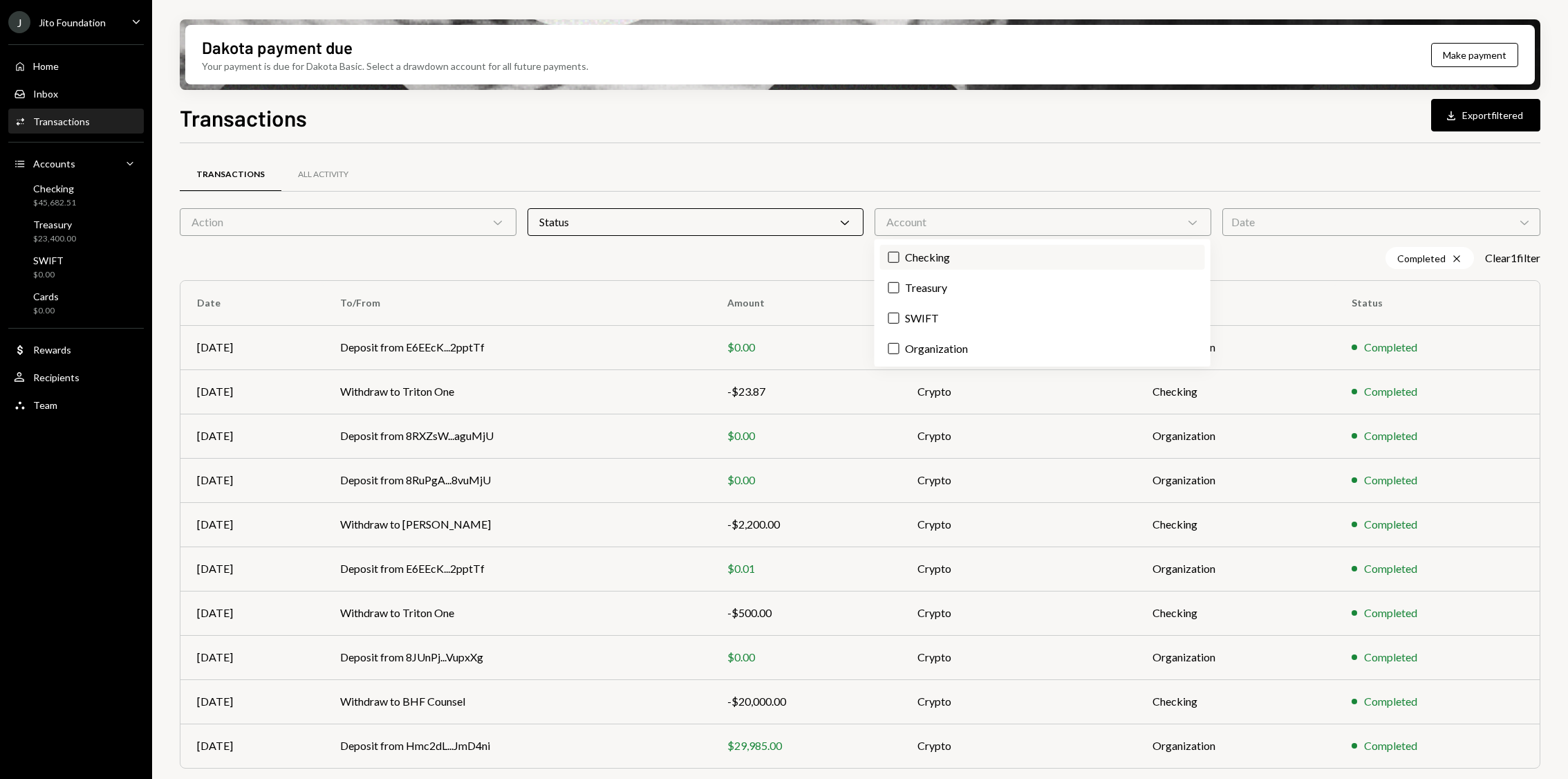
click at [961, 265] on label "Checking" at bounding box center [1042, 257] width 325 height 25
click at [900, 262] on button "Checking" at bounding box center [894, 257] width 11 height 11
click at [1333, 214] on div "Date Chevron Down" at bounding box center [1381, 222] width 318 height 28
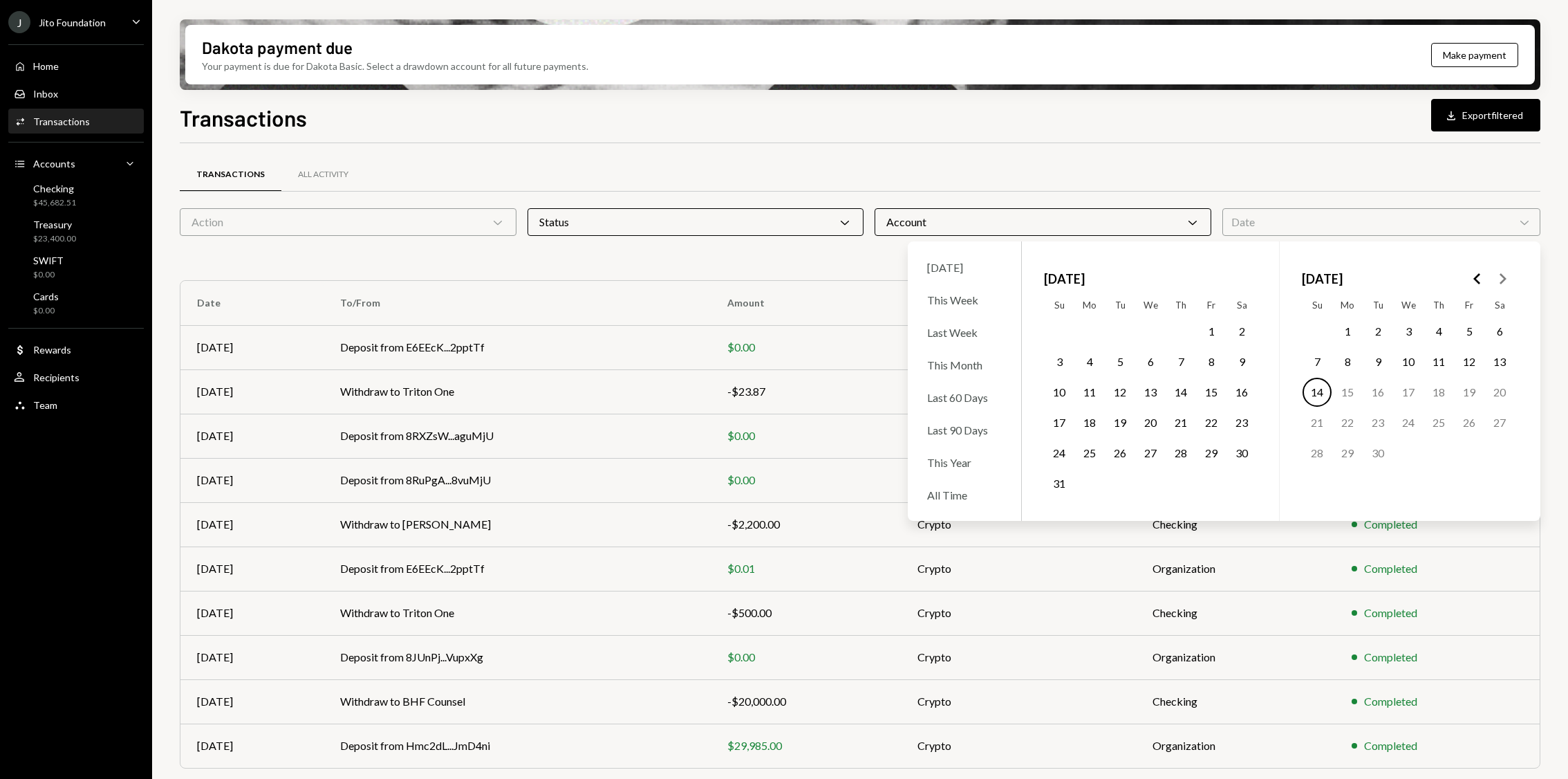
click at [1333, 214] on div "Date Chevron Down" at bounding box center [1381, 222] width 318 height 28
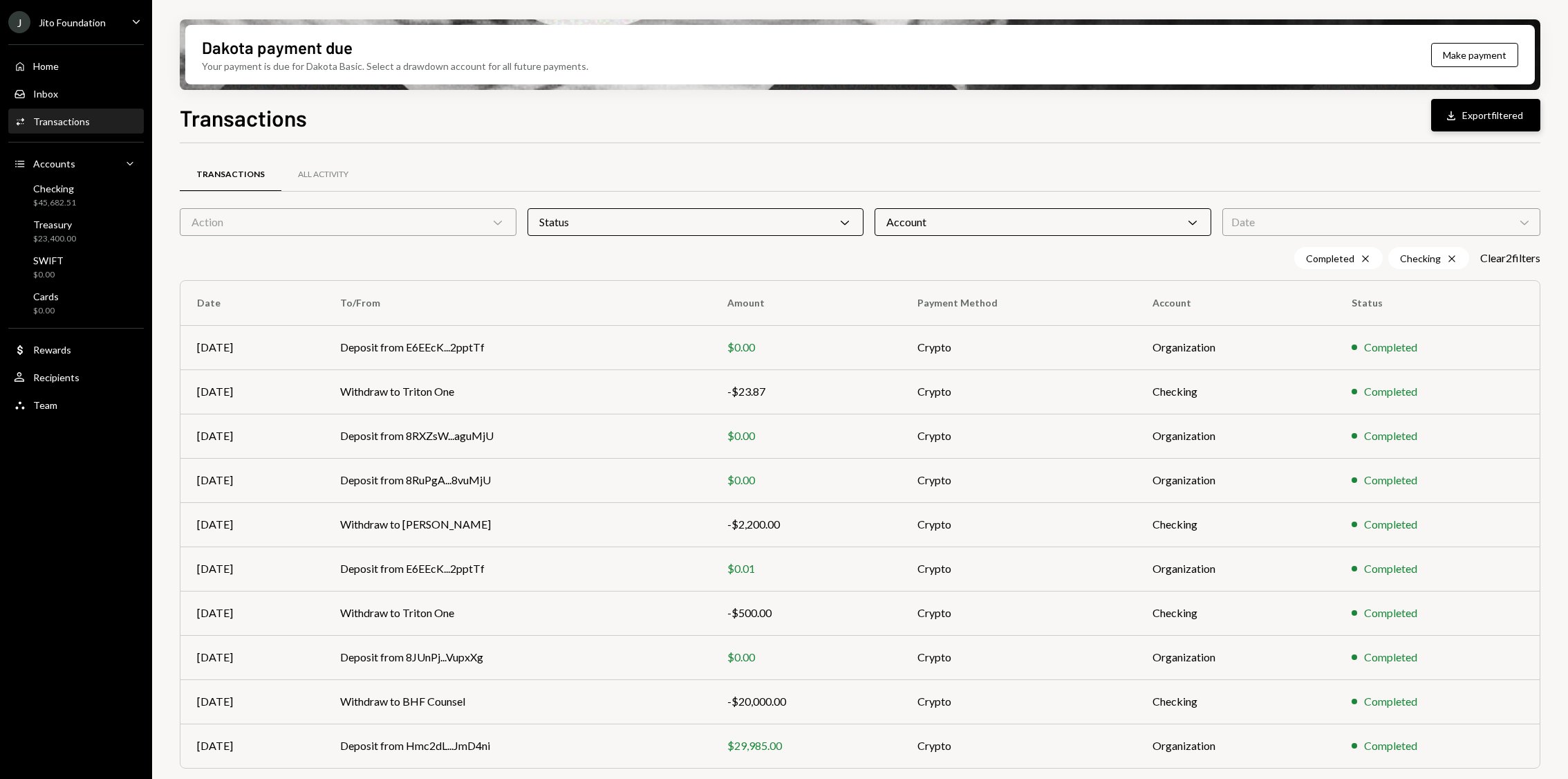
click at [1504, 109] on button "Download Export filtered" at bounding box center [1486, 114] width 110 height 32
